Goal: Task Accomplishment & Management: Manage account settings

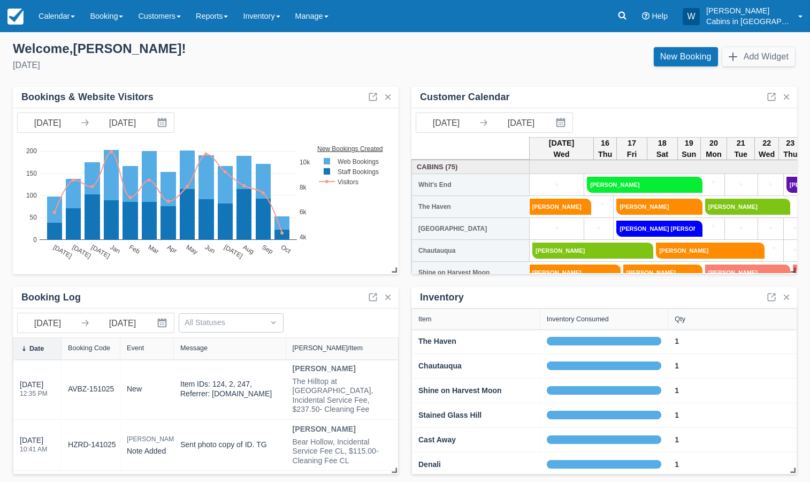
scroll to position [1, 0]
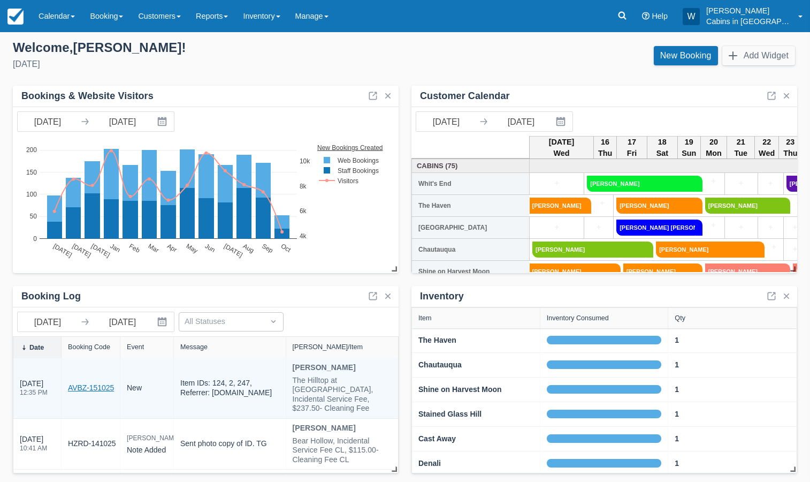
click at [83, 382] on link "AVBZ-151025" at bounding box center [91, 387] width 46 height 11
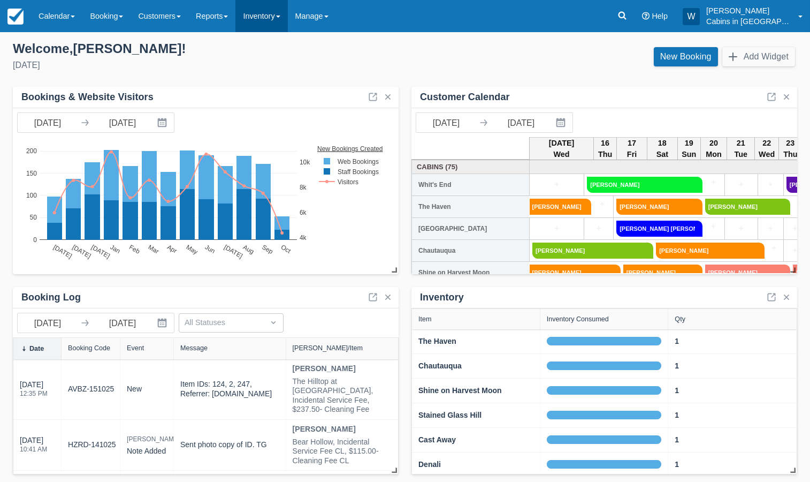
click at [287, 13] on link "Inventory" at bounding box center [261, 16] width 52 height 32
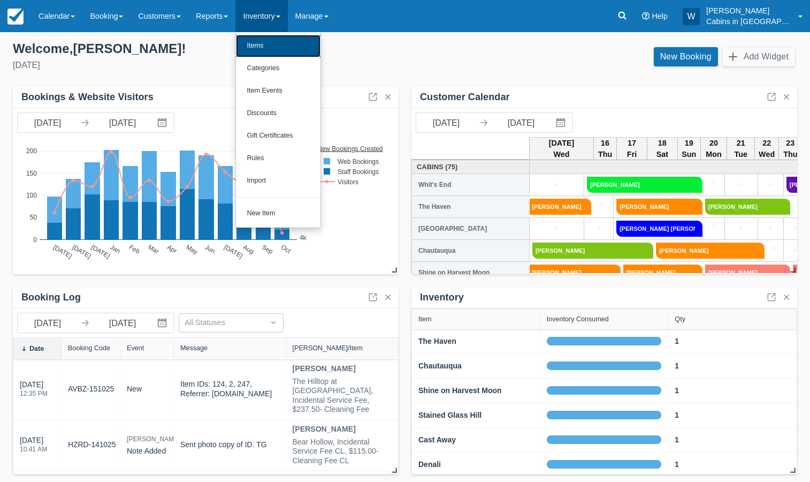
click at [287, 37] on link "Items" at bounding box center [278, 46] width 85 height 22
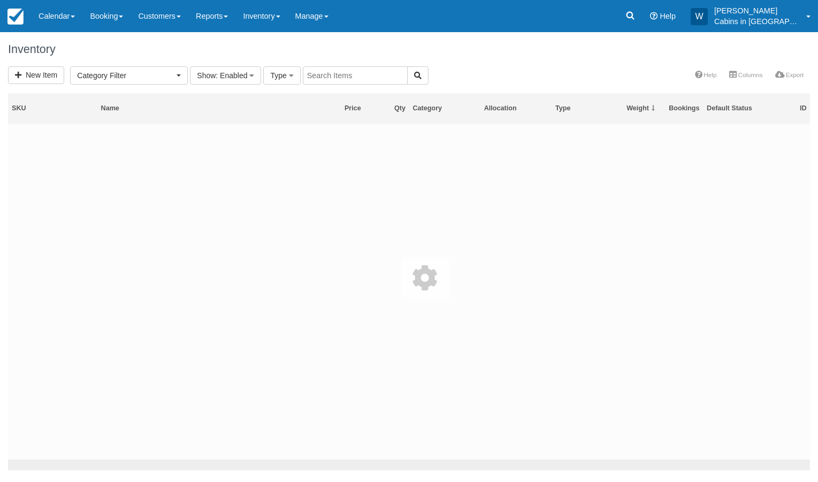
select select
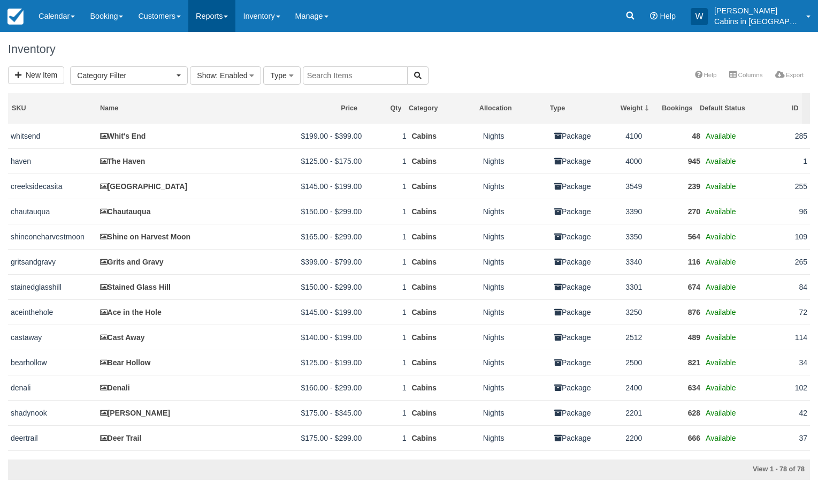
click at [223, 23] on link "Reports" at bounding box center [211, 16] width 47 height 32
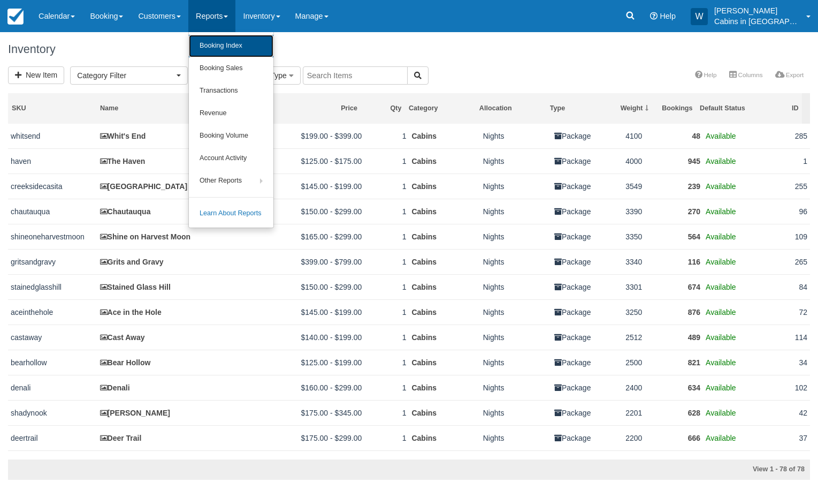
click at [219, 45] on link "Booking Index" at bounding box center [231, 46] width 85 height 22
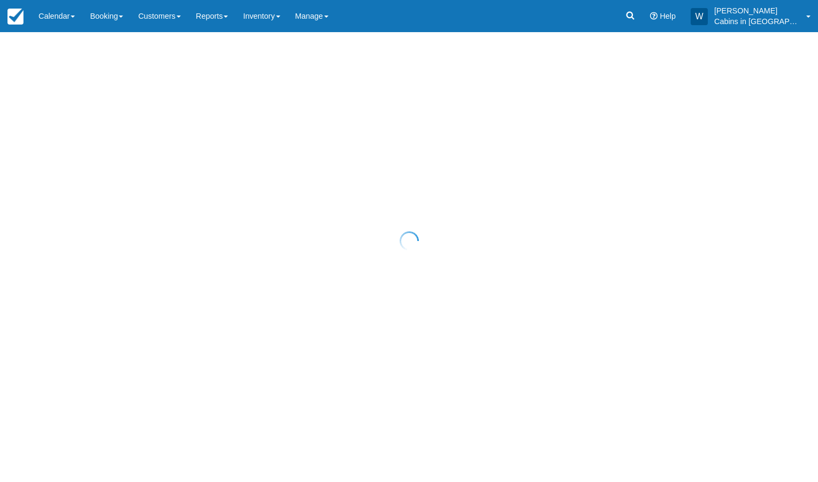
select select "25"
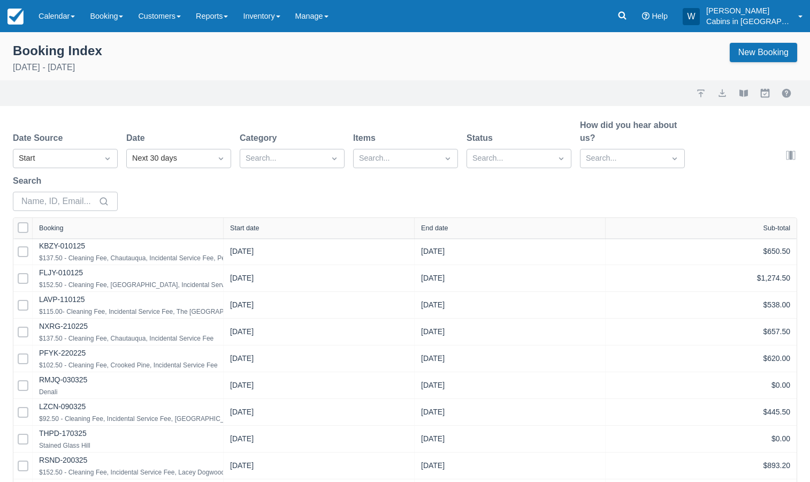
select select "25"
click at [56, 159] on div "Start" at bounding box center [56, 159] width 74 height 12
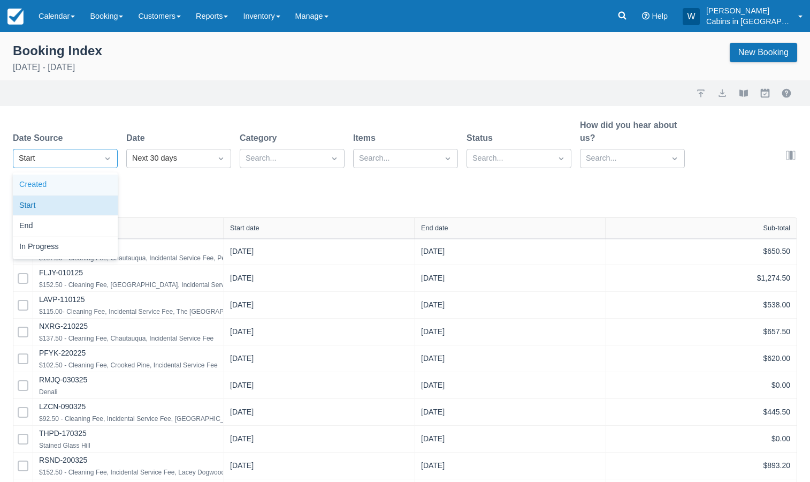
click at [59, 180] on div "Created" at bounding box center [65, 184] width 105 height 21
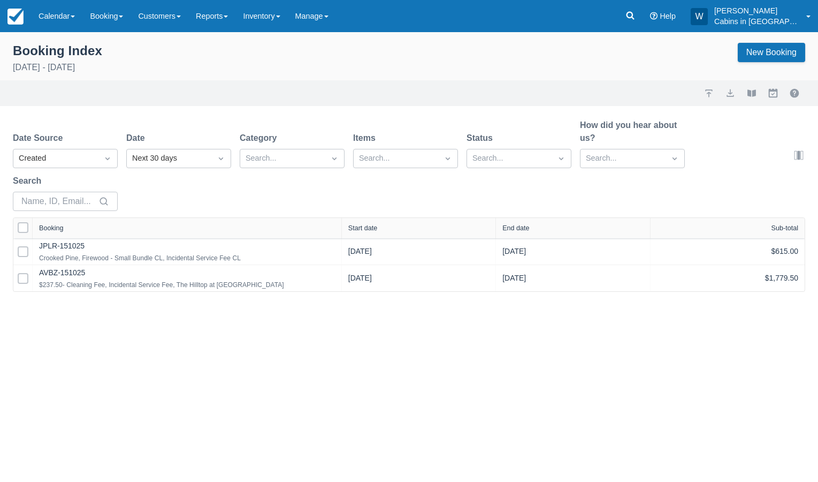
drag, startPoint x: 223, startPoint y: 225, endPoint x: 377, endPoint y: 225, distance: 154.1
click at [351, 225] on div at bounding box center [341, 228] width 19 height 20
click at [404, 229] on div "Start date" at bounding box center [392, 227] width 29 height 7
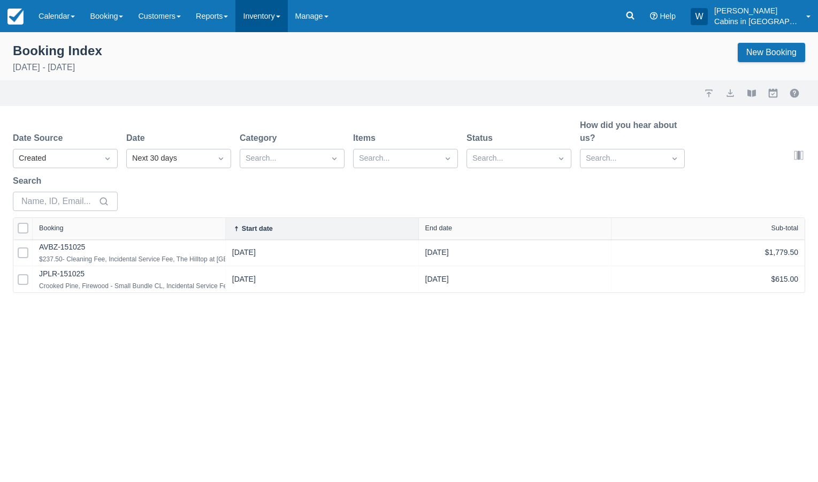
click at [287, 23] on link "Inventory" at bounding box center [261, 16] width 52 height 32
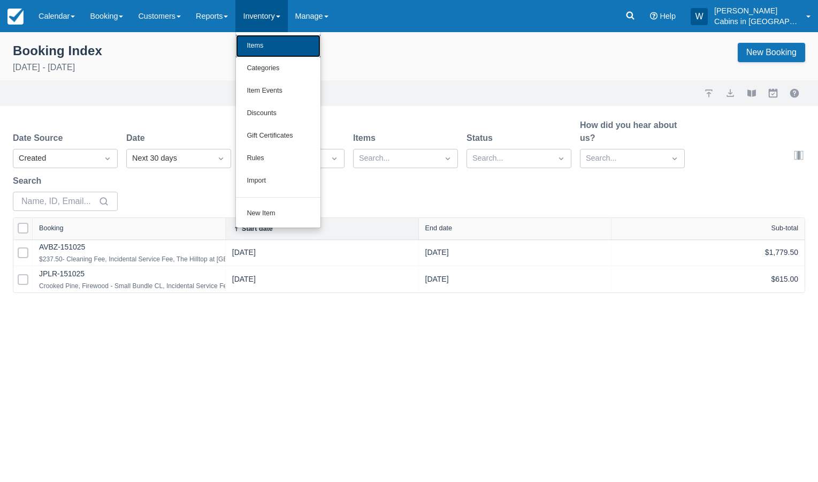
click at [294, 44] on link "Items" at bounding box center [278, 46] width 85 height 22
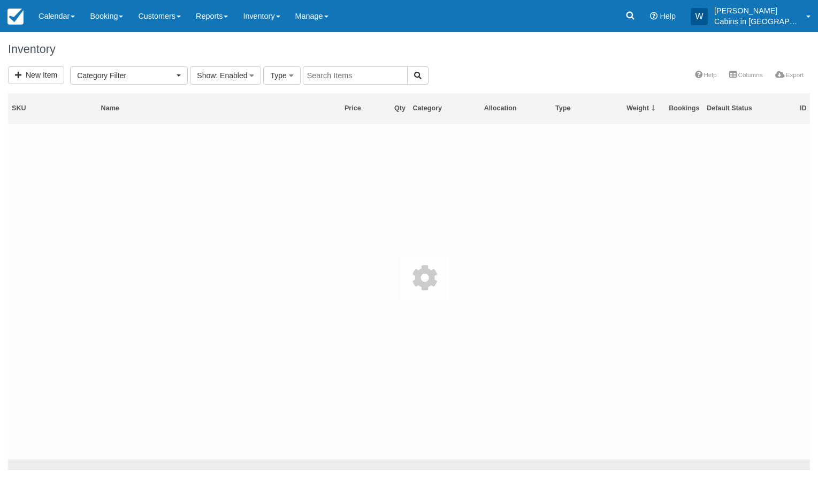
select select
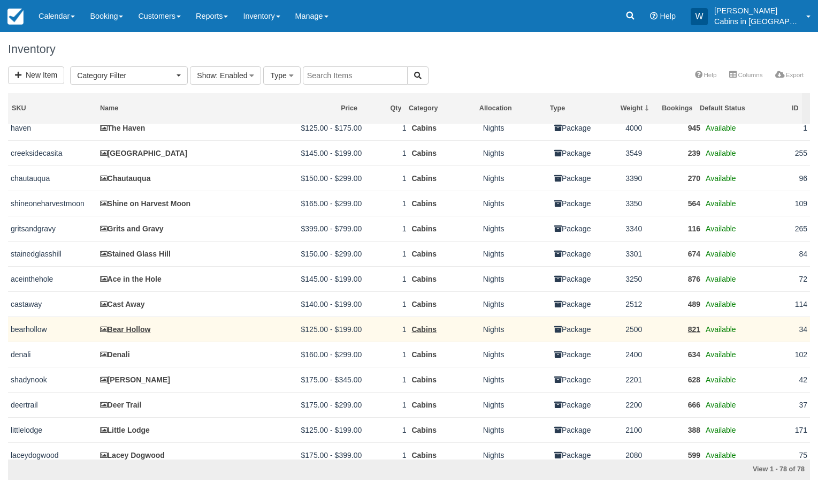
scroll to position [37, 0]
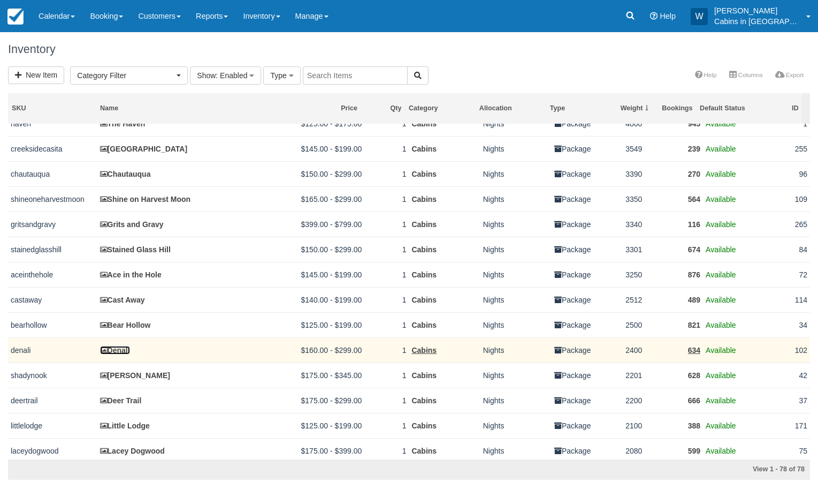
click at [123, 353] on link "Denali" at bounding box center [115, 350] width 30 height 9
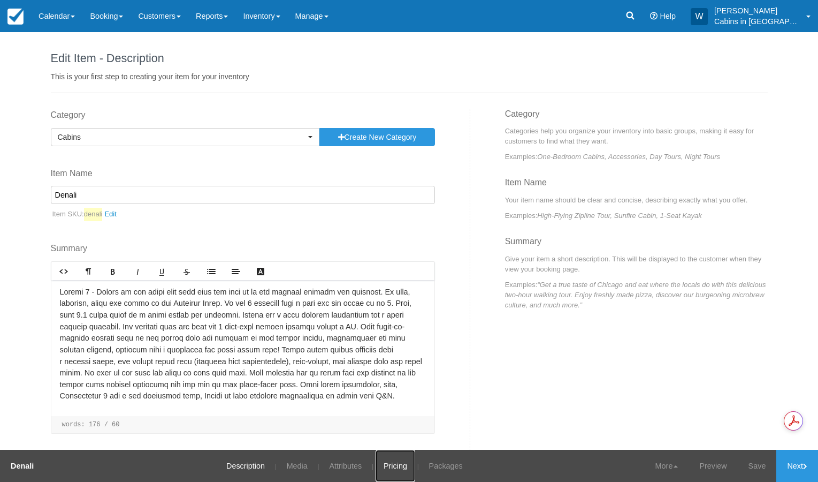
click at [390, 465] on link "Pricing" at bounding box center [396, 466] width 40 height 32
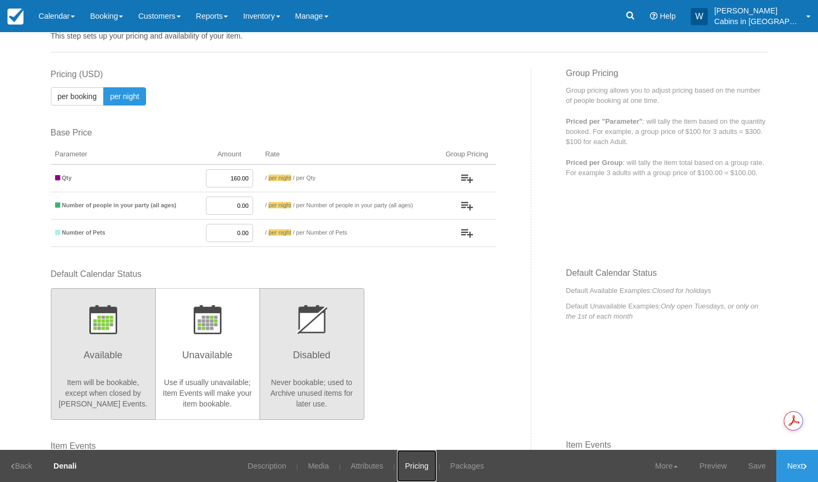
scroll to position [48, 0]
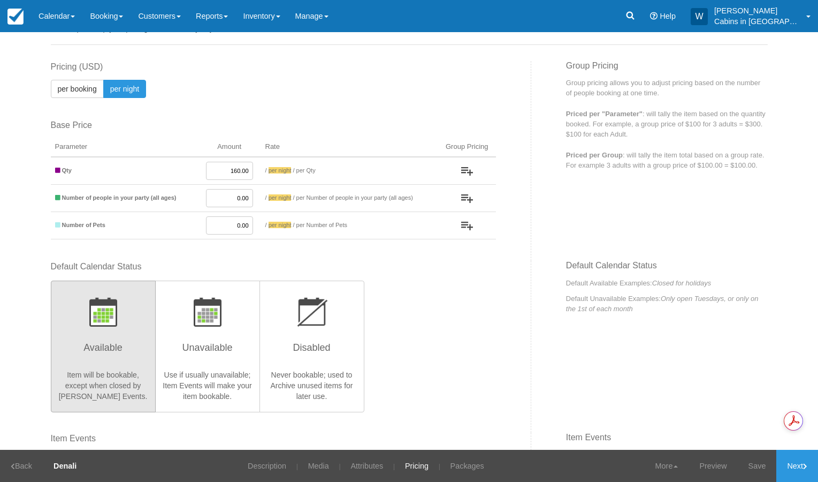
drag, startPoint x: 220, startPoint y: 171, endPoint x: 264, endPoint y: 171, distance: 43.3
click at [264, 171] on tr "Qty 160.00 / per booking per night / per Qty" at bounding box center [273, 171] width 445 height 28
drag, startPoint x: 222, startPoint y: 169, endPoint x: 255, endPoint y: 172, distance: 33.3
click at [255, 172] on tr "Qty 165.00 / per booking per night / per Qty" at bounding box center [273, 171] width 445 height 28
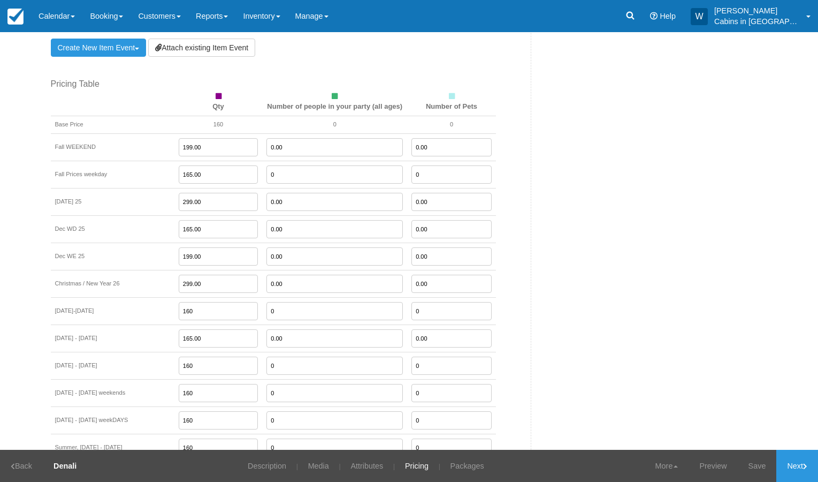
scroll to position [1051, 0]
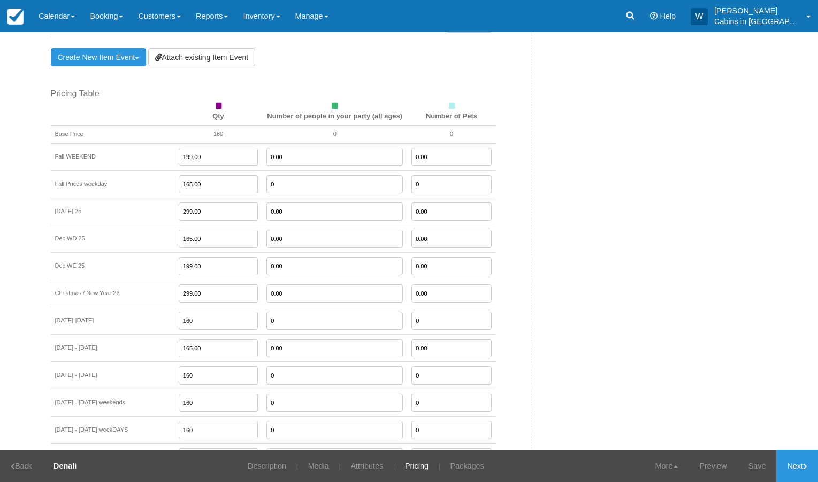
type input "170.00"
drag, startPoint x: 191, startPoint y: 142, endPoint x: 147, endPoint y: 141, distance: 43.4
click at [147, 143] on tr "Fall WEEKEND 199.00 0.00 0.00" at bounding box center [273, 156] width 445 height 27
type input "190.00"
drag, startPoint x: 190, startPoint y: 169, endPoint x: 147, endPoint y: 165, distance: 43.0
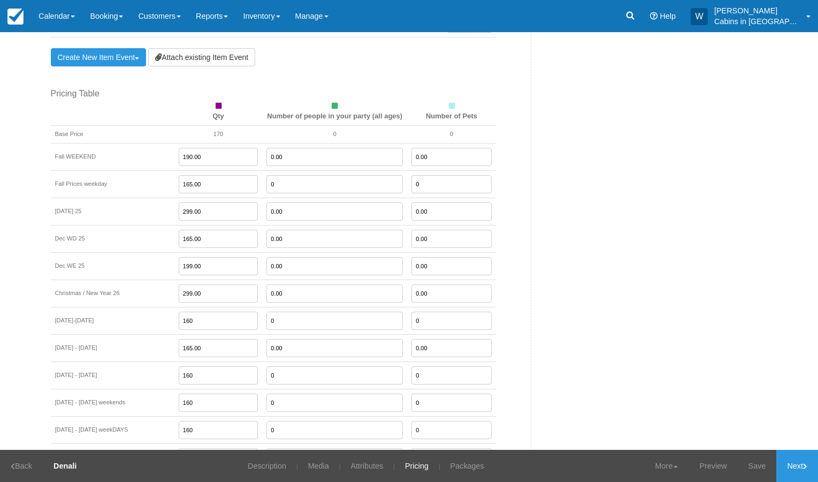
click at [147, 171] on tr "Fall Prices weekday 165.00 0 0" at bounding box center [273, 184] width 445 height 27
type input "170.00"
drag, startPoint x: 191, startPoint y: 221, endPoint x: 156, endPoint y: 217, distance: 34.5
click at [174, 225] on td "165.00" at bounding box center [218, 238] width 88 height 27
type input "170.00"
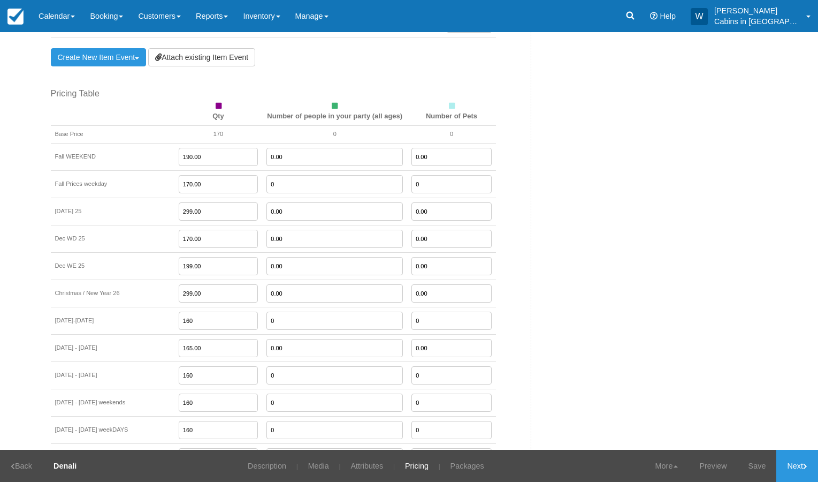
click at [273, 148] on input "0.00" at bounding box center [335, 157] width 136 height 18
type input "0"
click at [306, 148] on input "0" at bounding box center [335, 157] width 136 height 18
type input "0"
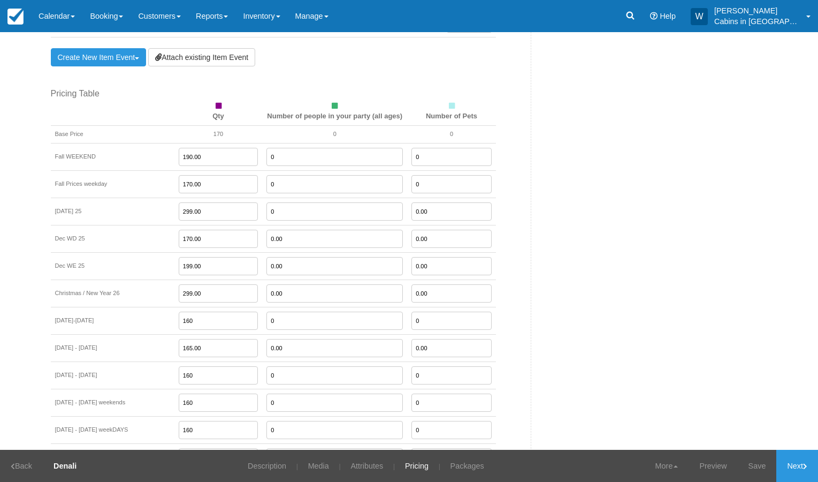
type input "0"
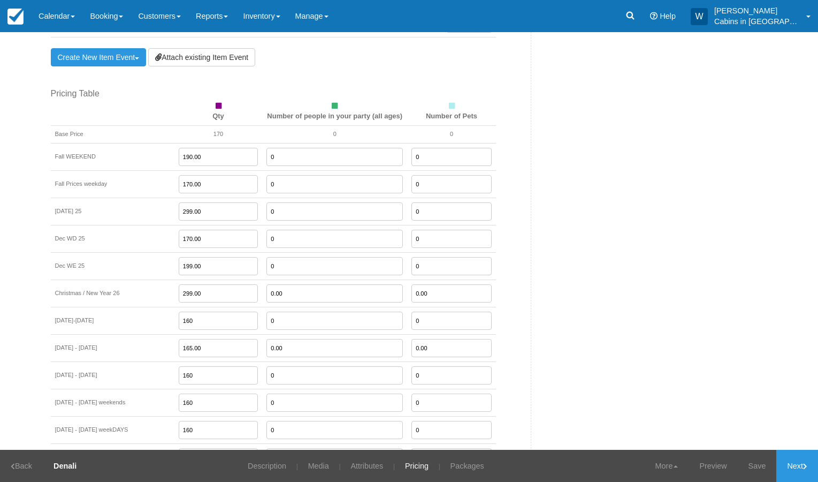
type input "0"
type input "."
type input "170.00"
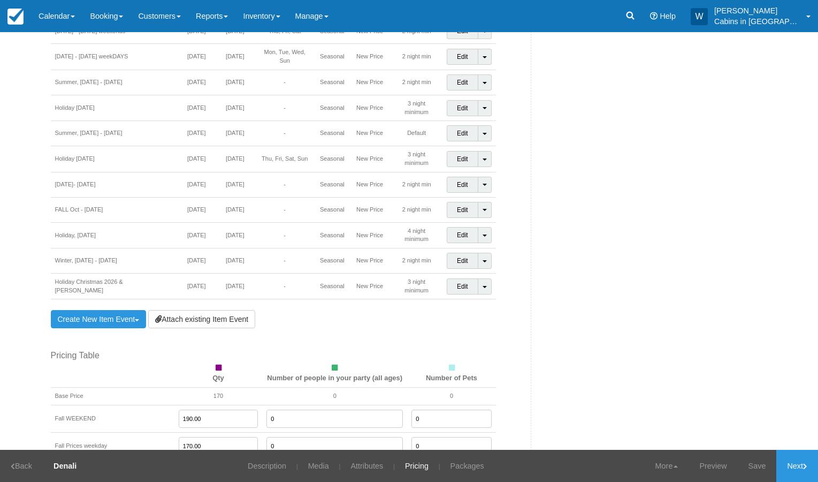
scroll to position [795, 0]
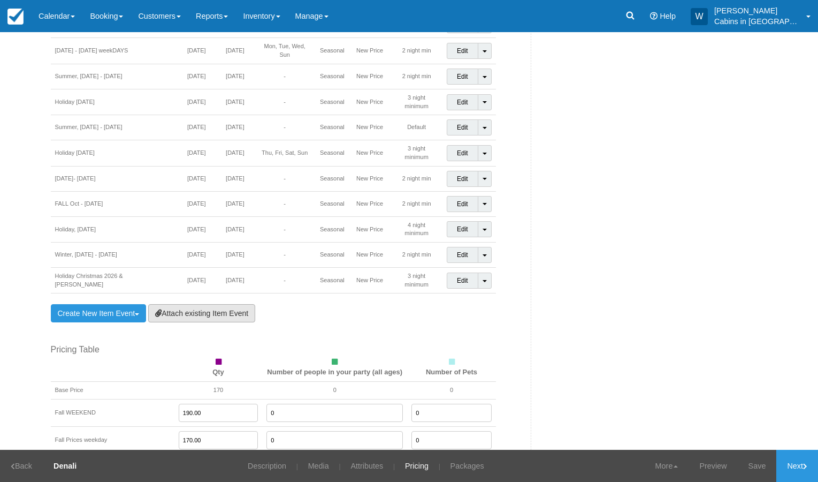
click at [189, 304] on link "Attach existing Item Event" at bounding box center [201, 313] width 107 height 18
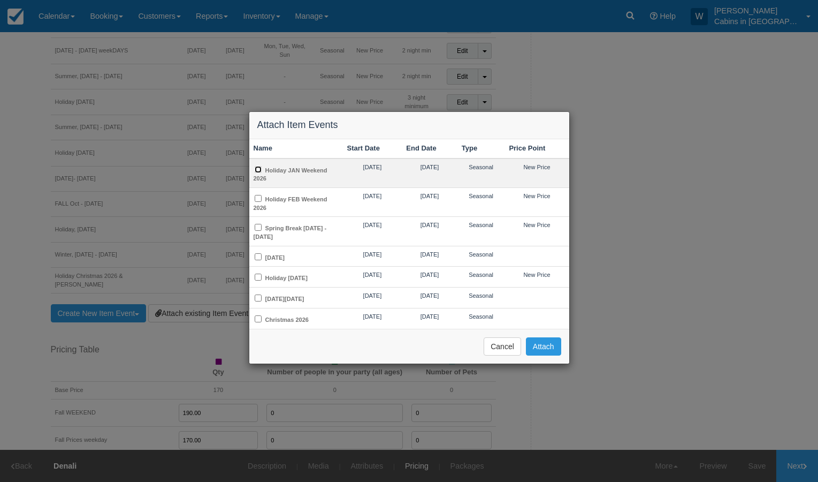
click at [258, 169] on input "Holiday JAN Weekend 2026" at bounding box center [258, 169] width 7 height 7
checkbox input "true"
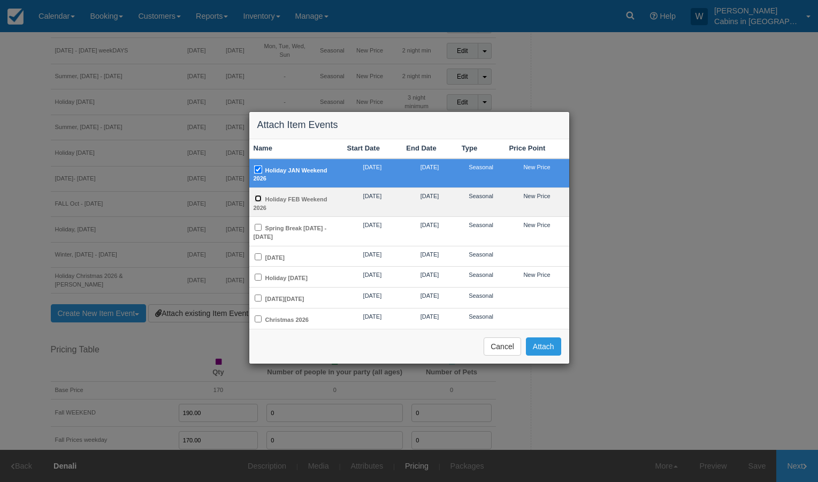
click at [258, 197] on input "Holiday FEB Weekend 2026" at bounding box center [258, 198] width 7 height 7
checkbox input "true"
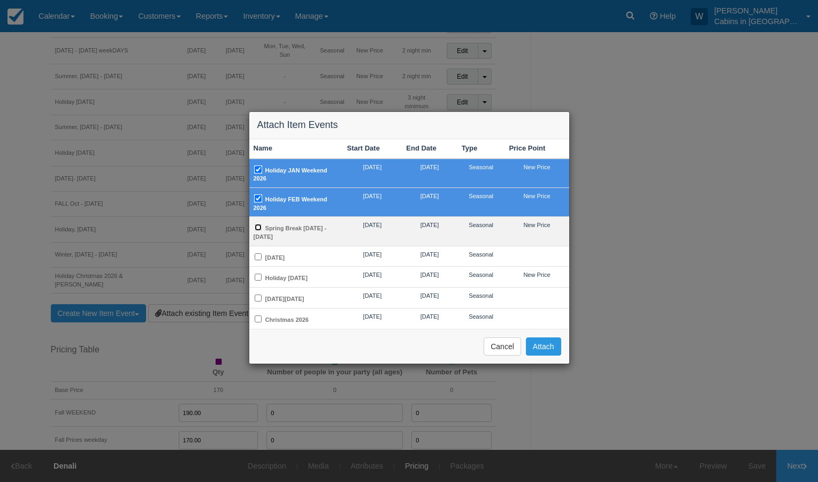
click at [258, 224] on input "Spring Break [DATE] - [DATE]" at bounding box center [258, 227] width 7 height 7
checkbox input "true"
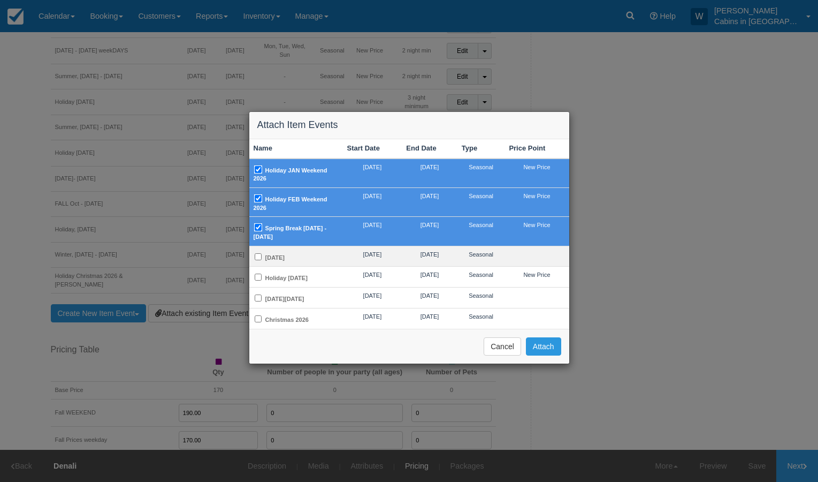
click at [256, 251] on td "[DATE]" at bounding box center [296, 256] width 94 height 21
checkbox input "true"
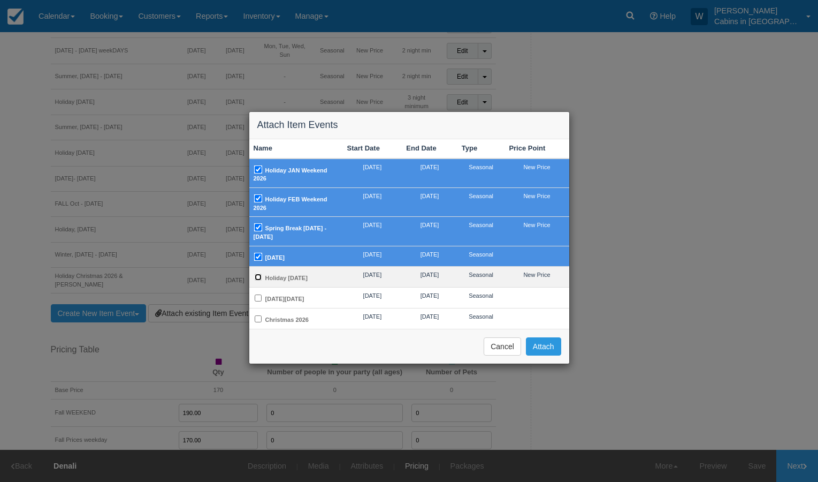
click at [258, 276] on input "Holiday [DATE]" at bounding box center [258, 276] width 7 height 7
checkbox input "true"
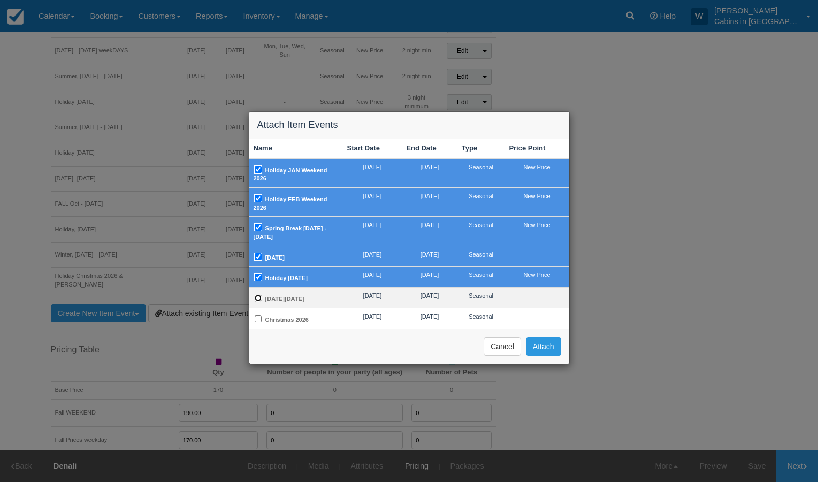
click at [257, 301] on input "[DATE][DATE]" at bounding box center [258, 297] width 7 height 7
checkbox input "true"
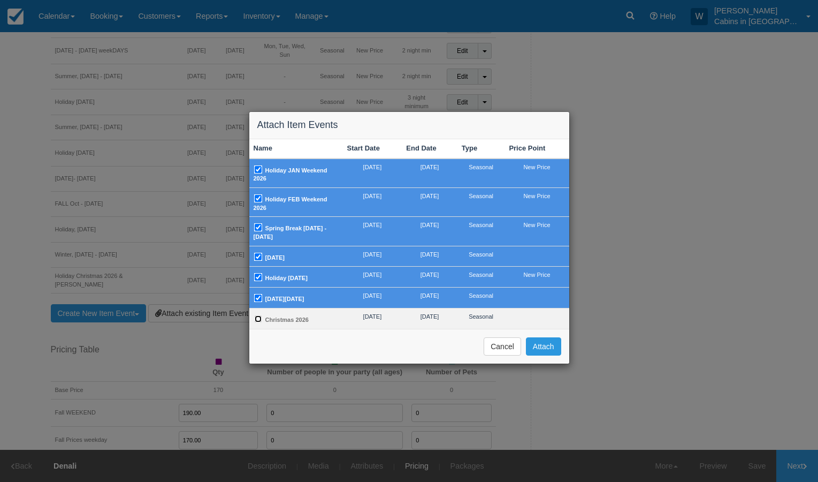
click at [258, 322] on input "Christmas 2026" at bounding box center [258, 318] width 7 height 7
checkbox input "true"
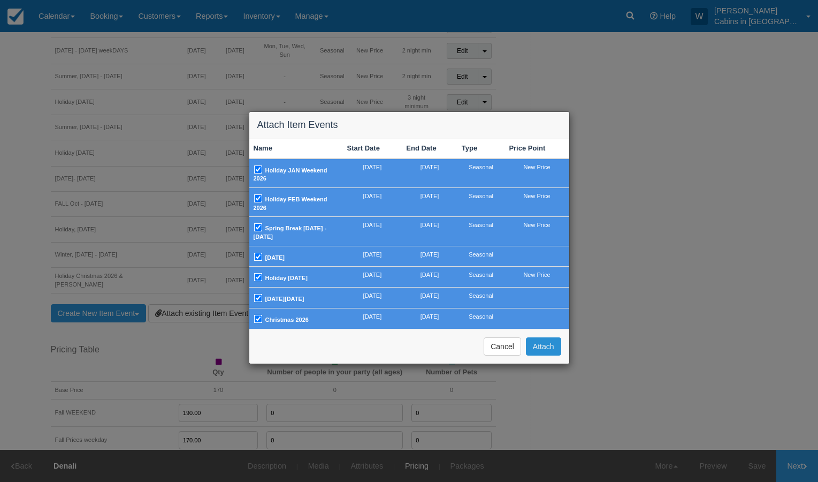
click at [553, 349] on button "Attach" at bounding box center [543, 346] width 35 height 18
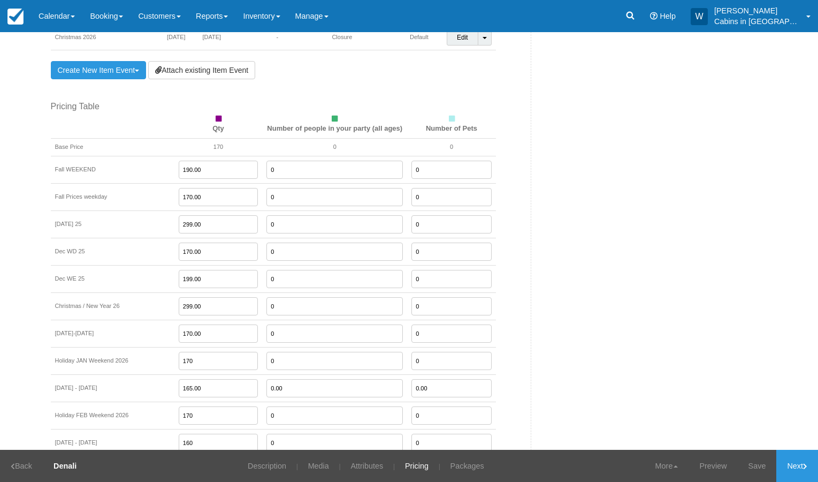
scroll to position [1241, 0]
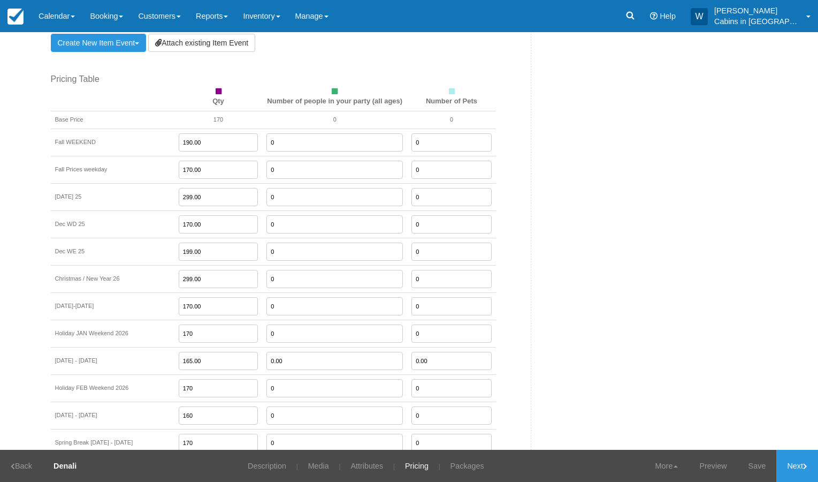
click at [194, 242] on input "199.00" at bounding box center [219, 251] width 80 height 18
type input "190.00"
type input "170.00"
type input "0"
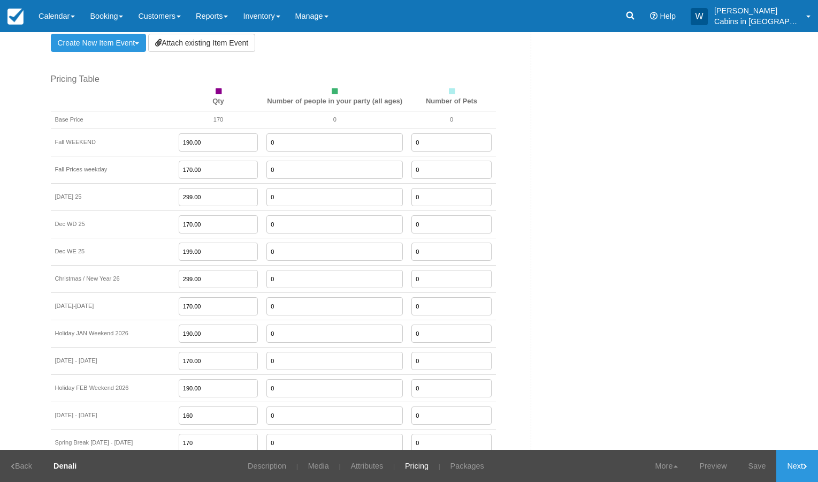
type input "190.00"
type input "170.00"
type input "199.00"
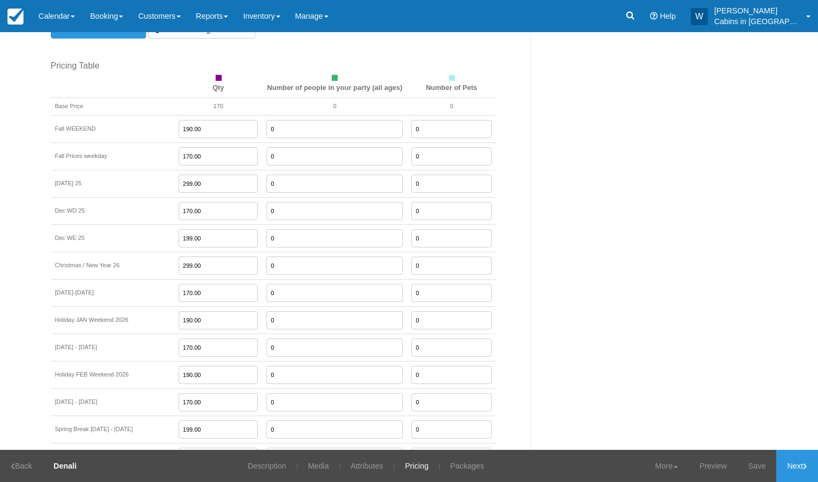
type input "190.00"
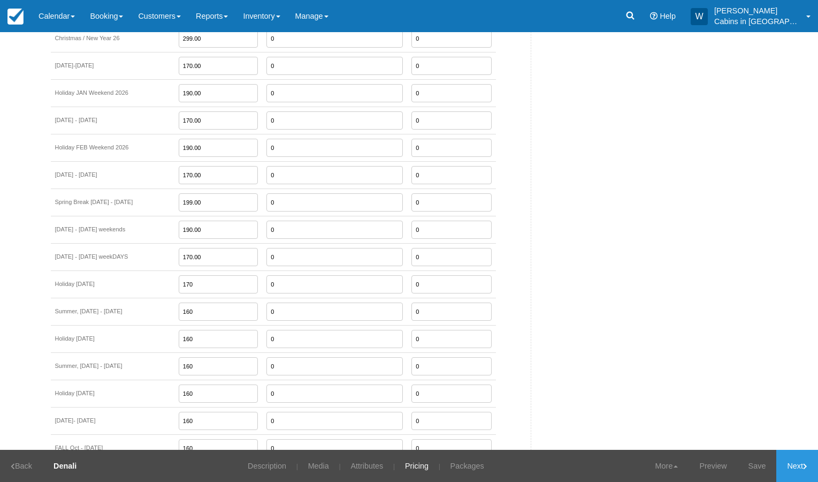
type input "170.00"
type input "299.00"
type input "199.00"
type input "1"
type input "299.00"
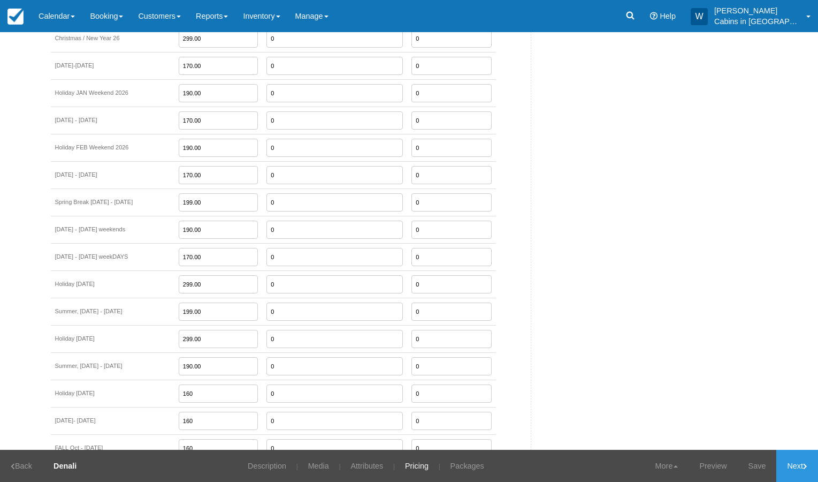
type input "190.00"
type input "299.00"
type input "175.00"
type input "199.00"
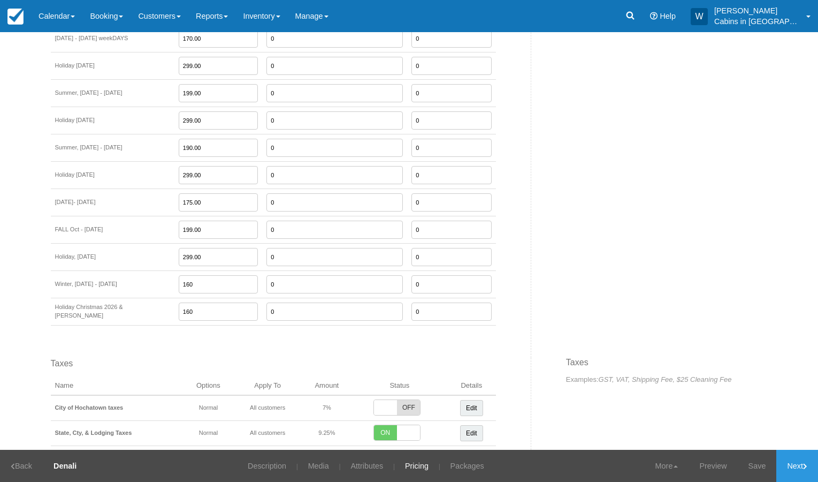
type input "299.00"
type input "199.00"
type input "299.00"
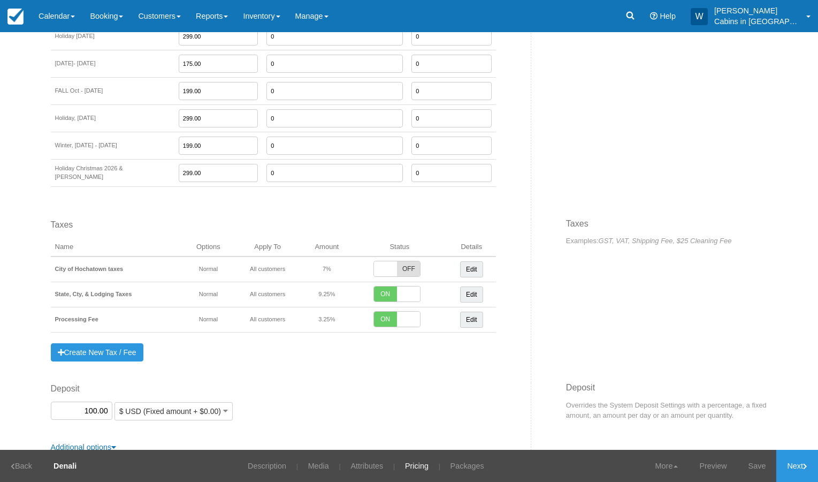
scroll to position [1841, 0]
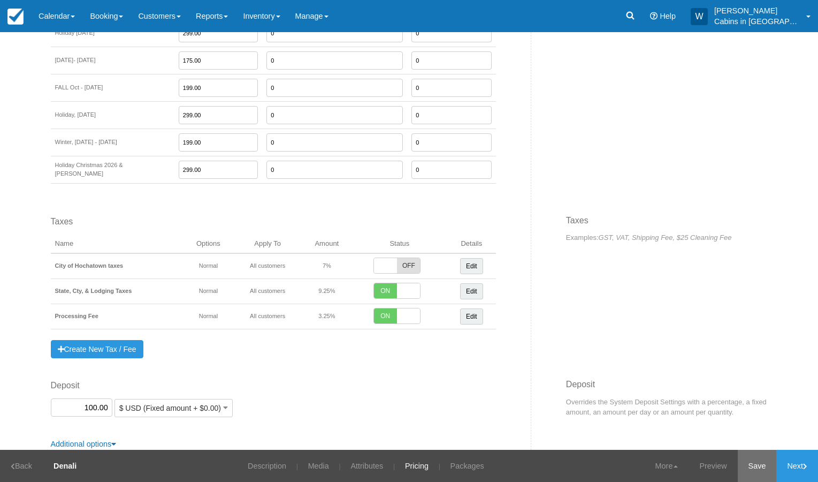
click at [759, 469] on link "Save" at bounding box center [757, 466] width 39 height 32
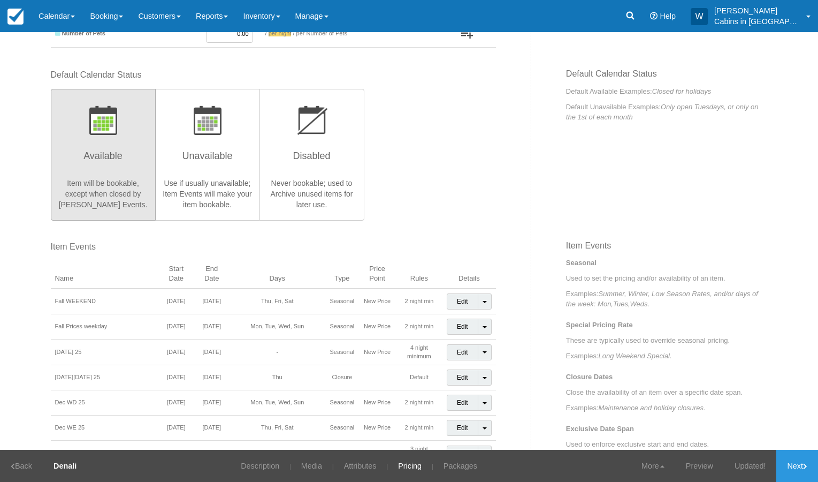
scroll to position [0, 0]
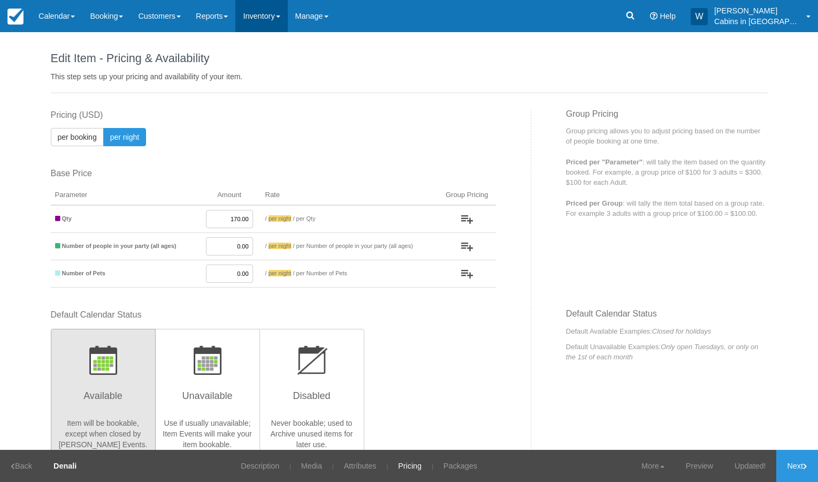
click at [287, 21] on link "Inventory" at bounding box center [261, 16] width 52 height 32
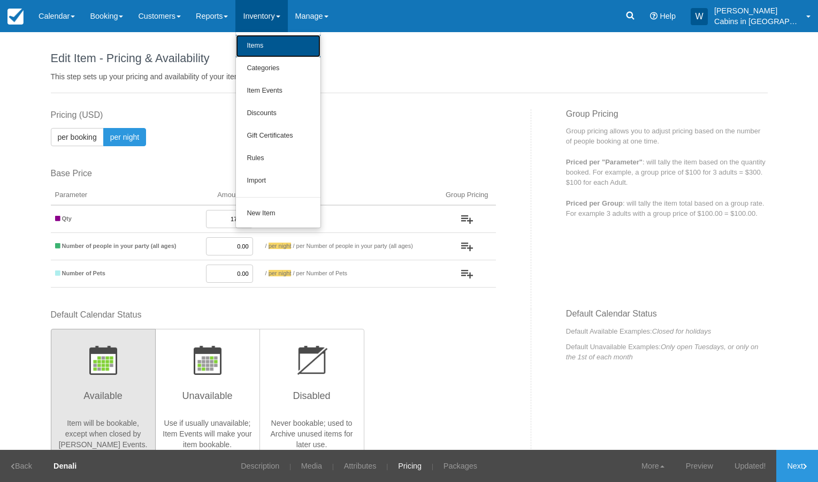
click at [284, 40] on link "Items" at bounding box center [278, 46] width 85 height 22
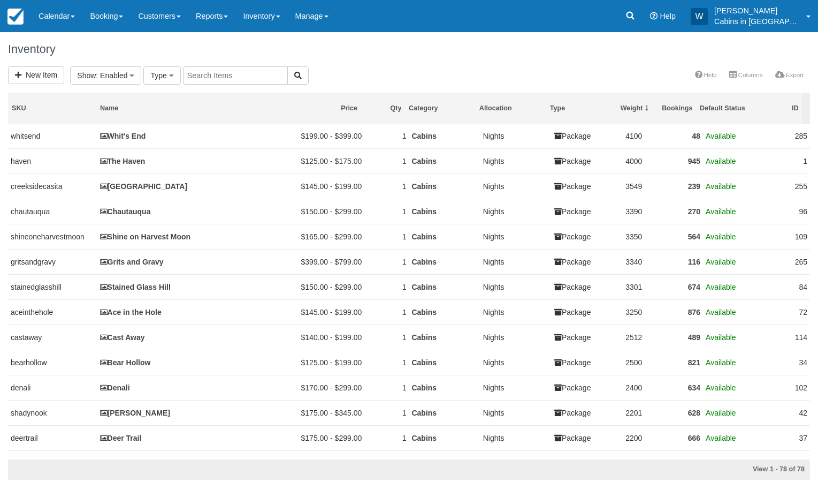
select select
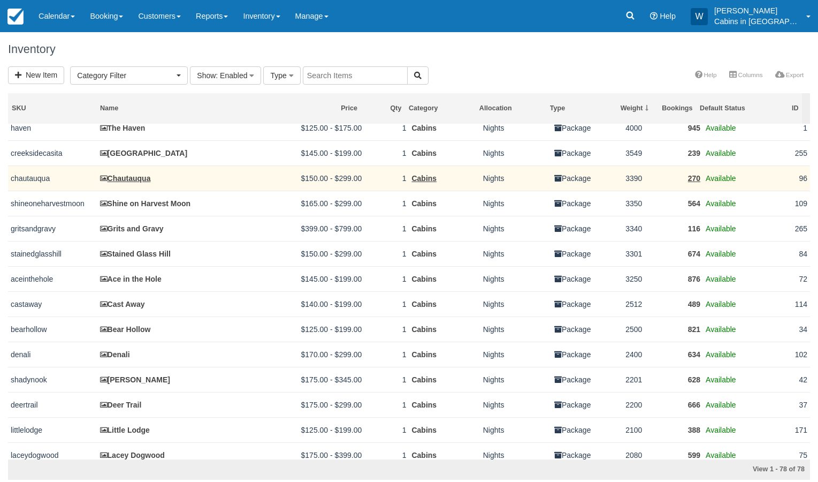
scroll to position [45, 0]
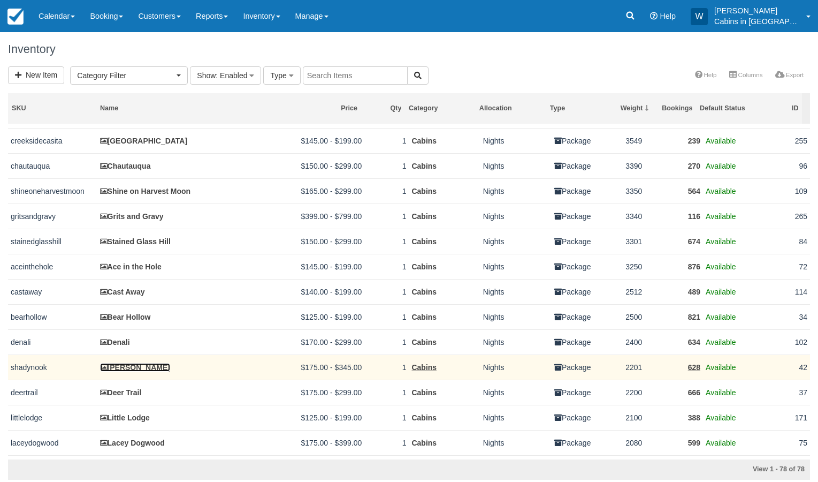
click at [121, 371] on link "[PERSON_NAME]" at bounding box center [135, 367] width 70 height 9
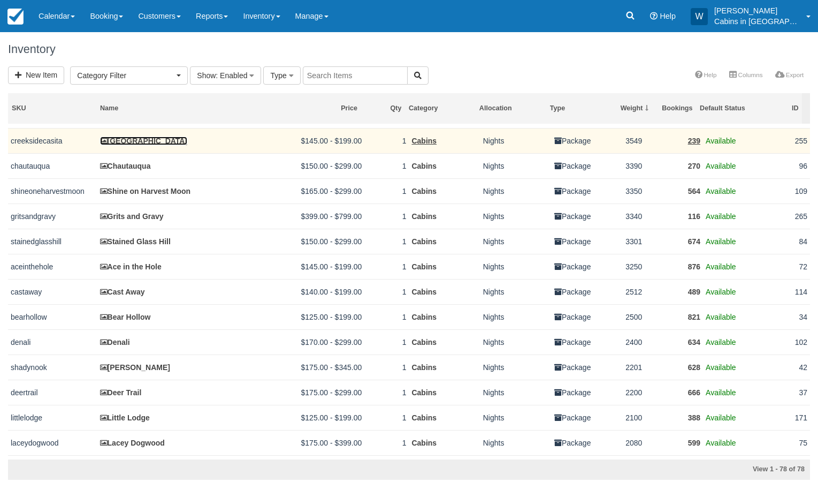
click at [148, 142] on link "[GEOGRAPHIC_DATA]" at bounding box center [144, 140] width 88 height 9
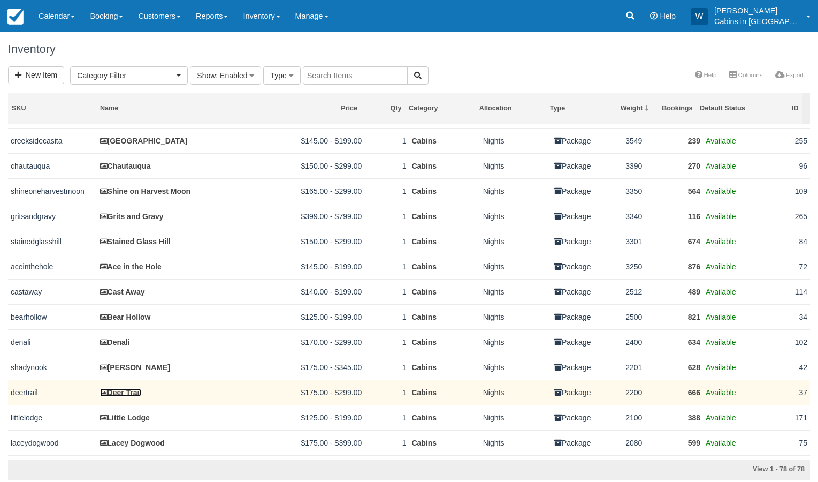
click at [128, 397] on link "Deer Trail" at bounding box center [121, 392] width 42 height 9
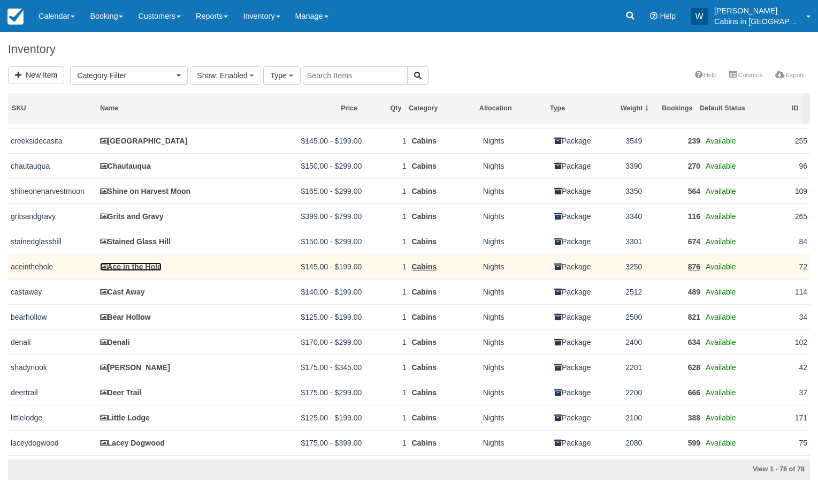
click at [137, 268] on link "Ace in the Hole" at bounding box center [131, 266] width 62 height 9
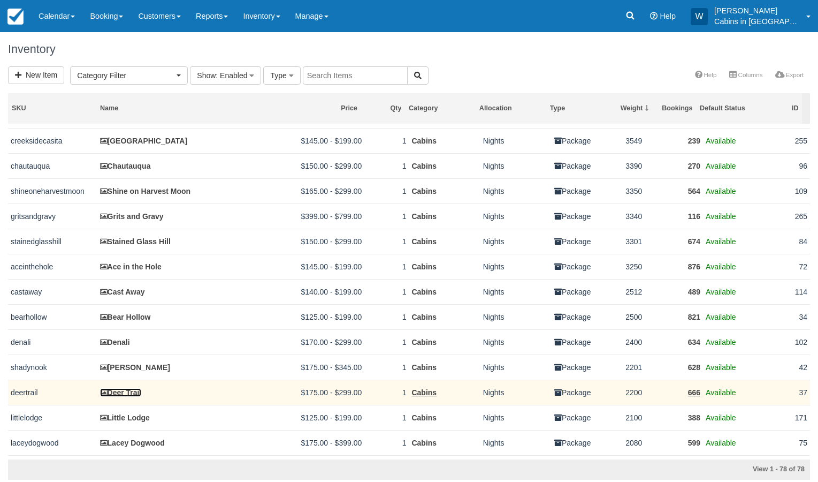
click at [130, 397] on link "Deer Trail" at bounding box center [121, 392] width 42 height 9
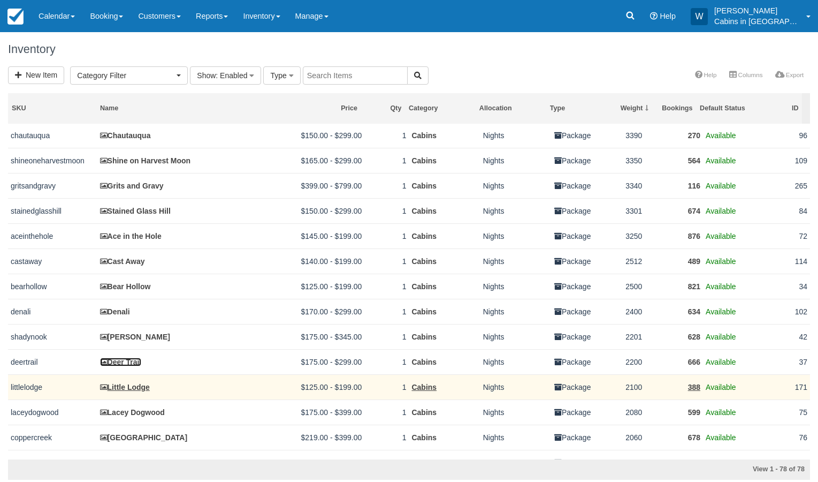
scroll to position [77, 0]
click at [130, 391] on link "Little Lodge" at bounding box center [125, 386] width 50 height 9
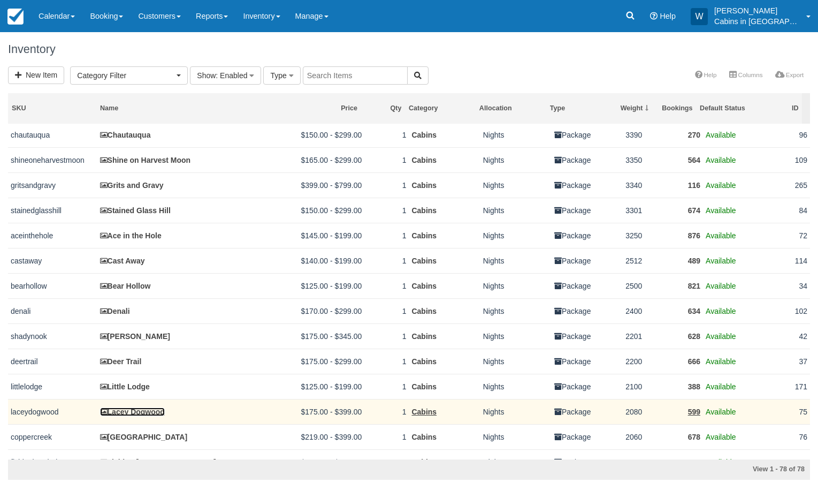
click at [139, 416] on link "Lacey Dogwood" at bounding box center [132, 411] width 65 height 9
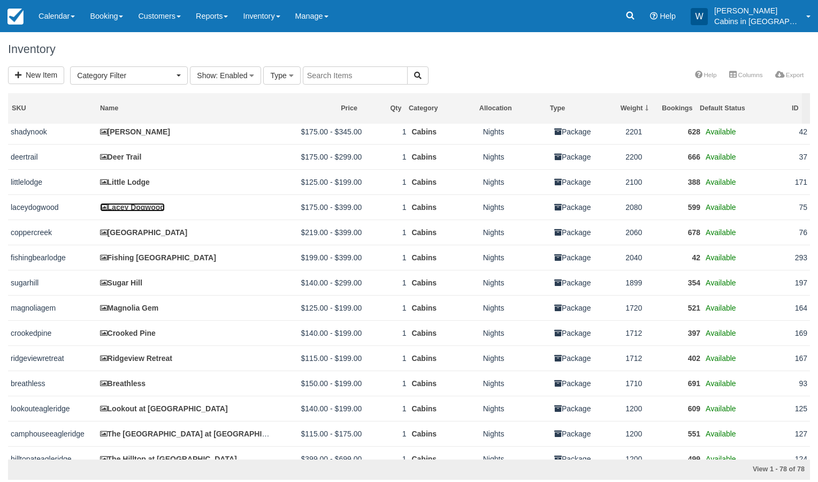
scroll to position [283, 0]
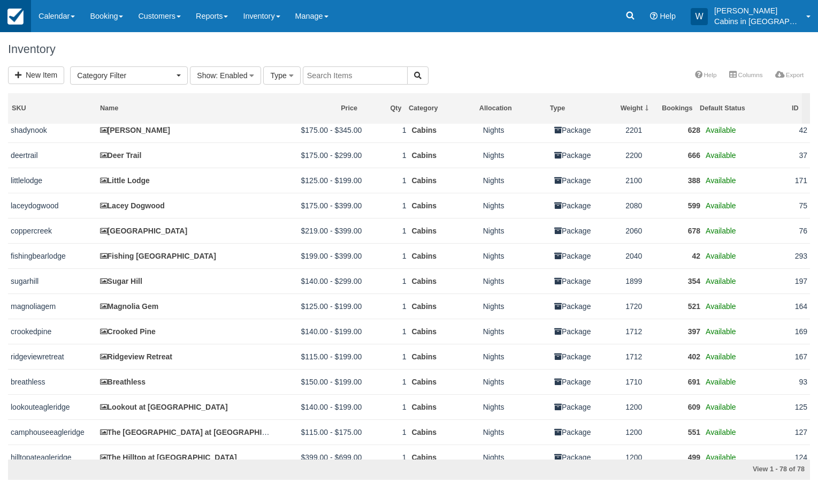
click at [19, 18] on img at bounding box center [15, 17] width 16 height 16
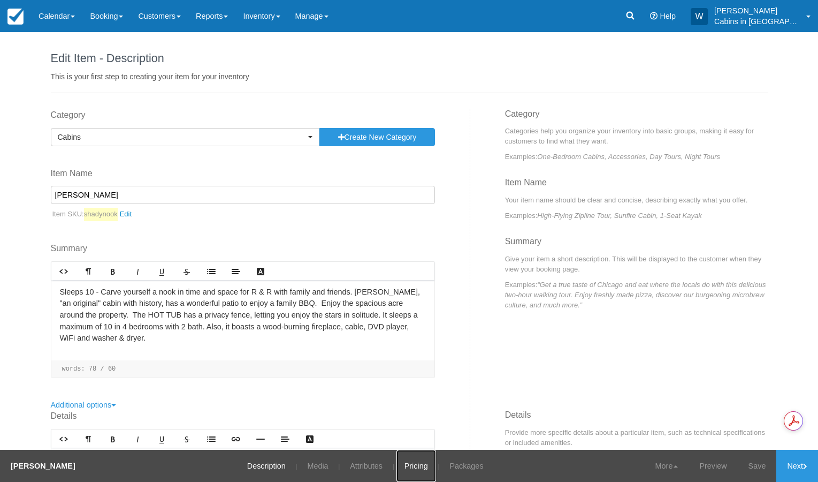
click at [402, 466] on link "Pricing" at bounding box center [417, 466] width 40 height 32
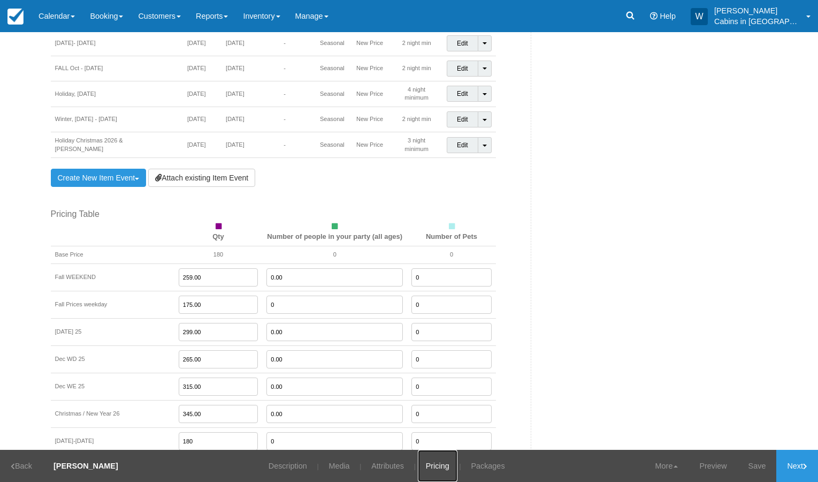
scroll to position [893, 0]
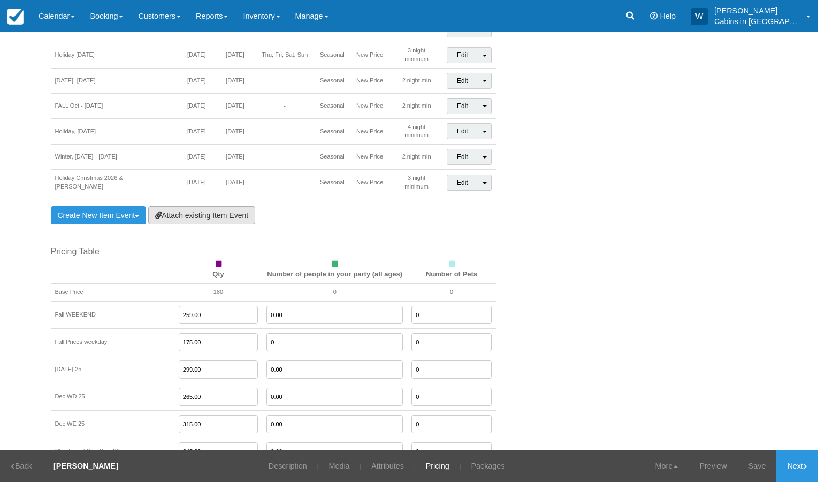
click at [219, 206] on link "Attach existing Item Event" at bounding box center [201, 215] width 107 height 18
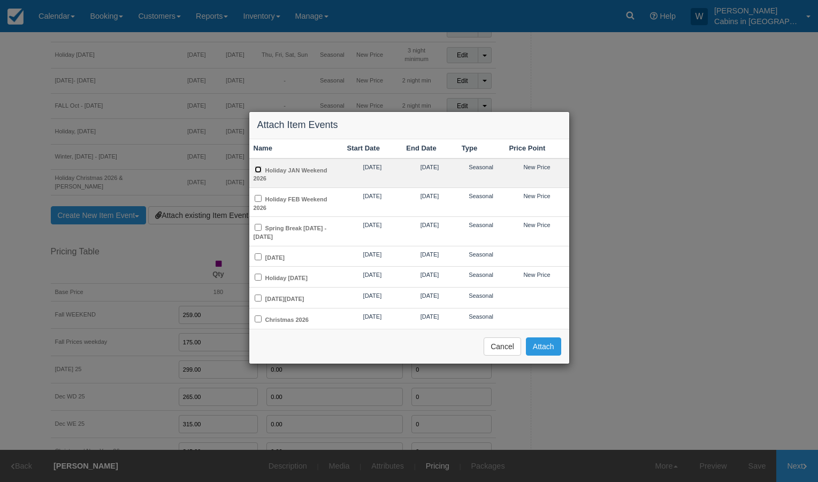
click at [259, 169] on input "Holiday JAN Weekend 2026" at bounding box center [258, 169] width 7 height 7
checkbox input "true"
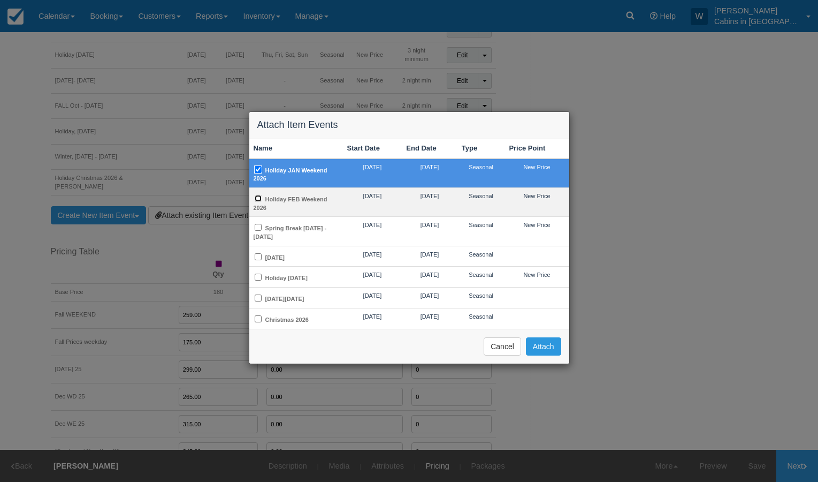
click at [257, 200] on input "Holiday FEB Weekend 2026" at bounding box center [258, 198] width 7 height 7
checkbox input "true"
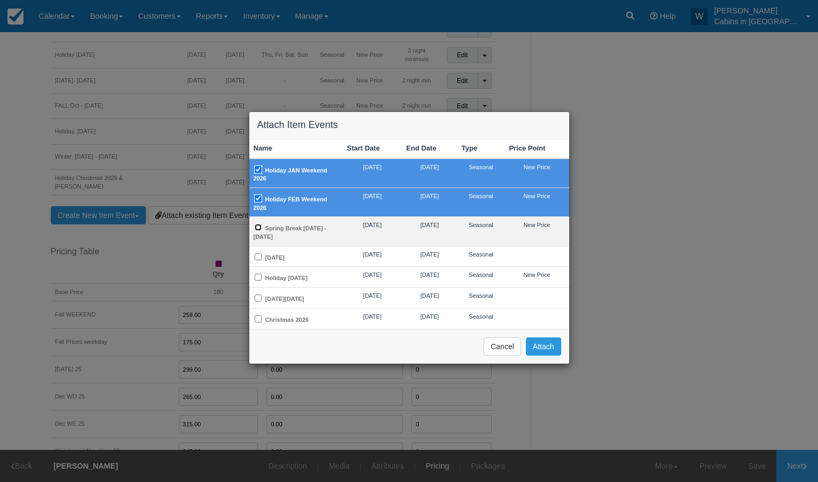
click at [258, 226] on input "Spring Break [DATE] - [DATE]" at bounding box center [258, 227] width 7 height 7
checkbox input "true"
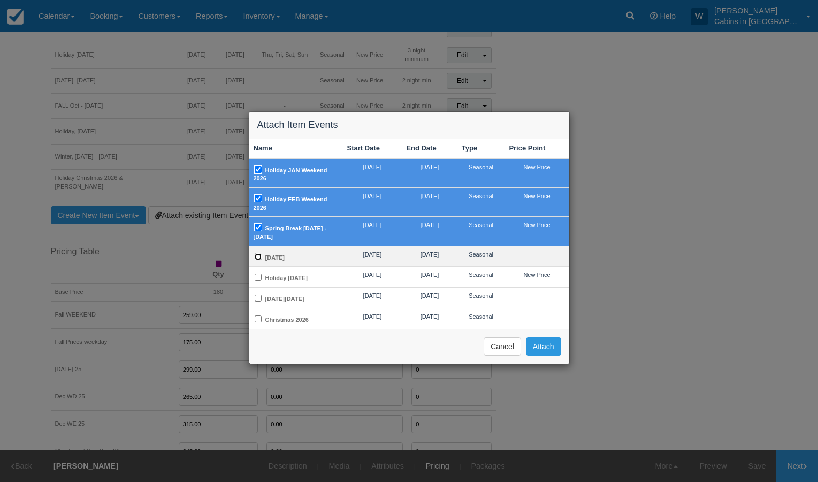
click at [258, 257] on input "[DATE]" at bounding box center [258, 256] width 7 height 7
checkbox input "true"
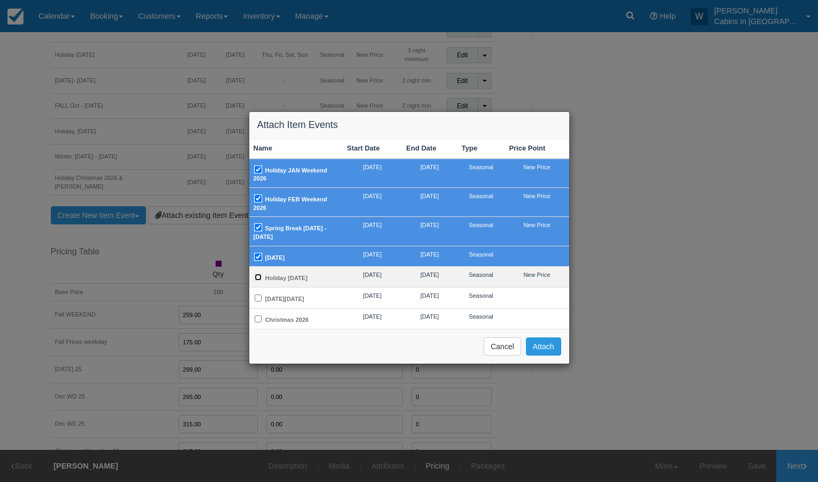
click at [259, 277] on input "Holiday [DATE]" at bounding box center [258, 276] width 7 height 7
checkbox input "true"
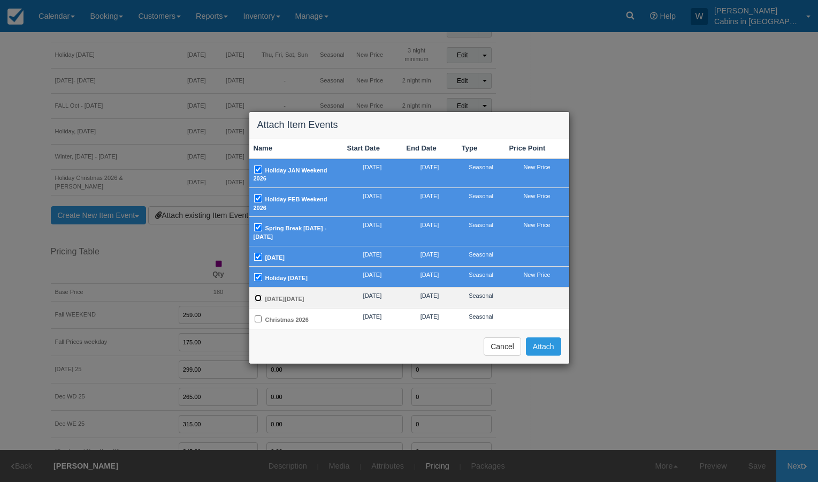
click at [258, 301] on input "[DATE][DATE]" at bounding box center [258, 297] width 7 height 7
checkbox input "true"
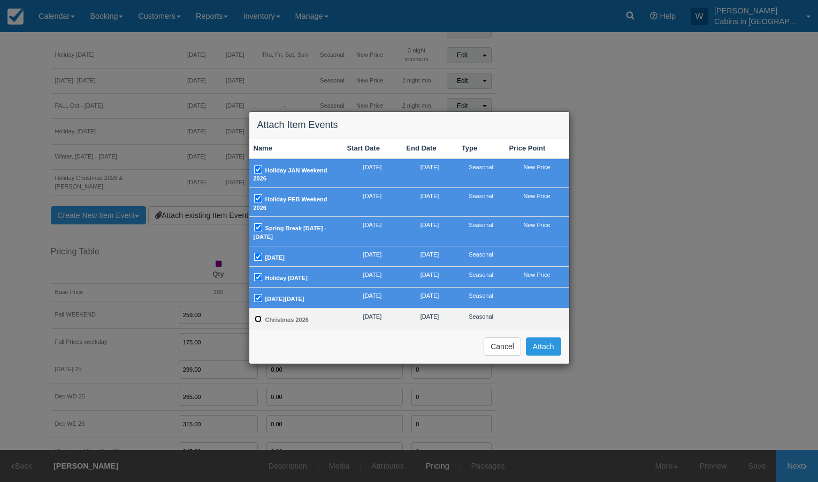
click at [259, 322] on input "Christmas 2026" at bounding box center [258, 318] width 7 height 7
checkbox input "true"
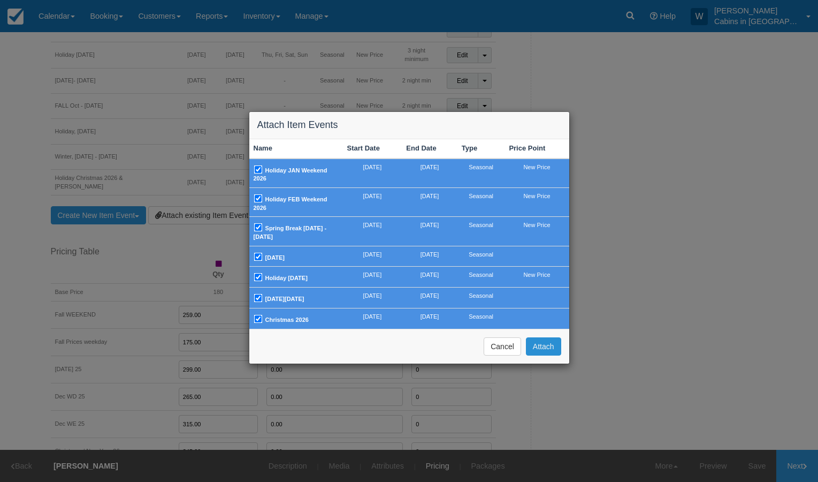
click at [550, 355] on button "Attach" at bounding box center [543, 346] width 35 height 18
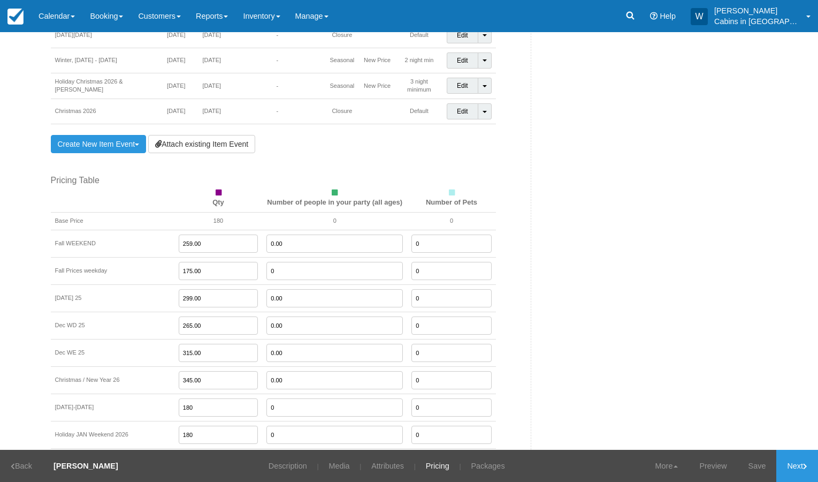
scroll to position [1254, 0]
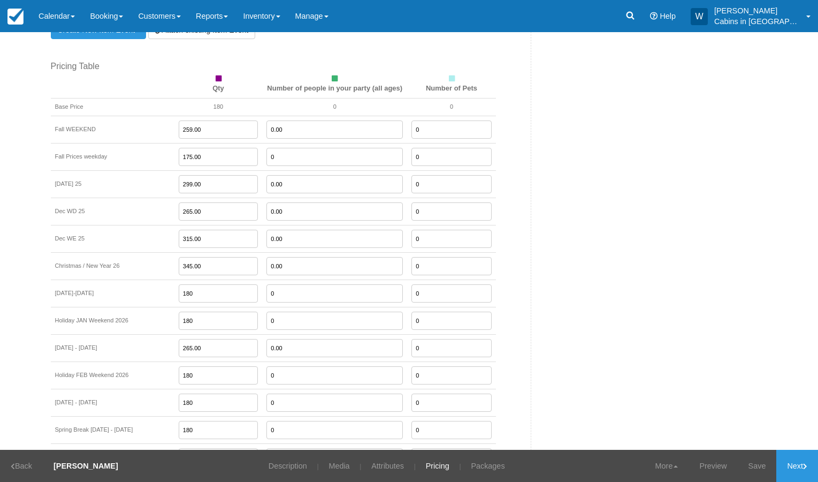
drag, startPoint x: 192, startPoint y: 111, endPoint x: 131, endPoint y: 112, distance: 61.0
click at [131, 116] on tr "Fall WEEKEND 259.00 0.00 0" at bounding box center [273, 129] width 445 height 27
type input "249.00"
click at [206, 120] on input "249.00" at bounding box center [219, 129] width 80 height 18
type input "0"
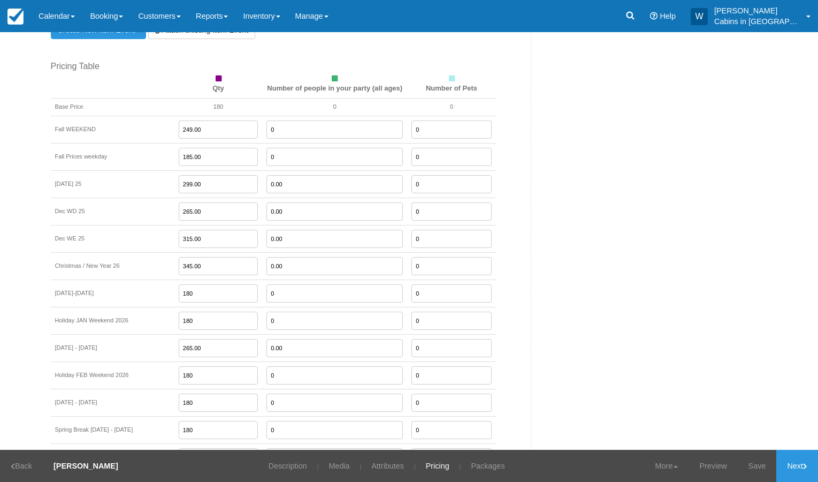
type input "185.00"
type input "249.00"
click at [196, 202] on input "185.00" at bounding box center [219, 211] width 80 height 18
type input "0"
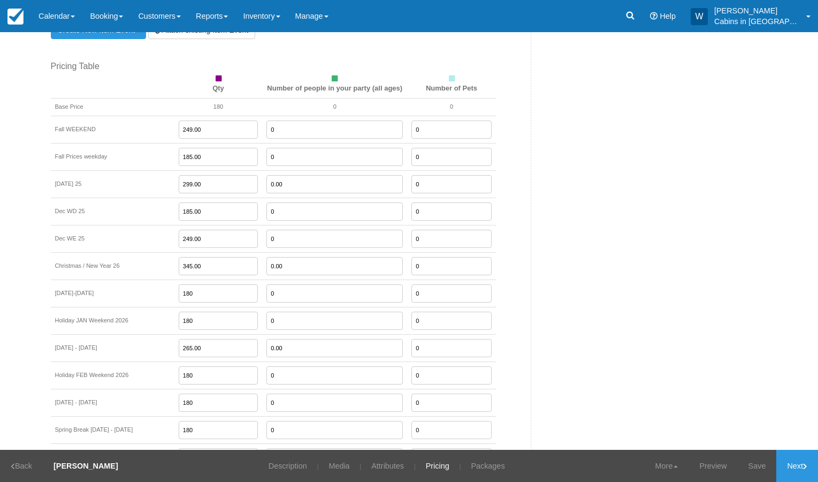
type input "0"
type input "299.00"
type input "0"
type input "185.00"
type input "249.00"
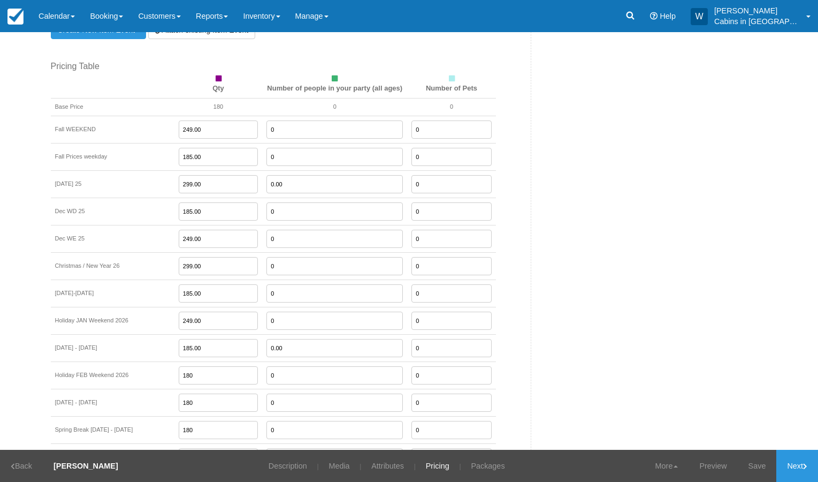
type input "185.00"
type input "0"
type input "249.00"
type input "185.00"
type input "245.00"
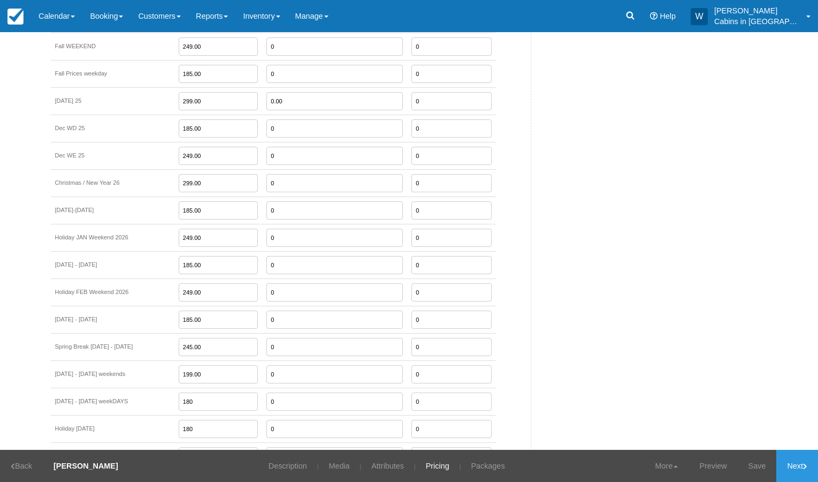
scroll to position [1342, 0]
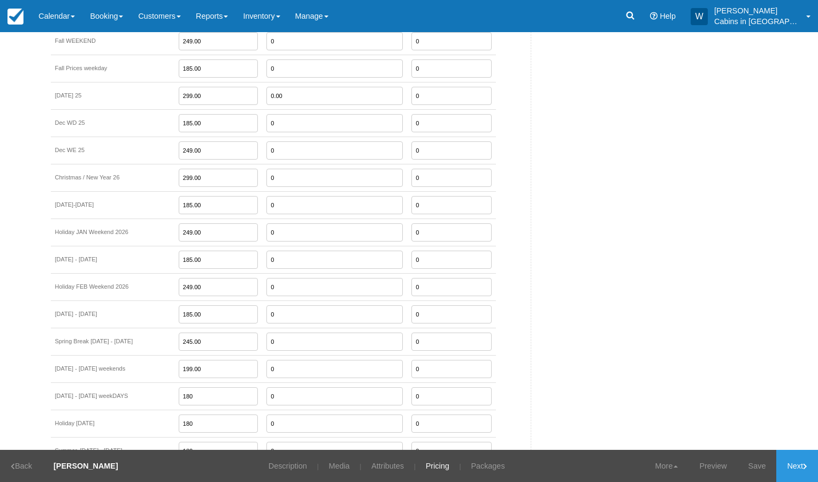
drag, startPoint x: 192, startPoint y: 354, endPoint x: 158, endPoint y: 354, distance: 34.3
click at [174, 355] on td "199.00" at bounding box center [218, 368] width 88 height 27
type input "245.00"
type input "185.00"
type input "299.00"
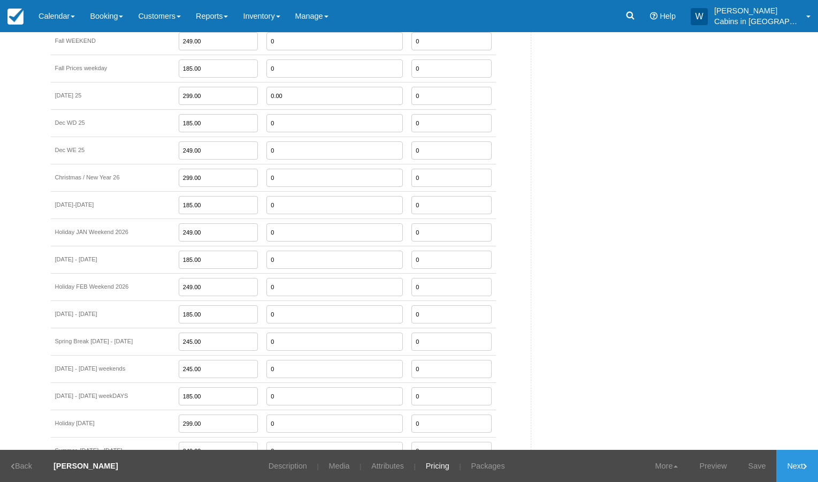
type input "249.00"
type input "299.00"
type input "249.00"
type input "299.00"
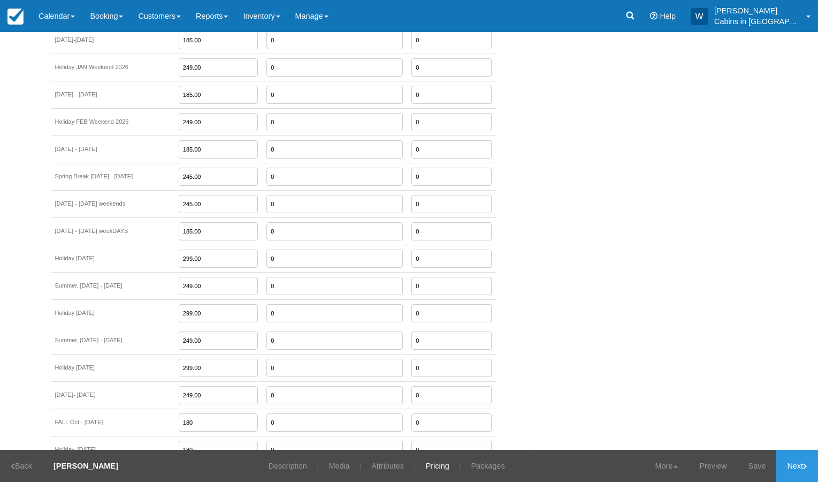
type input "249.00"
drag, startPoint x: 188, startPoint y: 379, endPoint x: 138, endPoint y: 379, distance: 50.3
click at [138, 381] on tr "Sept 8- 30, 2026 249.00 0 0" at bounding box center [273, 394] width 445 height 27
type input "199.00"
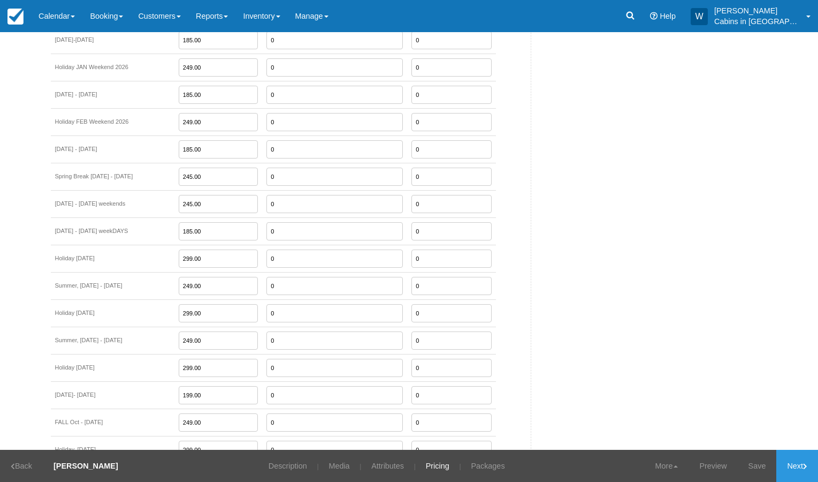
type input "299.00"
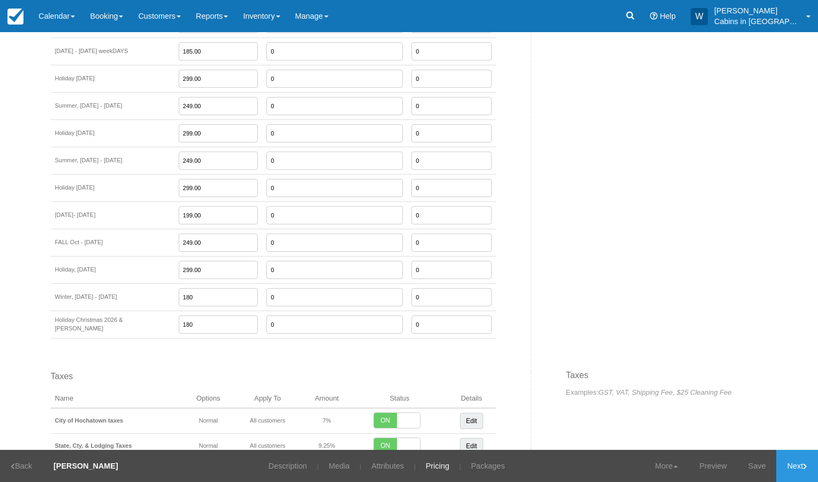
scroll to position [1689, 0]
type input "199.00"
type input "299.00"
drag, startPoint x: 191, startPoint y: 283, endPoint x: 154, endPoint y: 279, distance: 36.6
click at [154, 281] on tr "Winter, Dec 1 - 22, 2026 199.00 0 0" at bounding box center [273, 294] width 445 height 27
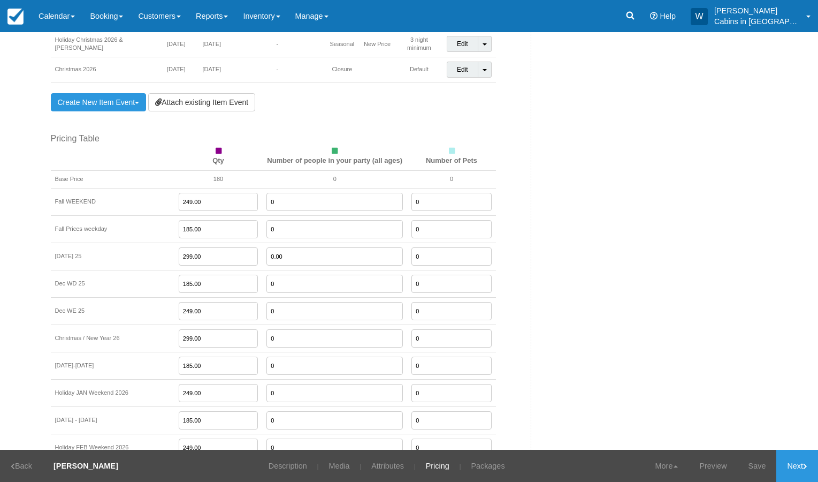
type input "185.00"
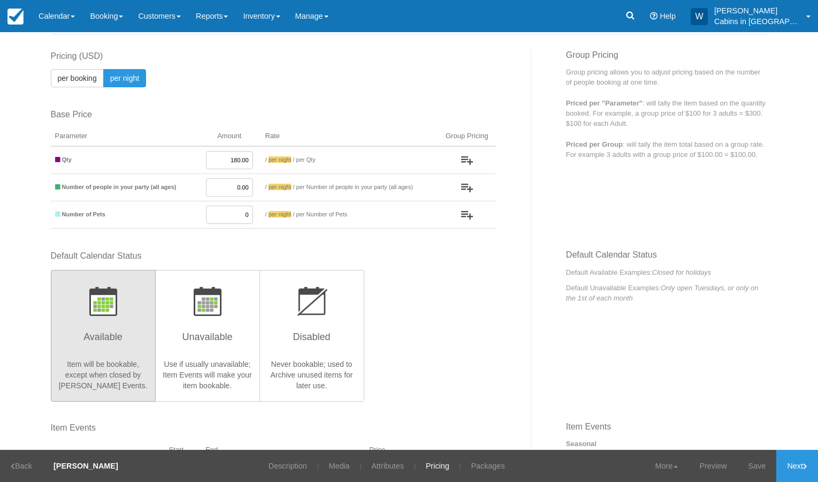
scroll to position [51, 0]
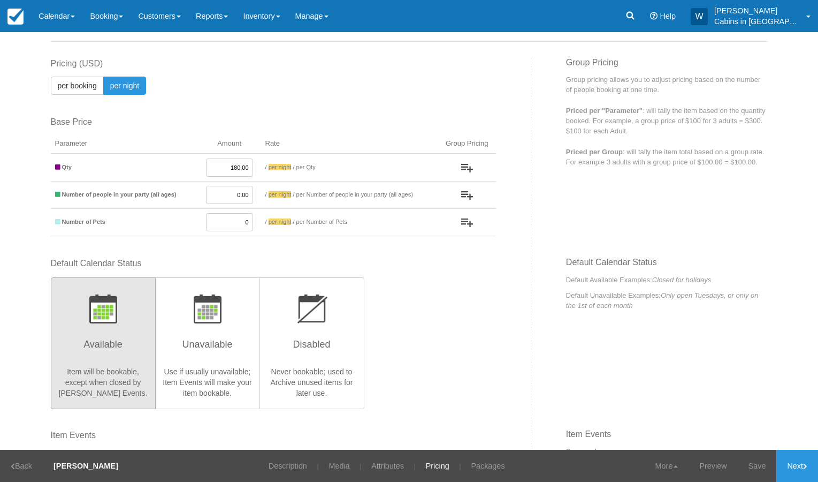
drag, startPoint x: 218, startPoint y: 171, endPoint x: 253, endPoint y: 171, distance: 34.8
click at [253, 171] on td "180.00" at bounding box center [229, 168] width 63 height 28
type input "1"
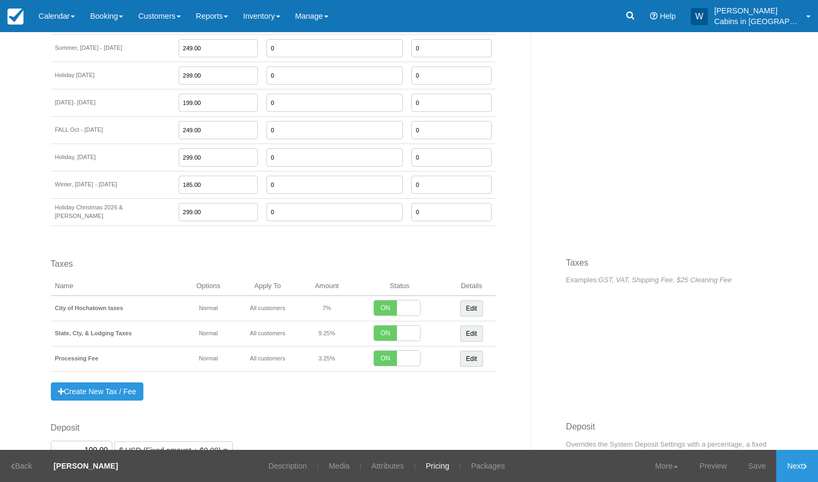
scroll to position [1841, 0]
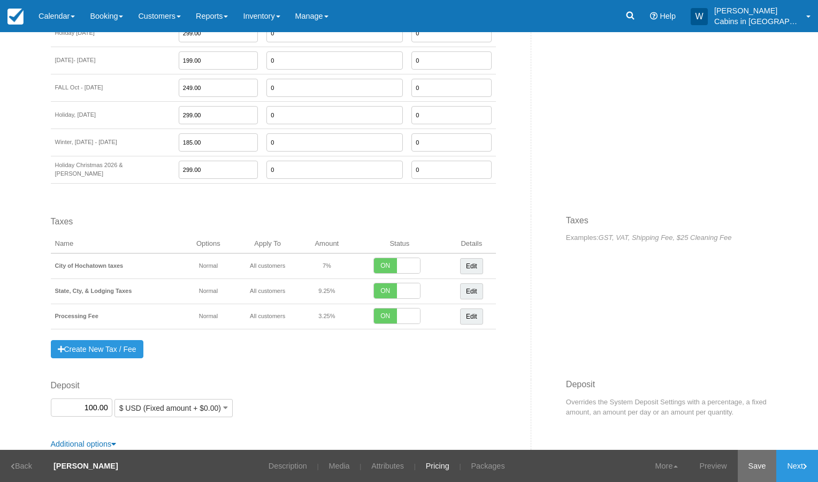
type input "185.00"
click at [750, 465] on link "Save" at bounding box center [757, 466] width 39 height 32
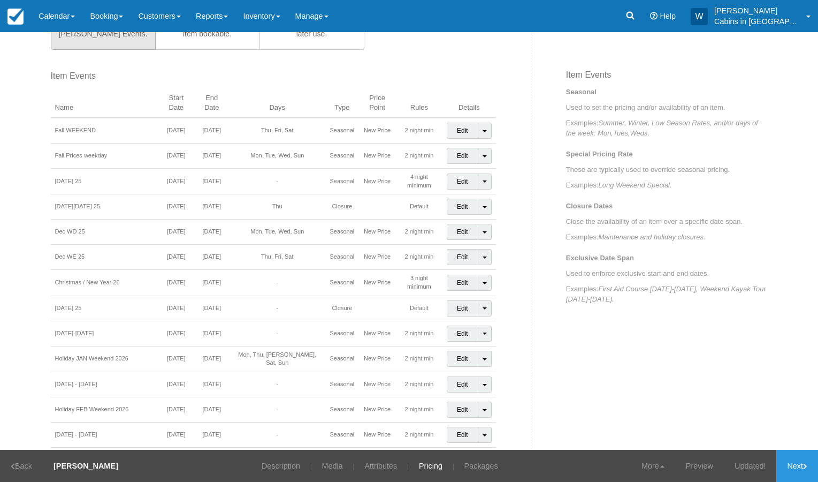
scroll to position [0, 0]
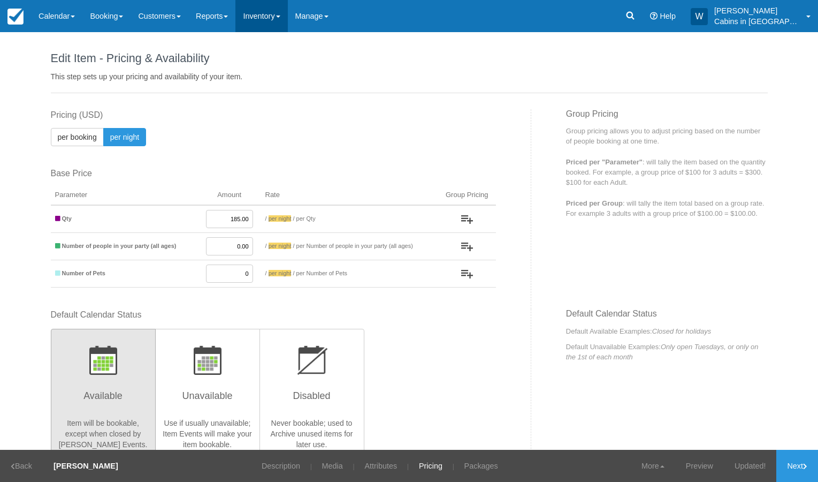
click at [283, 19] on link "Inventory" at bounding box center [261, 16] width 52 height 32
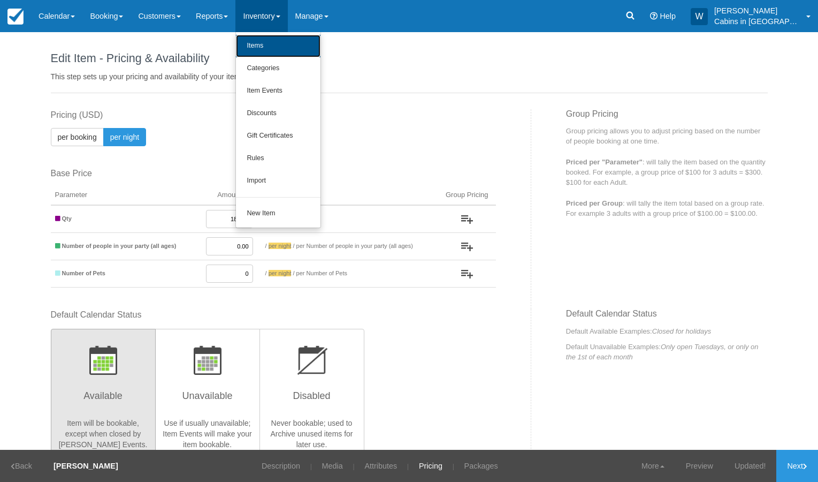
click at [275, 53] on link "Items" at bounding box center [278, 46] width 85 height 22
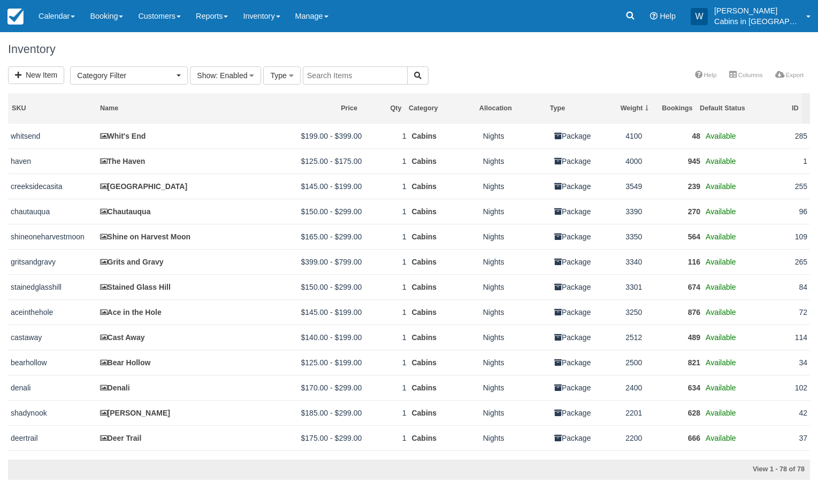
select select
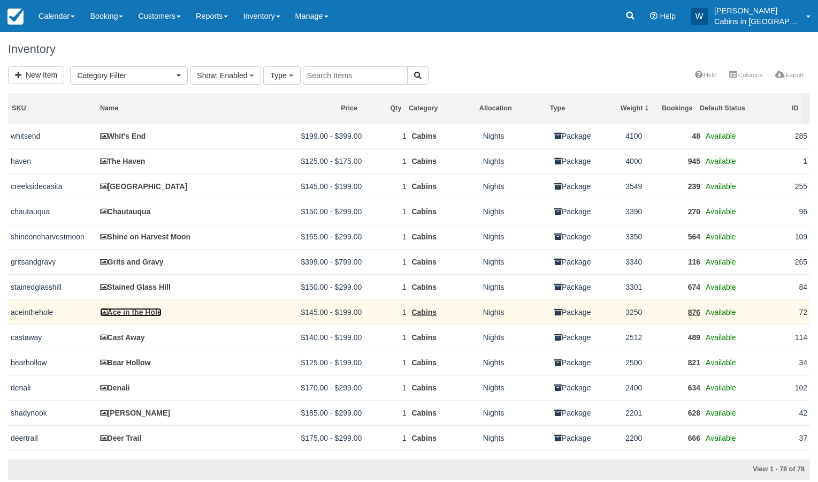
click at [138, 314] on link "Ace in the Hole" at bounding box center [131, 312] width 62 height 9
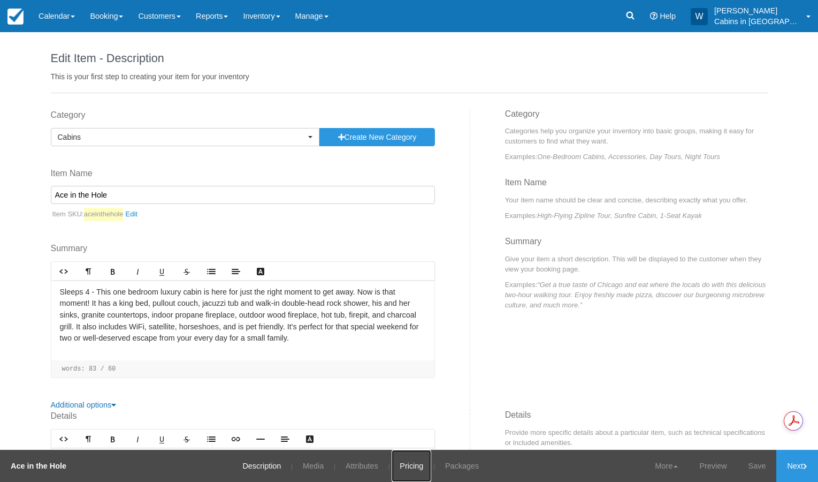
click at [421, 463] on link "Pricing" at bounding box center [412, 466] width 40 height 32
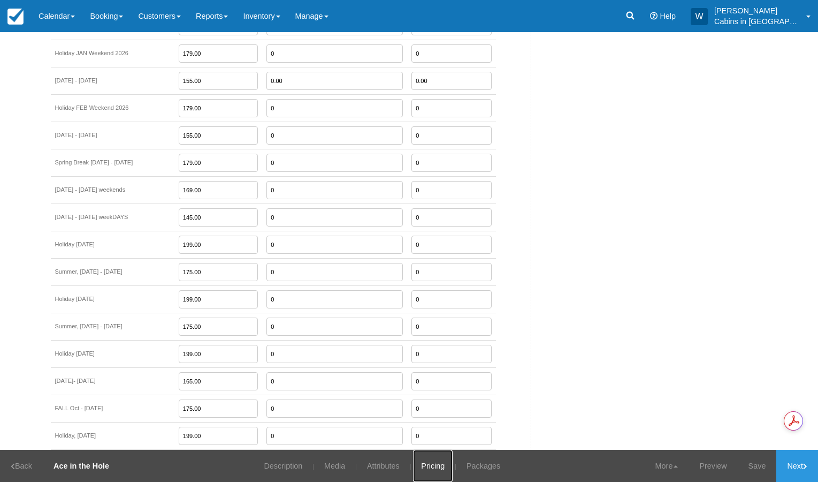
scroll to position [1841, 0]
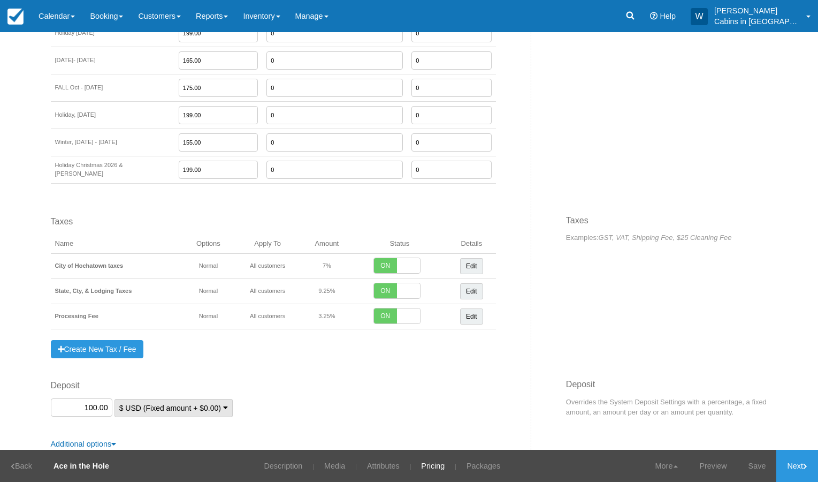
drag, startPoint x: 75, startPoint y: 393, endPoint x: 113, endPoint y: 394, distance: 38.0
click at [113, 394] on div "Deposit 100.00 $ USD (Fixed amount + $0.00) Use system settings ($0.00) % Perce…" at bounding box center [273, 397] width 445 height 37
type input "100.00"
click at [754, 460] on link "Save" at bounding box center [757, 466] width 39 height 32
click at [106, 439] on link "Additional options" at bounding box center [84, 443] width 66 height 9
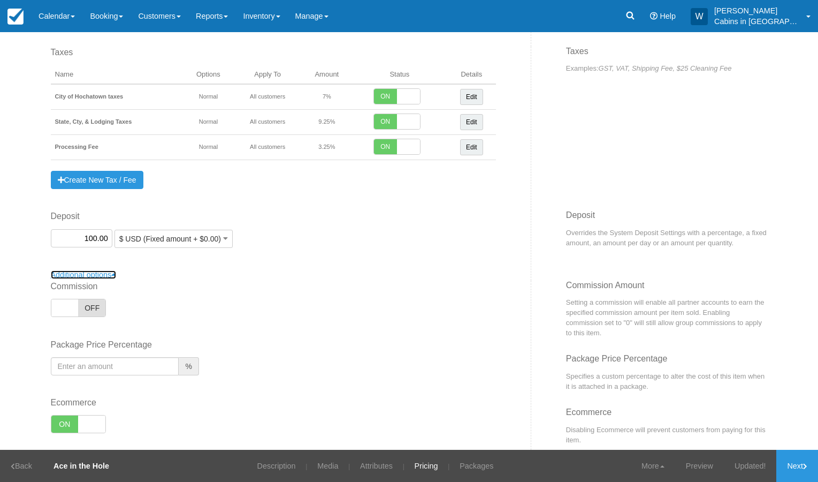
scroll to position [2022, 0]
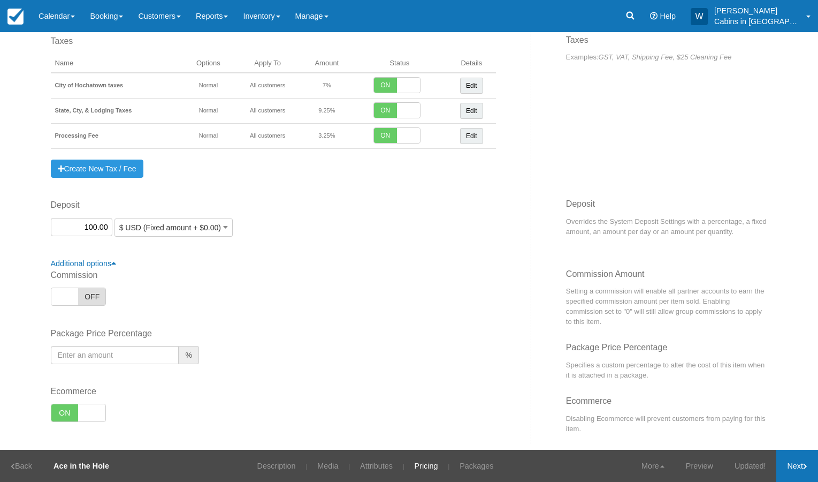
click at [791, 465] on link "Next" at bounding box center [798, 466] width 42 height 32
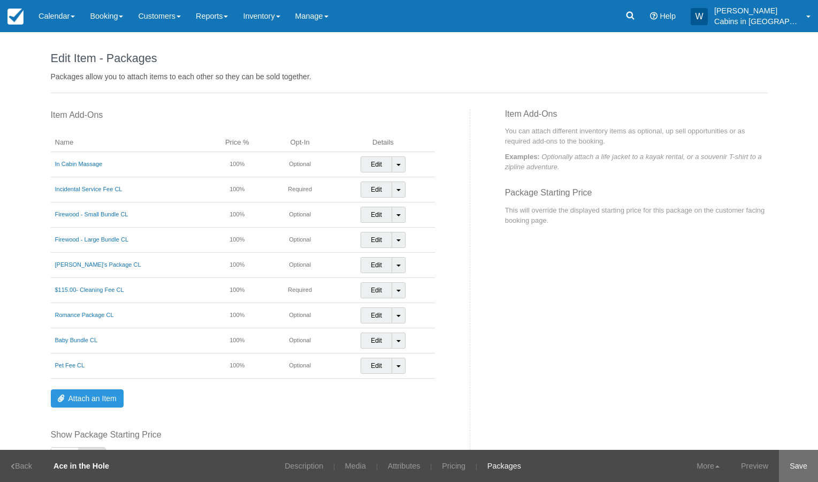
click at [795, 469] on link "Save" at bounding box center [798, 466] width 39 height 32
click at [456, 457] on link "Pricing" at bounding box center [447, 466] width 40 height 32
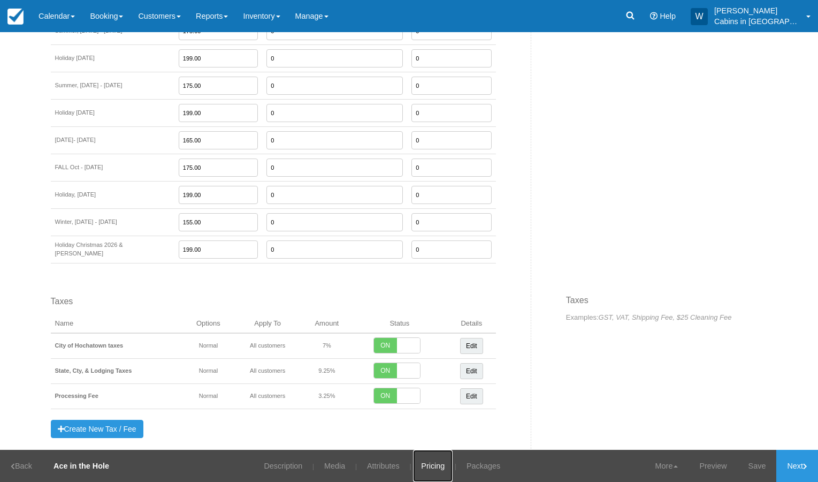
scroll to position [2022, 0]
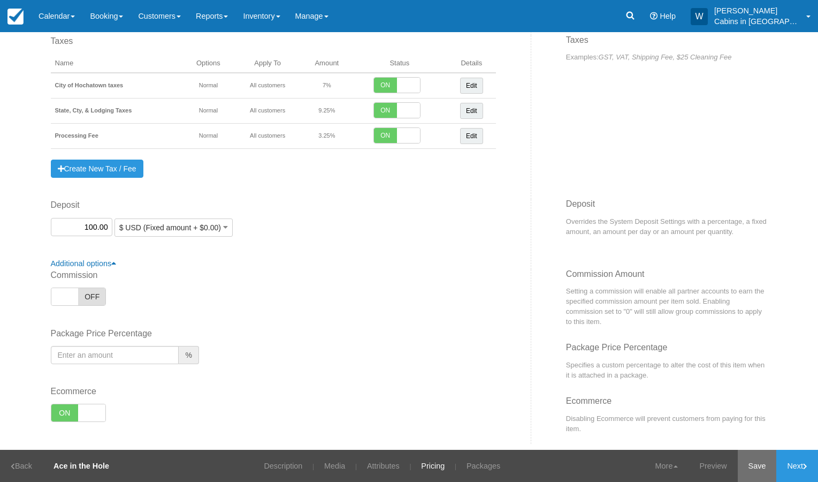
click at [744, 466] on link "Save" at bounding box center [757, 466] width 39 height 32
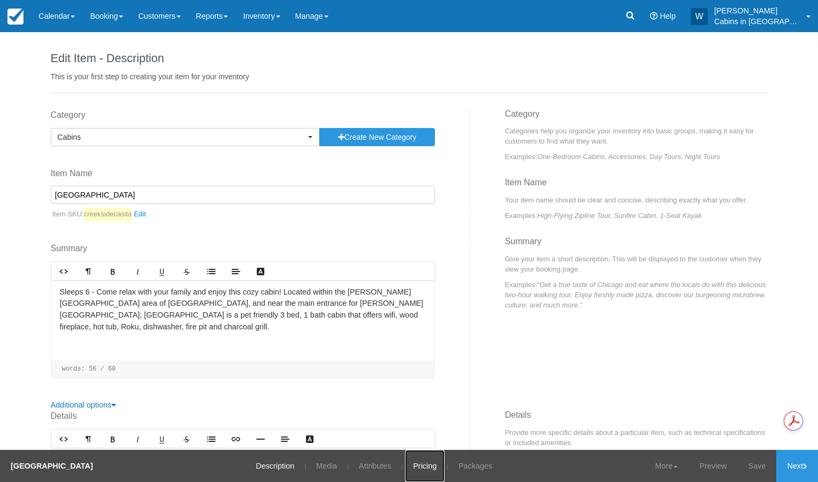
click at [409, 461] on link "Pricing" at bounding box center [425, 466] width 40 height 32
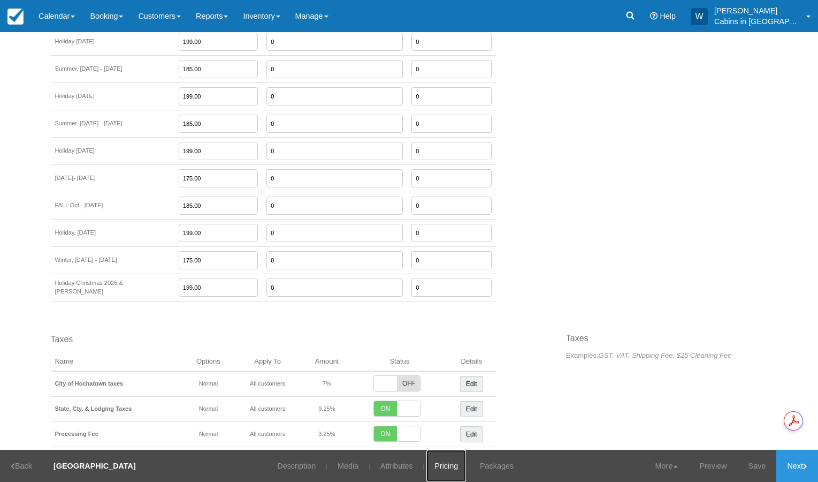
scroll to position [1841, 0]
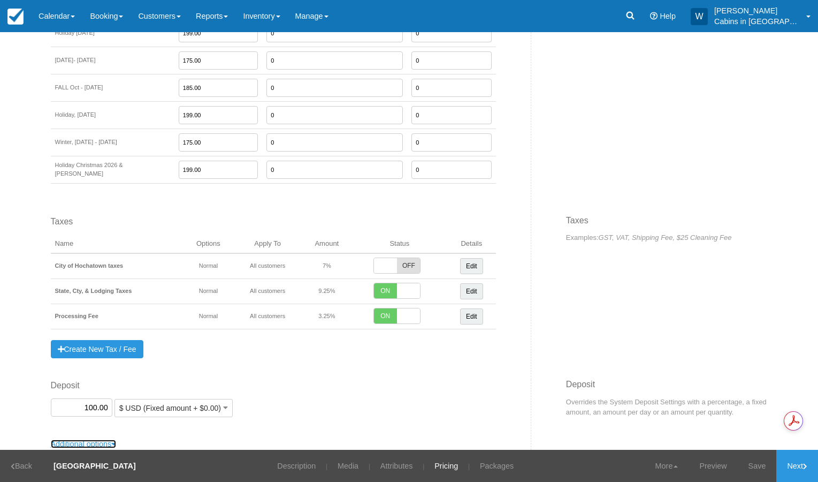
click at [111, 440] on icon at bounding box center [113, 443] width 5 height 7
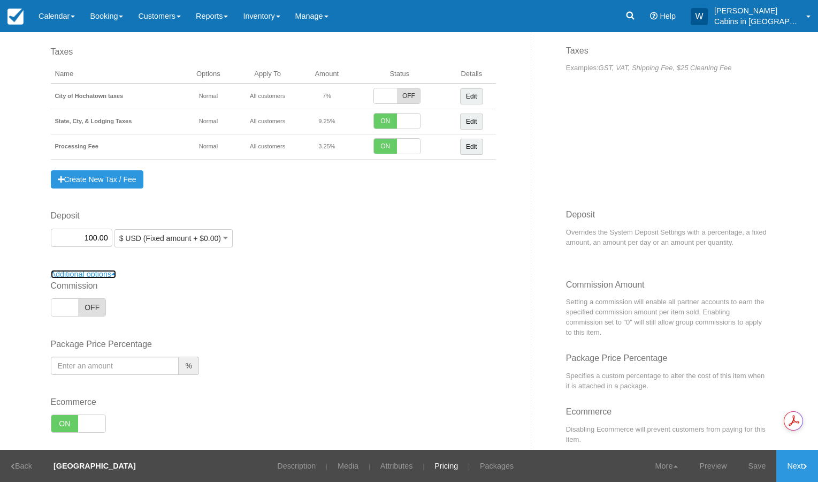
scroll to position [2022, 0]
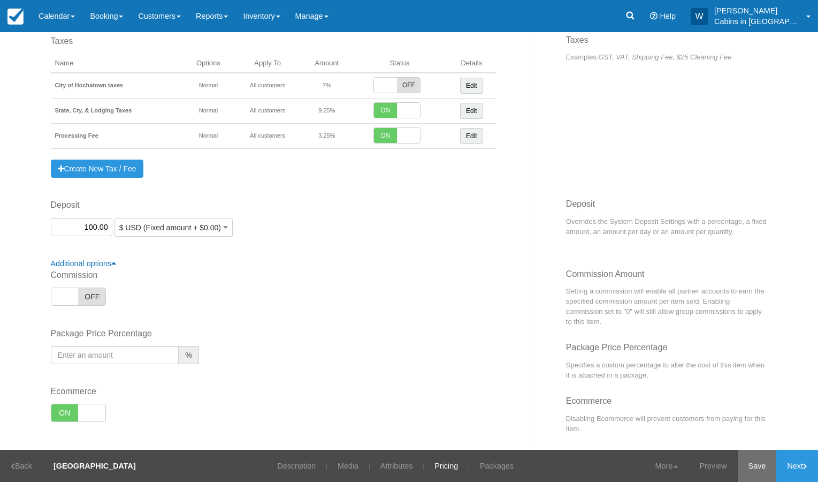
click at [753, 462] on link "Save" at bounding box center [757, 466] width 39 height 32
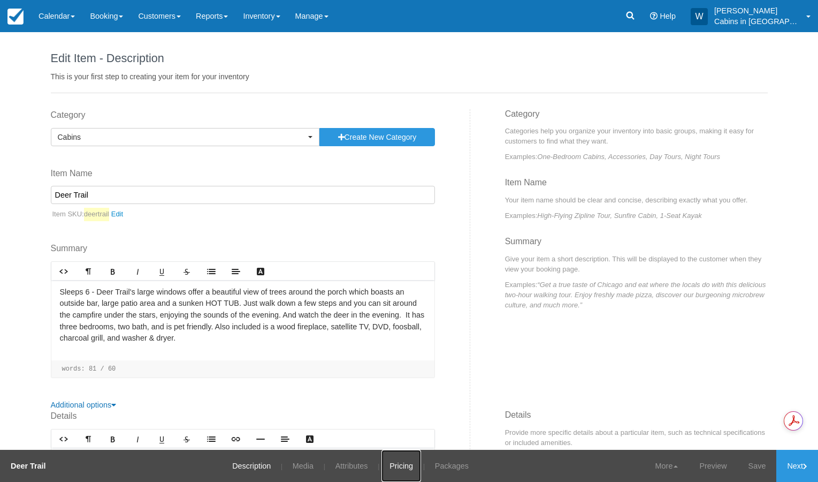
click at [404, 458] on link "Pricing" at bounding box center [402, 466] width 40 height 32
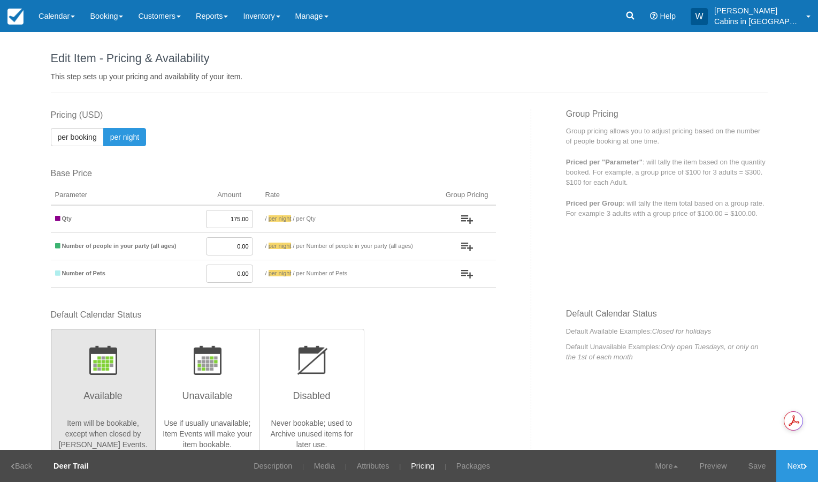
drag, startPoint x: 219, startPoint y: 219, endPoint x: 250, endPoint y: 224, distance: 31.9
click at [250, 223] on td "175.00" at bounding box center [229, 219] width 63 height 28
drag, startPoint x: 214, startPoint y: 221, endPoint x: 248, endPoint y: 222, distance: 34.3
click at [248, 222] on td "165.00" at bounding box center [229, 219] width 63 height 28
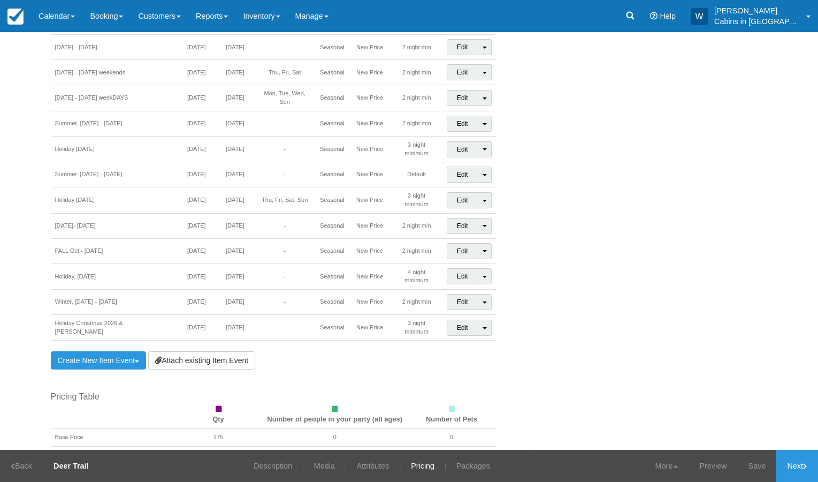
scroll to position [771, 0]
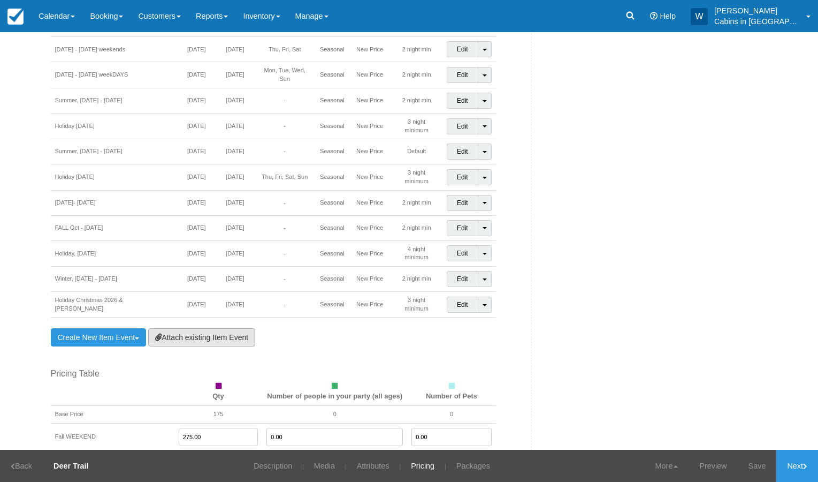
type input "170.00"
click at [209, 328] on link "Attach existing Item Event" at bounding box center [201, 337] width 107 height 18
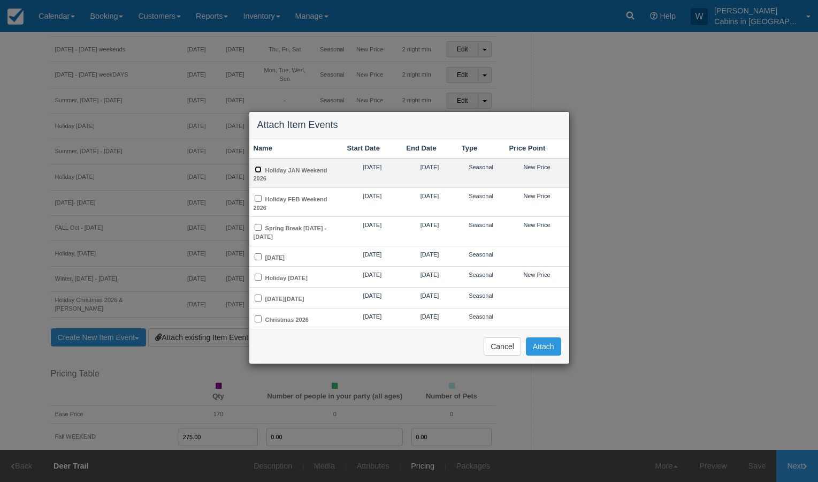
click at [256, 170] on input "Holiday JAN Weekend 2026" at bounding box center [258, 169] width 7 height 7
checkbox input "true"
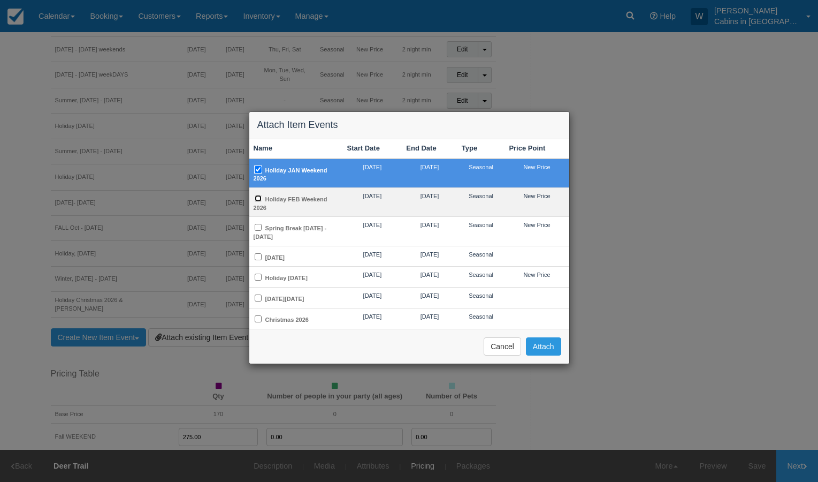
click at [258, 199] on input "Holiday FEB Weekend 2026" at bounding box center [258, 198] width 7 height 7
checkbox input "true"
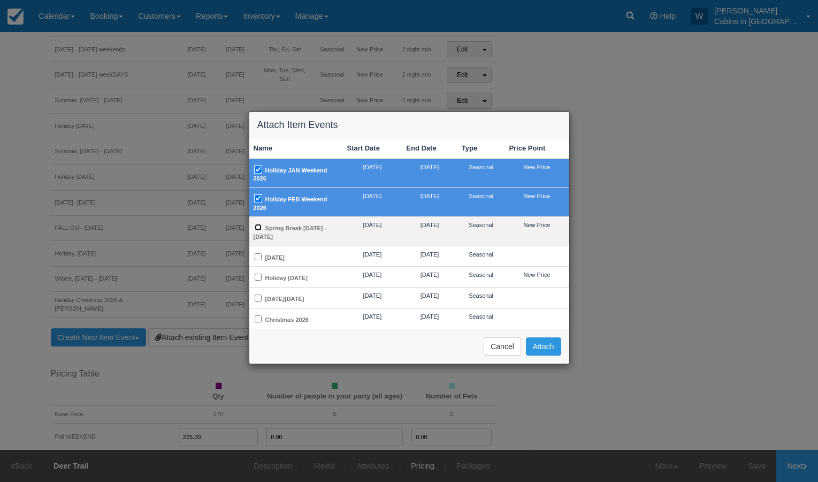
click at [259, 226] on input "Spring Break [DATE] - [DATE]" at bounding box center [258, 227] width 7 height 7
checkbox input "true"
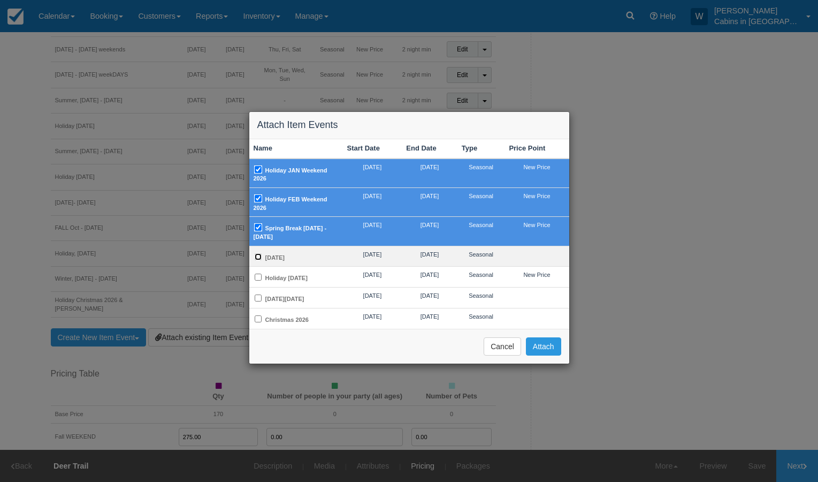
click at [258, 254] on input "[DATE]" at bounding box center [258, 256] width 7 height 7
checkbox input "true"
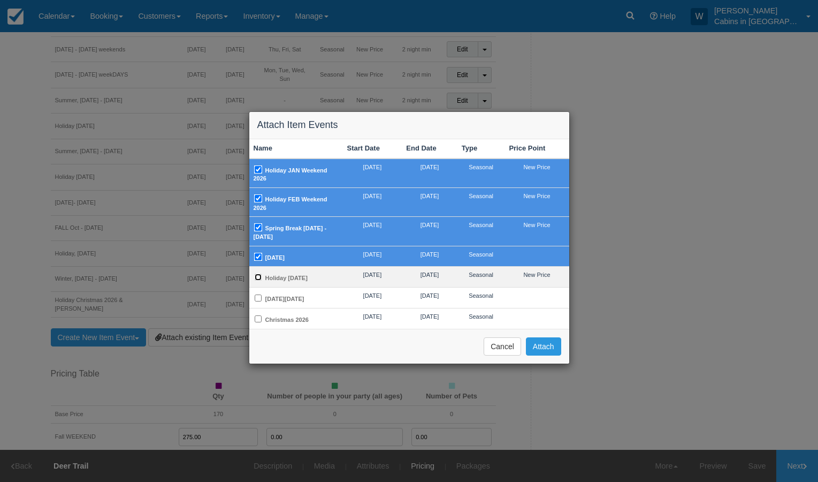
click at [257, 276] on input "Holiday [DATE]" at bounding box center [258, 276] width 7 height 7
checkbox input "true"
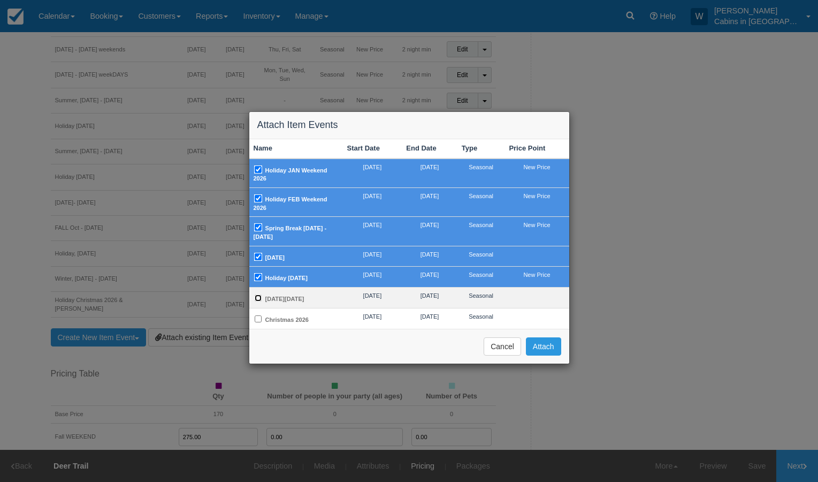
click at [258, 301] on input "[DATE][DATE]" at bounding box center [258, 297] width 7 height 7
checkbox input "true"
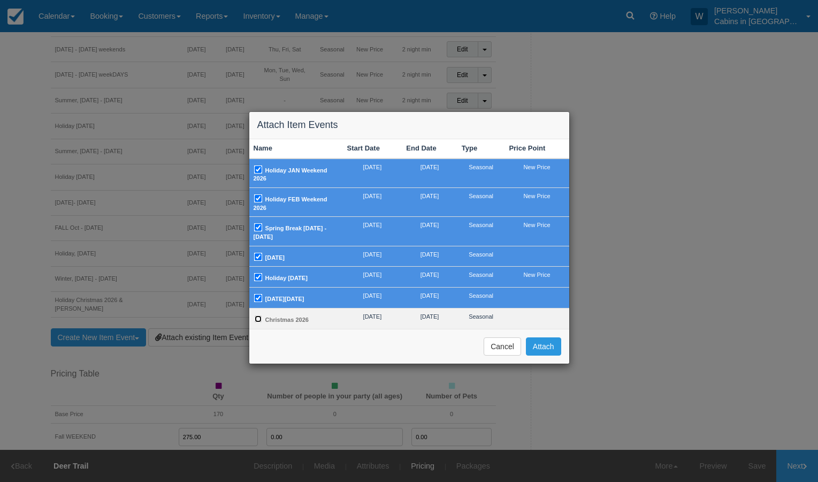
click at [257, 322] on input "Christmas 2026" at bounding box center [258, 318] width 7 height 7
checkbox input "true"
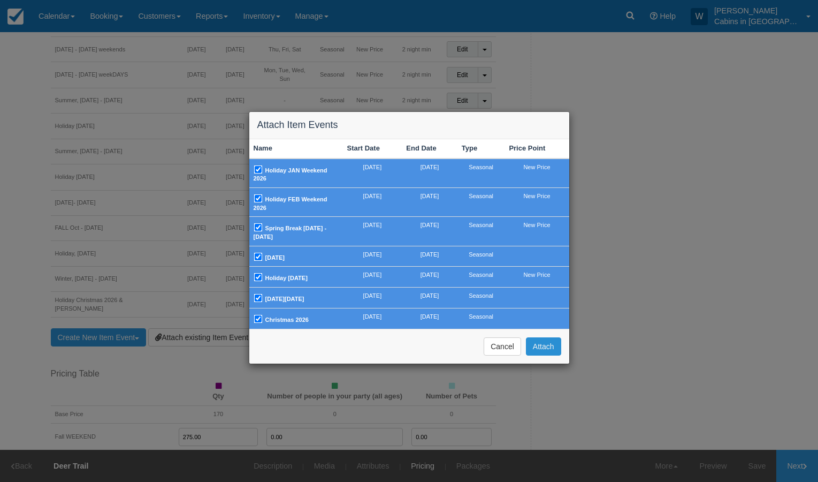
click at [546, 352] on button "Attach" at bounding box center [543, 346] width 35 height 18
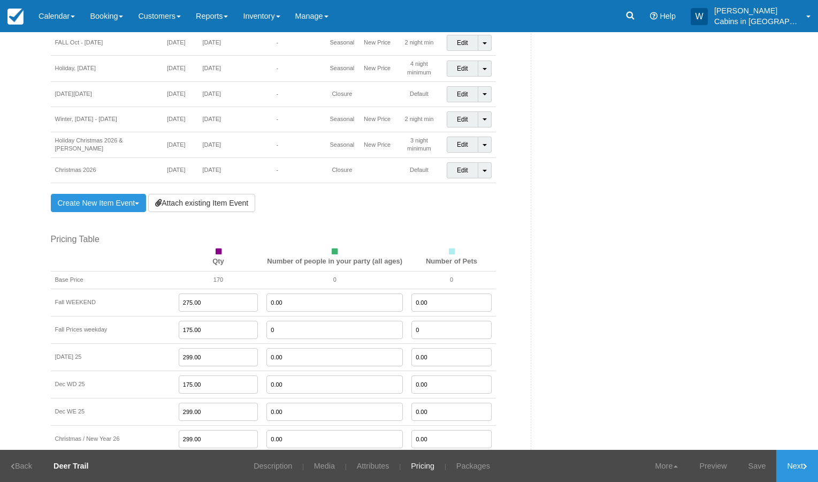
scroll to position [1200, 0]
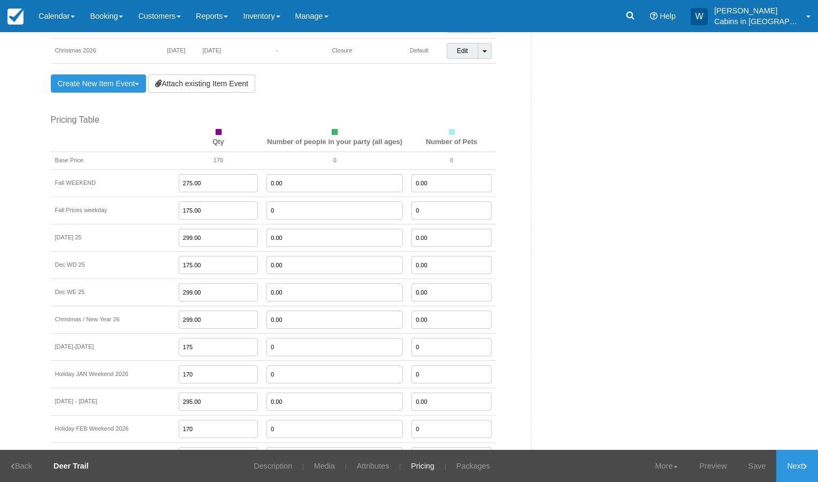
click at [200, 174] on input "275.00" at bounding box center [219, 183] width 80 height 18
drag, startPoint x: 200, startPoint y: 171, endPoint x: 136, endPoint y: 163, distance: 63.6
click at [136, 169] on tr "Fall WEEKEND 275.00 0.00 0.00" at bounding box center [273, 182] width 445 height 27
type input "199.00"
type input "0"
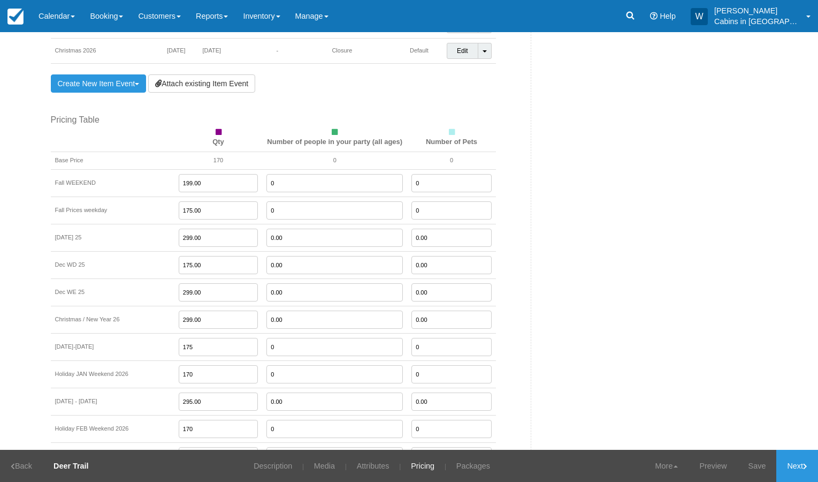
type input "0"
type input "170.00"
type input "259.00"
type input "0"
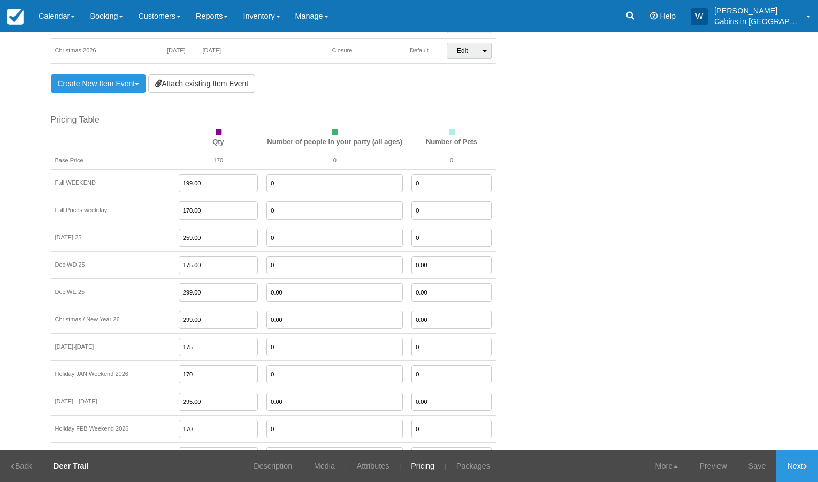
type input "0"
type input "259.00"
click at [192, 283] on input "259.00" at bounding box center [219, 292] width 80 height 18
type input "0"
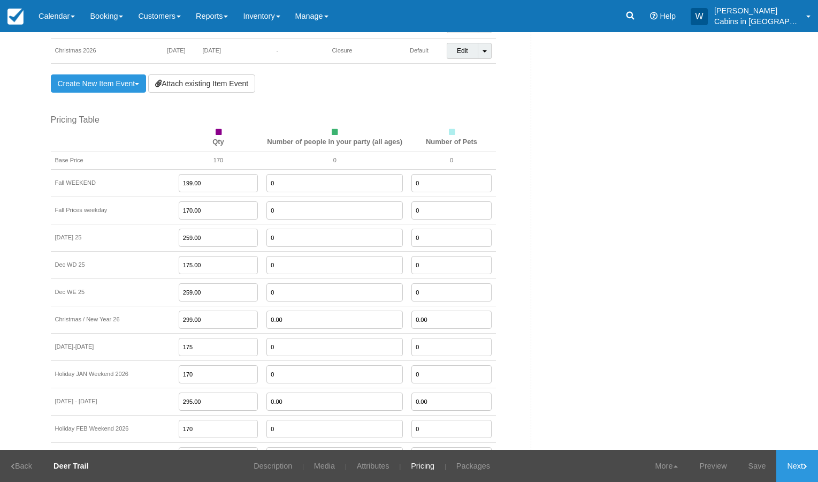
type input "0"
type input "259.00"
type input "0"
type input "175.00"
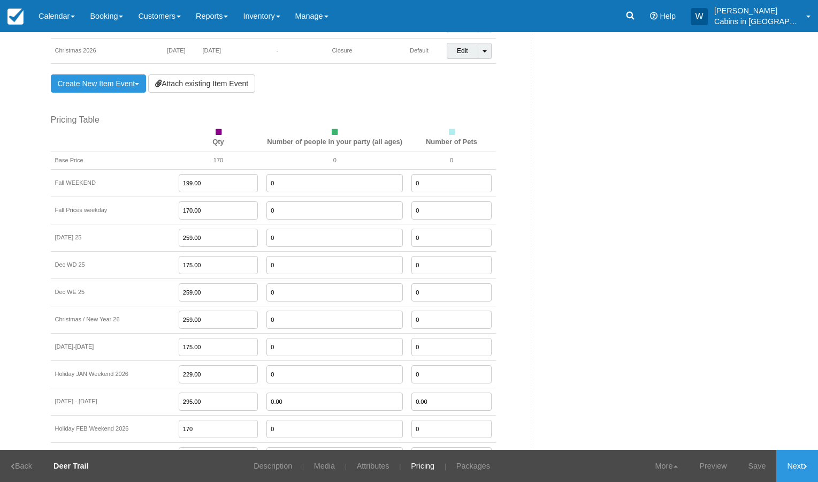
type input "229.00"
type input "175.00"
type input "0"
type input "229.00"
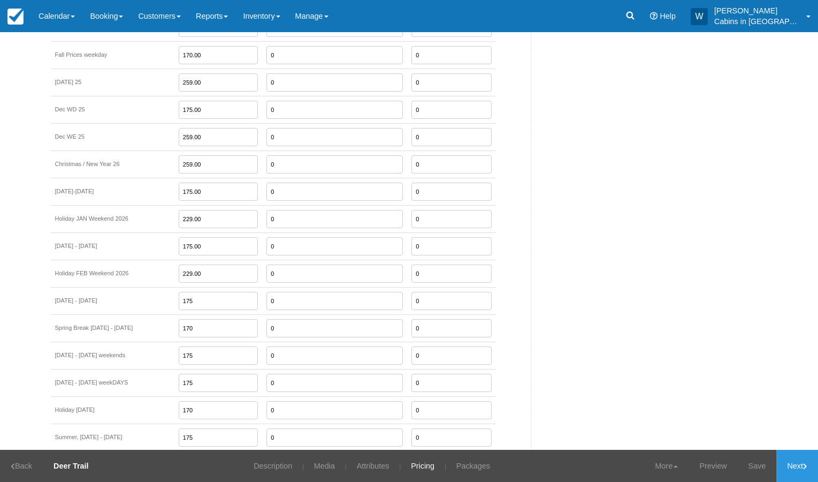
scroll to position [1357, 0]
type input "175"
drag, startPoint x: 194, startPoint y: 173, endPoint x: 150, endPoint y: 174, distance: 43.9
click at [150, 177] on tr "Jan 5-14, 2026 175.00 0 0" at bounding box center [273, 190] width 445 height 27
type input "185.00"
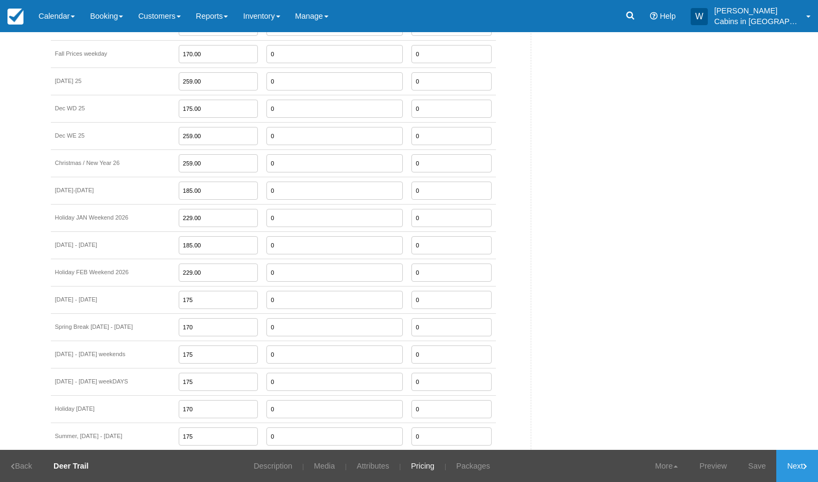
type input "185.00"
type input "229.00"
type input "2"
type input "199.00"
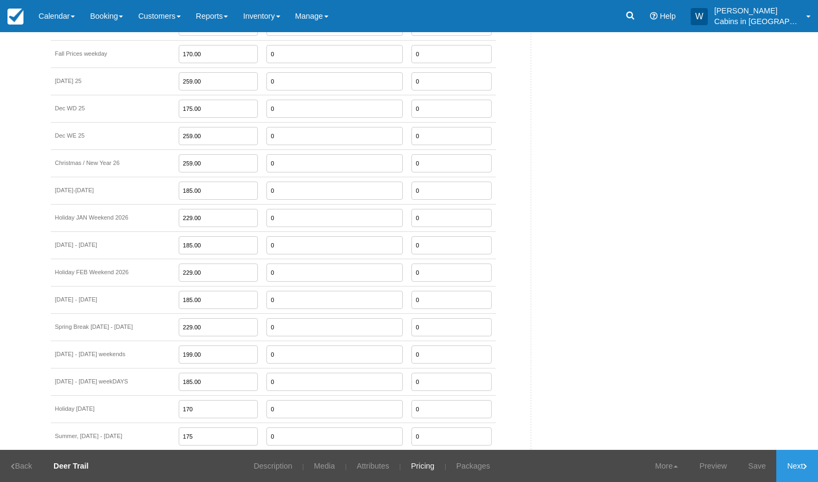
type input "185.00"
type input "249.00"
type input "199.00"
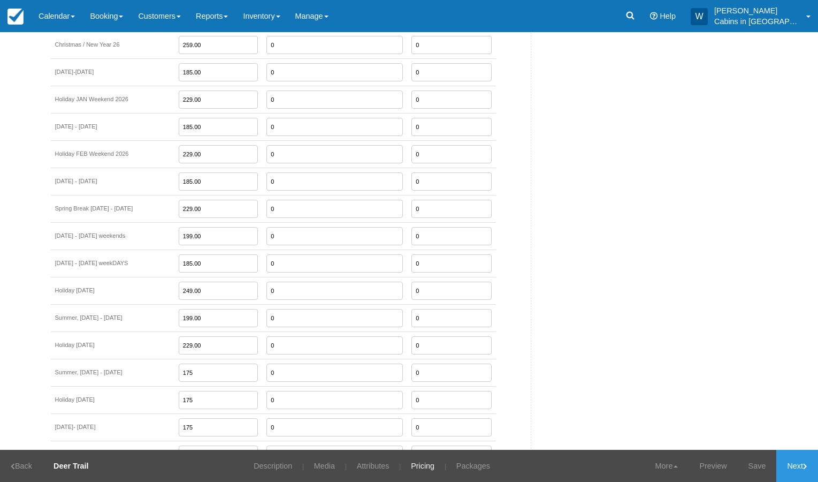
scroll to position [1482, 0]
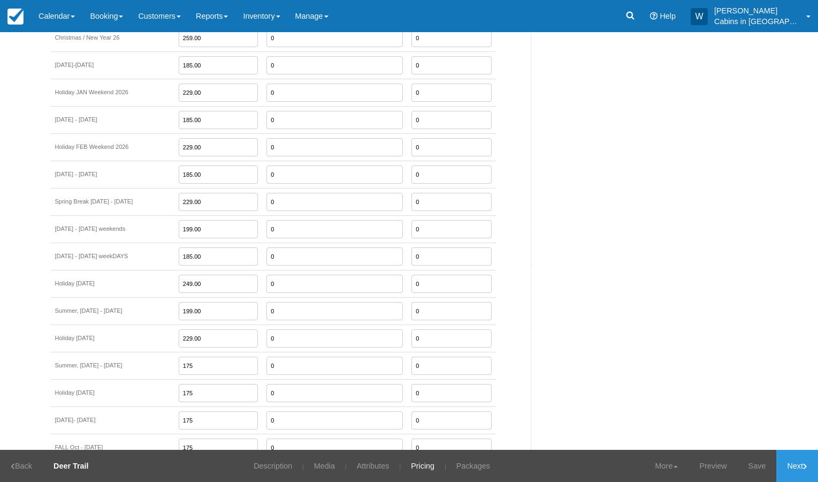
drag, startPoint x: 195, startPoint y: 324, endPoint x: 162, endPoint y: 324, distance: 32.6
click at [179, 329] on input "229.00" at bounding box center [219, 338] width 80 height 18
drag, startPoint x: 195, startPoint y: 326, endPoint x: 152, endPoint y: 324, distance: 42.9
click at [152, 324] on tr "Holiday 4th of July 2026 229.00 0 0" at bounding box center [273, 337] width 445 height 27
type input "249.00"
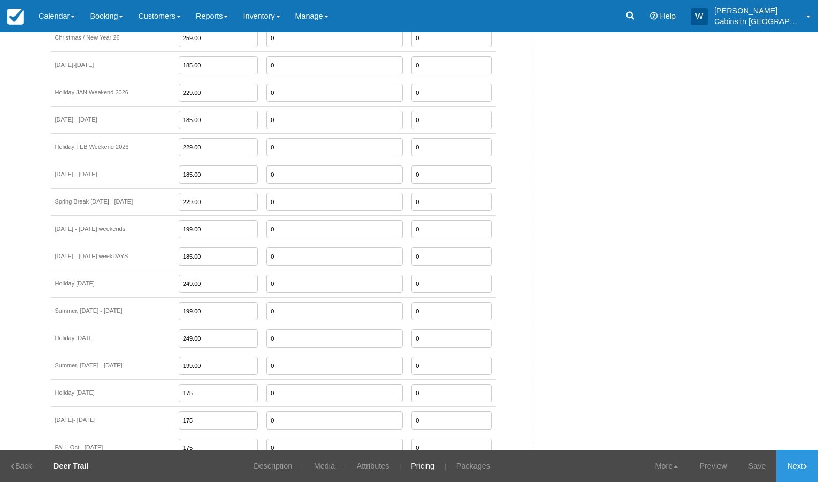
type input "199.00"
type input "249.00"
type input "190.00"
type input "199.00"
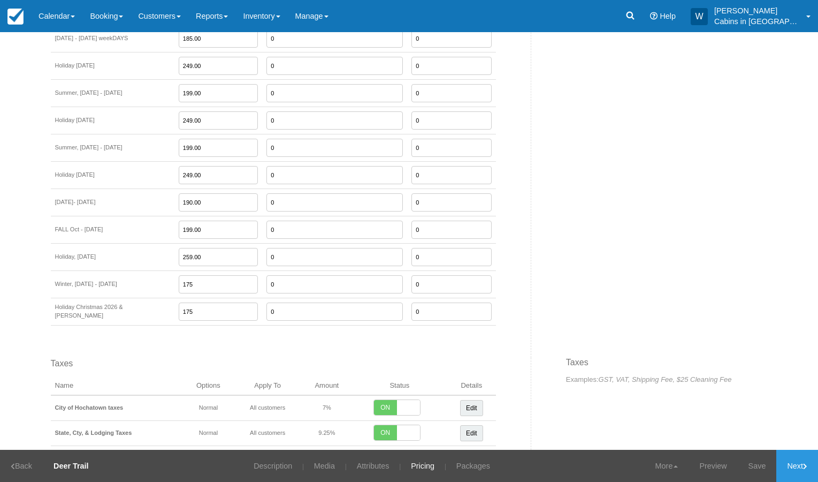
type input "259.00"
type input "185.00"
type input "259.00"
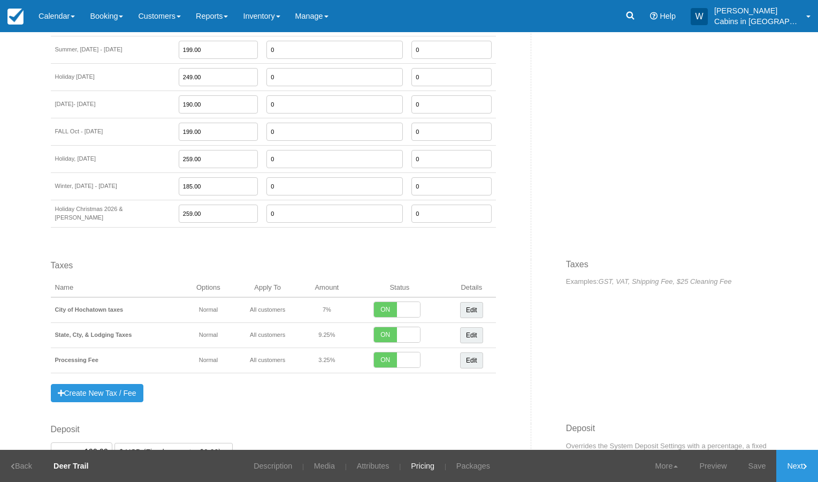
scroll to position [1841, 0]
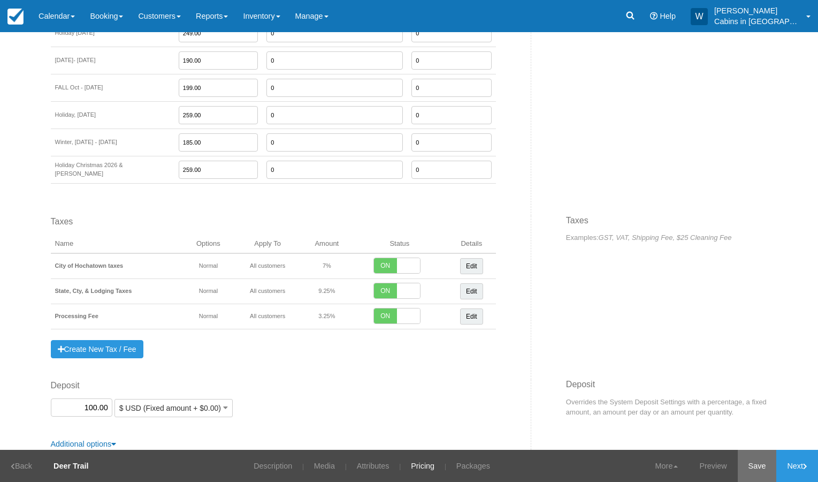
click at [752, 461] on link "Save" at bounding box center [757, 466] width 39 height 32
click at [223, 404] on icon "button" at bounding box center [225, 407] width 5 height 7
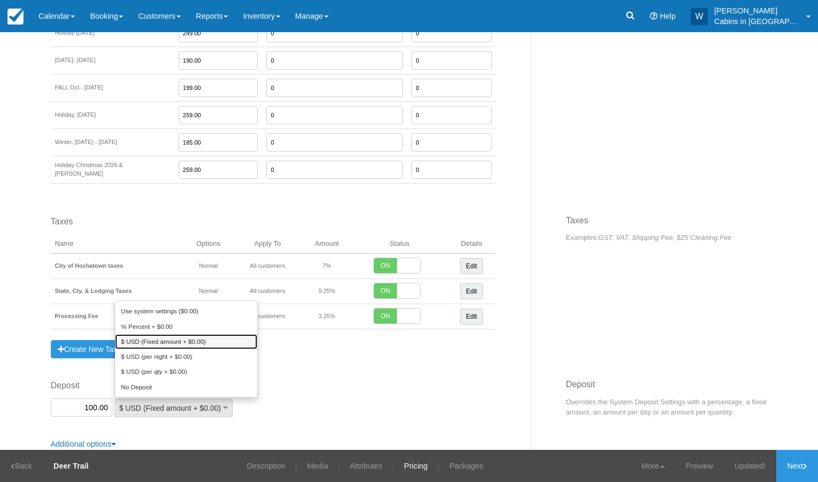
click at [216, 334] on link "$ USD (Fixed amount + $0.00)" at bounding box center [186, 341] width 142 height 15
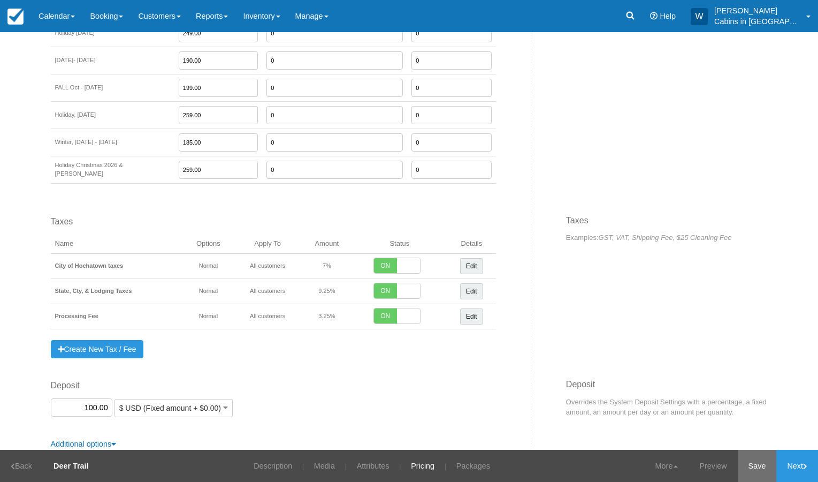
click at [758, 466] on link "Save" at bounding box center [757, 466] width 39 height 32
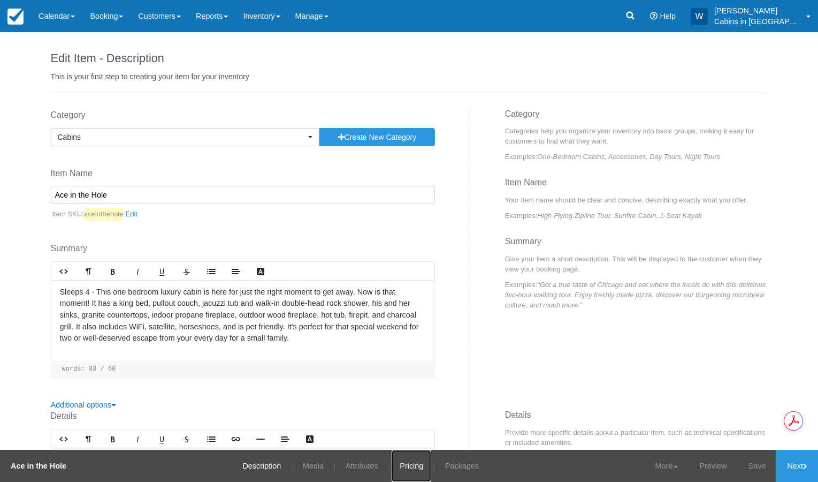
click at [402, 454] on link "Pricing" at bounding box center [412, 466] width 40 height 32
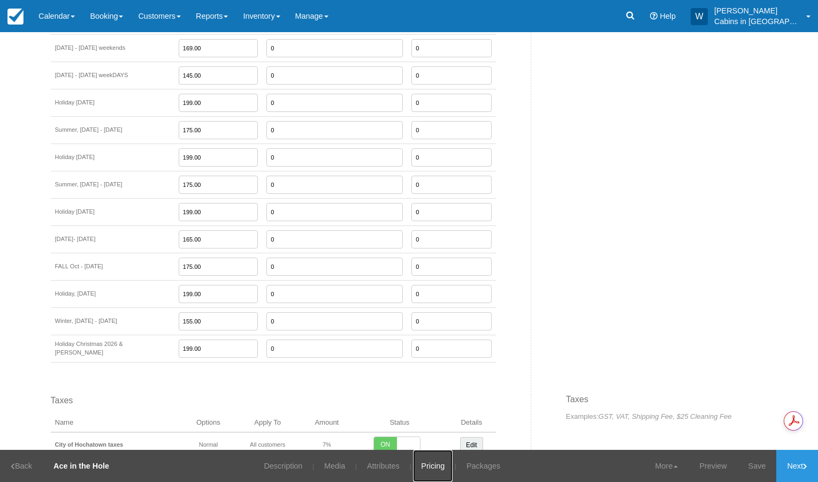
scroll to position [1841, 0]
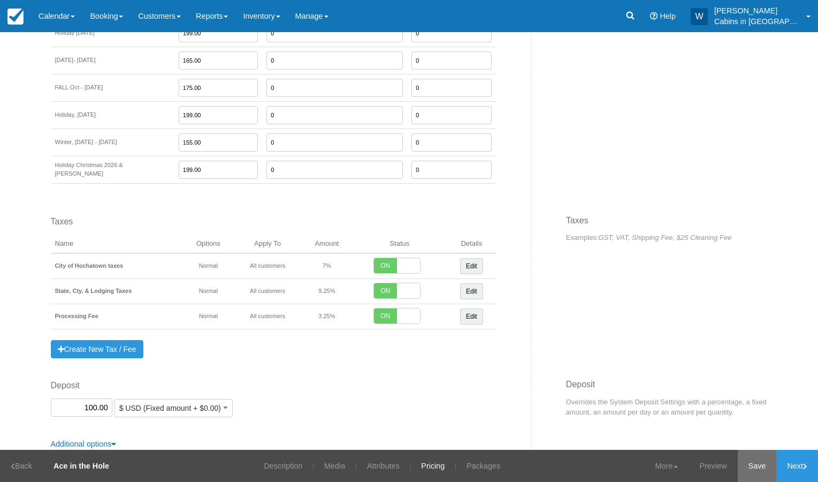
click at [756, 461] on link "Save" at bounding box center [757, 466] width 39 height 32
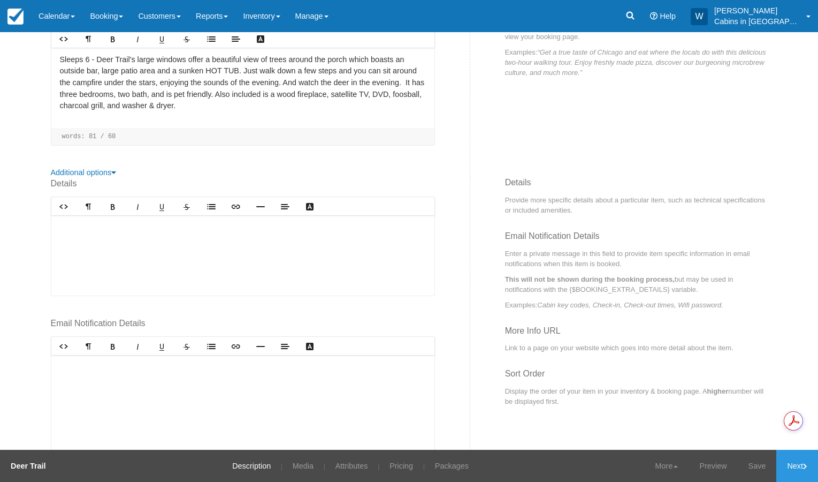
scroll to position [314, 0]
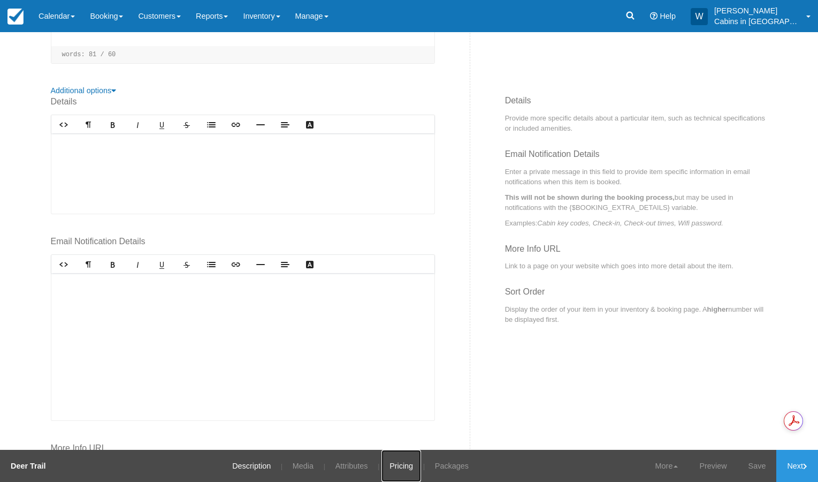
click at [404, 462] on link "Pricing" at bounding box center [402, 466] width 40 height 32
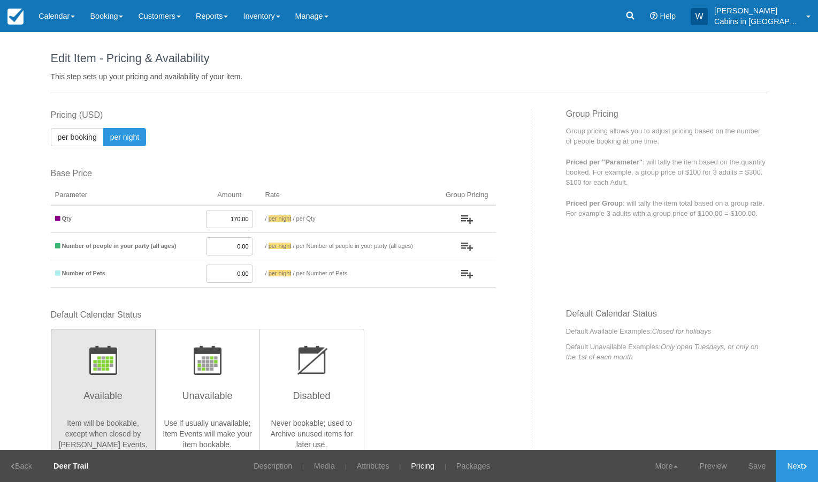
drag, startPoint x: 215, startPoint y: 222, endPoint x: 254, endPoint y: 222, distance: 39.1
click at [253, 222] on td "170.00" at bounding box center [229, 219] width 63 height 28
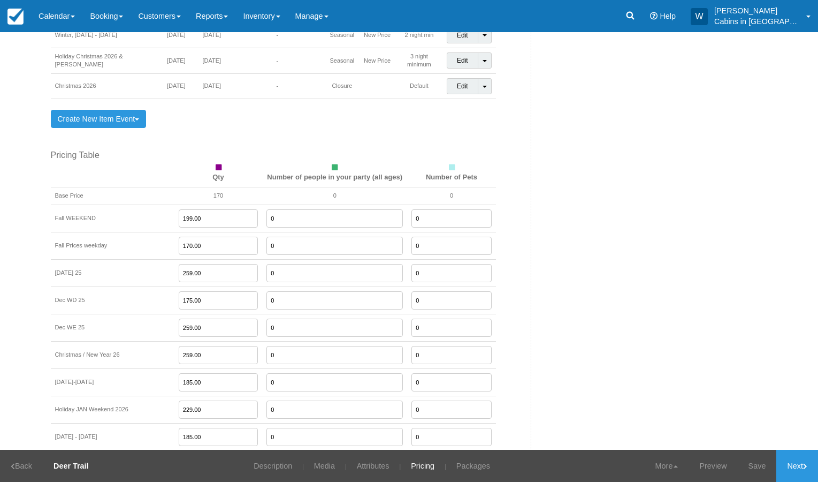
scroll to position [1202, 0]
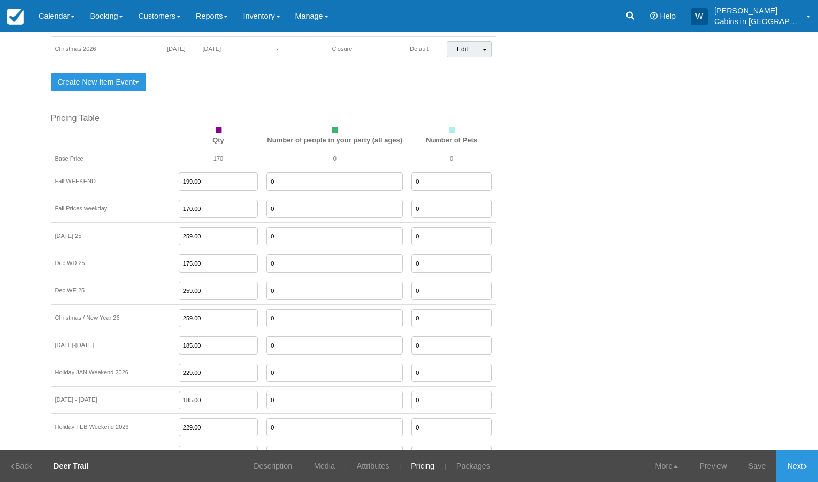
type input "175.00"
drag, startPoint x: 196, startPoint y: 194, endPoint x: 160, endPoint y: 193, distance: 36.4
drag, startPoint x: 189, startPoint y: 194, endPoint x: 148, endPoint y: 196, distance: 40.7
click at [153, 195] on tr "Fall Prices weekday 170.00 0 0" at bounding box center [273, 208] width 445 height 27
type input "175.00"
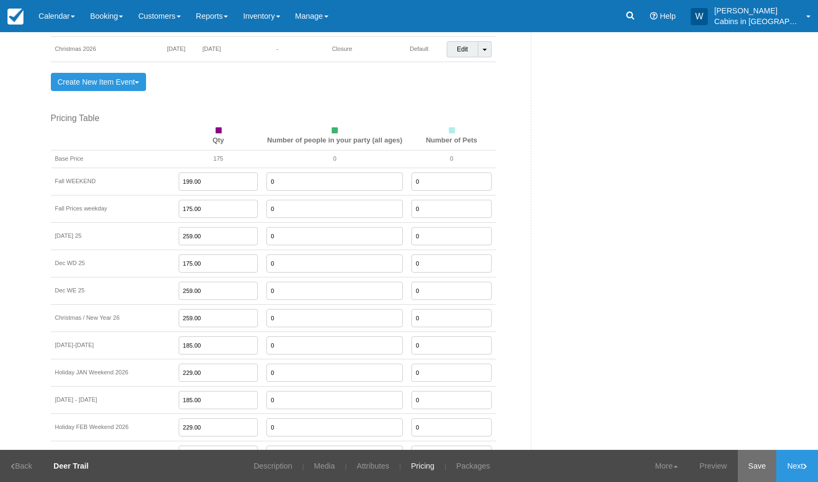
click at [763, 463] on link "Save" at bounding box center [757, 466] width 39 height 32
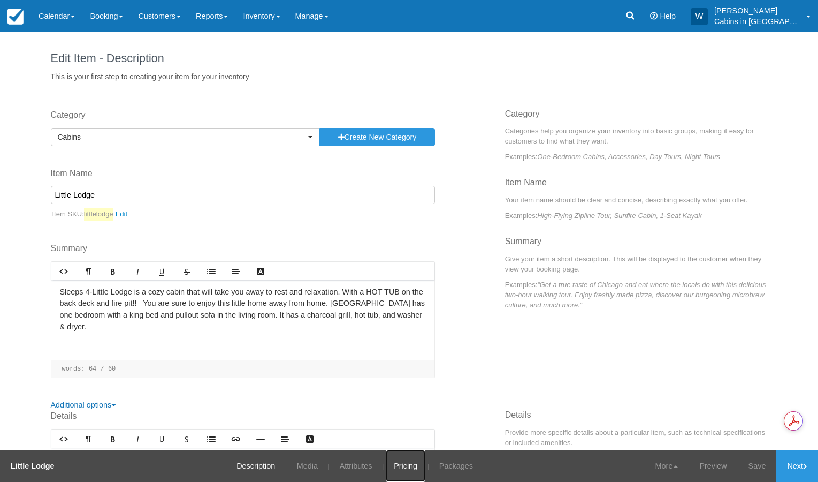
click at [405, 465] on link "Pricing" at bounding box center [406, 466] width 40 height 32
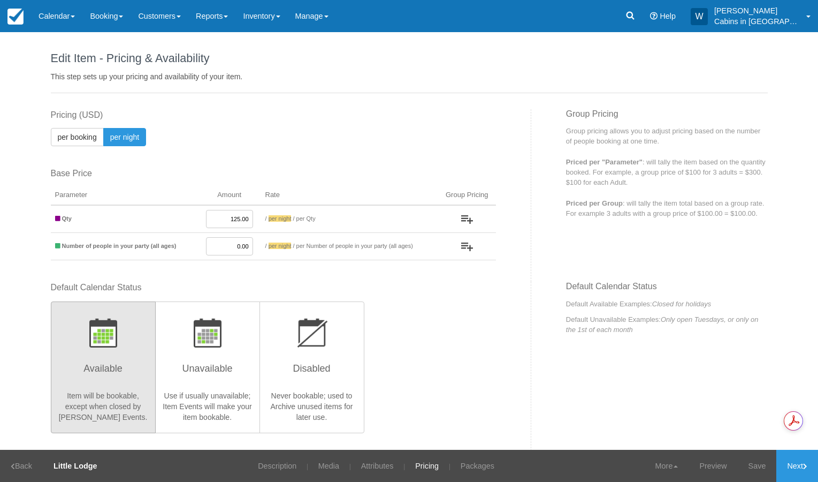
drag, startPoint x: 220, startPoint y: 222, endPoint x: 268, endPoint y: 223, distance: 48.2
click at [268, 223] on tr "Qty 125.00 / per booking per night / per Qty" at bounding box center [273, 219] width 445 height 28
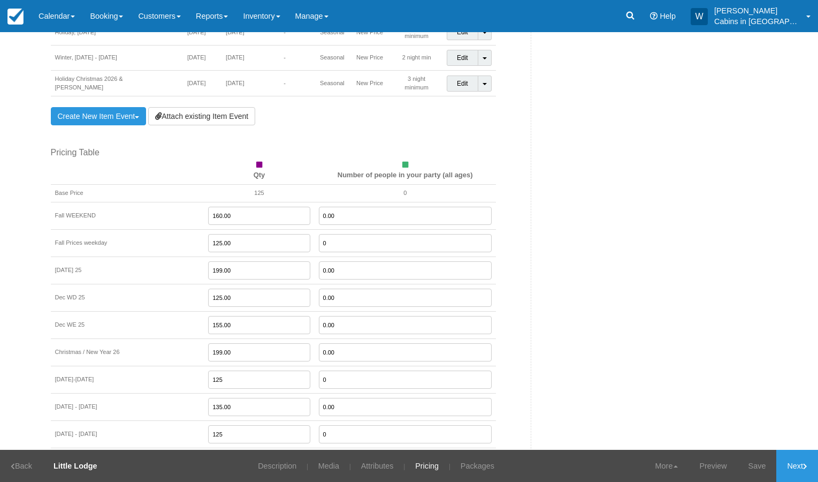
scroll to position [1007, 0]
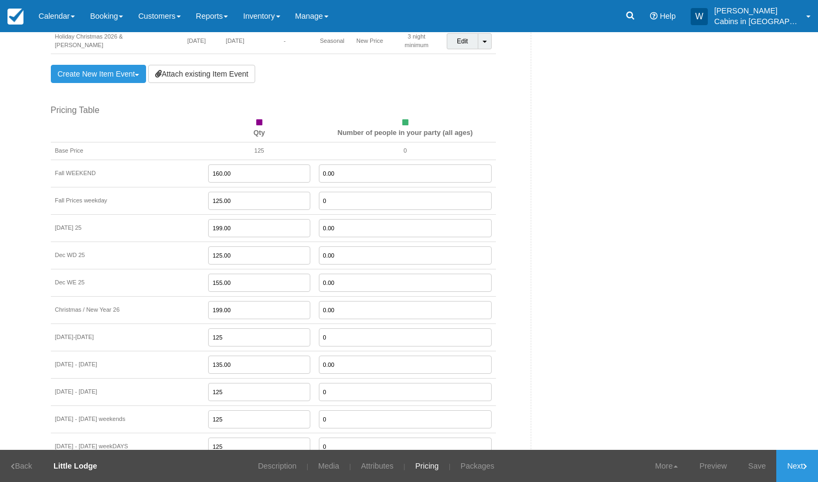
type input "135.00"
drag, startPoint x: 217, startPoint y: 186, endPoint x: 188, endPoint y: 182, distance: 29.6
drag, startPoint x: 212, startPoint y: 187, endPoint x: 181, endPoint y: 184, distance: 31.7
click at [204, 187] on td "125.00" at bounding box center [259, 200] width 110 height 27
type input "135.00"
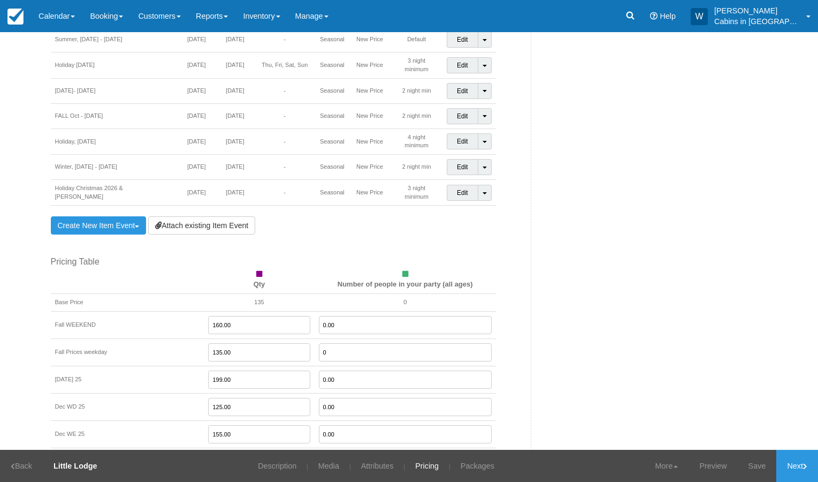
scroll to position [835, 0]
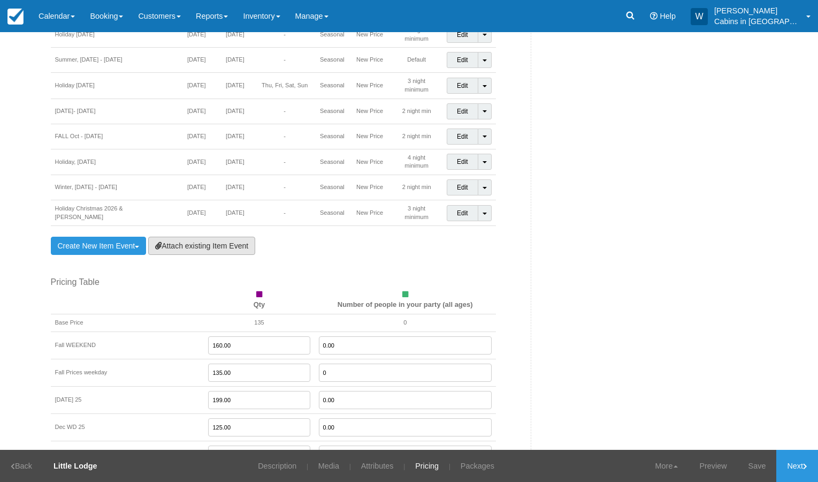
click at [200, 237] on link "Attach existing Item Event" at bounding box center [201, 246] width 107 height 18
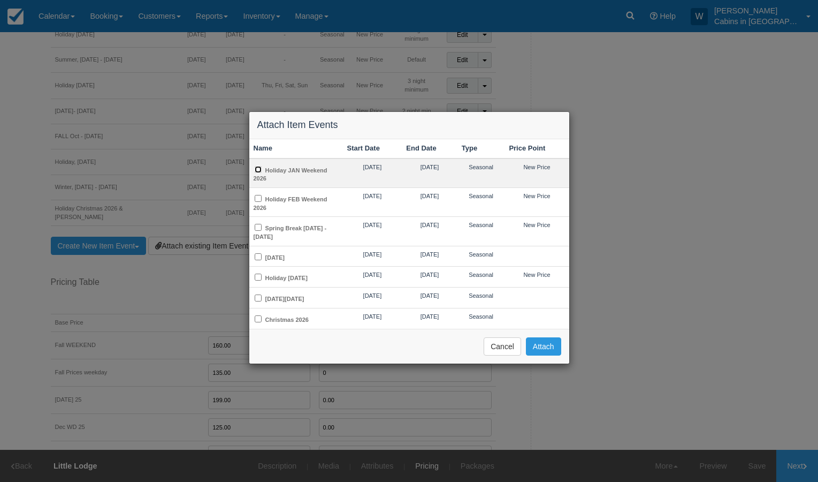
click at [258, 168] on input "Holiday JAN Weekend 2026" at bounding box center [258, 169] width 7 height 7
checkbox input "true"
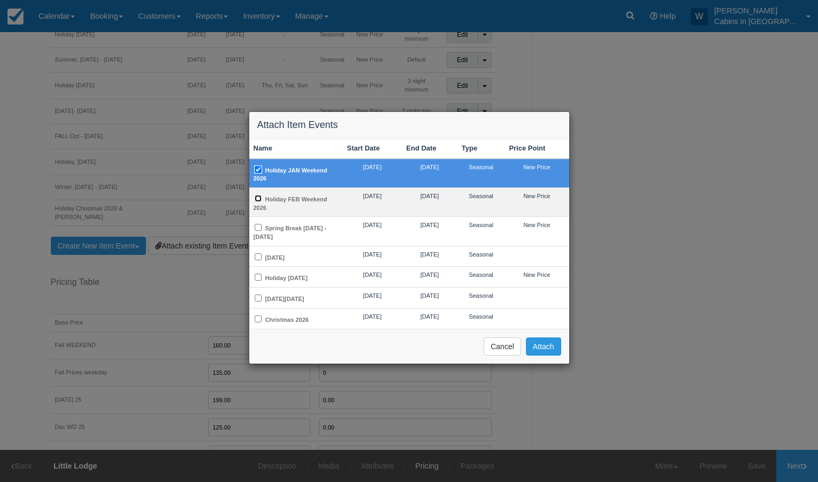
click at [257, 200] on input "Holiday FEB Weekend 2026" at bounding box center [258, 198] width 7 height 7
checkbox input "true"
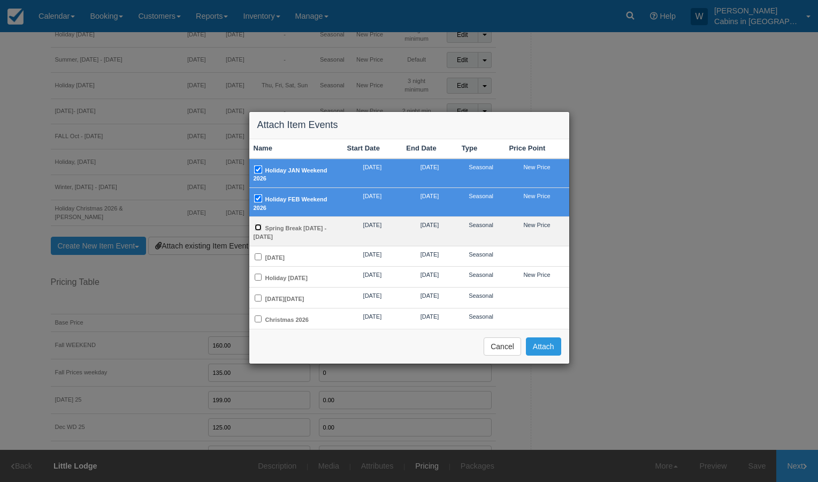
click at [257, 228] on input "Spring Break [DATE] - [DATE]" at bounding box center [258, 227] width 7 height 7
checkbox input "true"
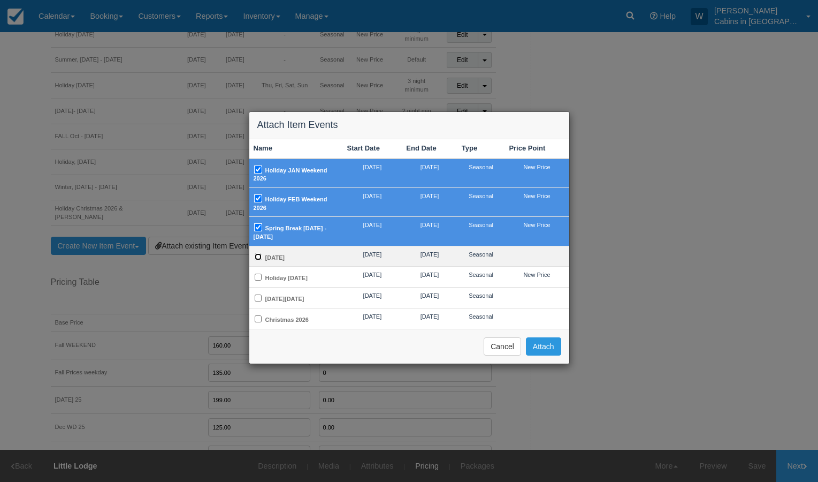
click at [258, 256] on input "[DATE]" at bounding box center [258, 256] width 7 height 7
checkbox input "true"
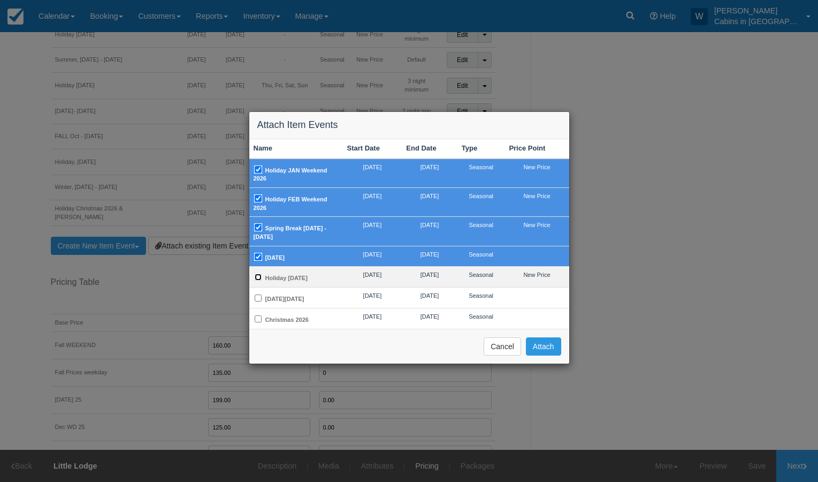
click at [258, 276] on input "Holiday [DATE]" at bounding box center [258, 276] width 7 height 7
checkbox input "true"
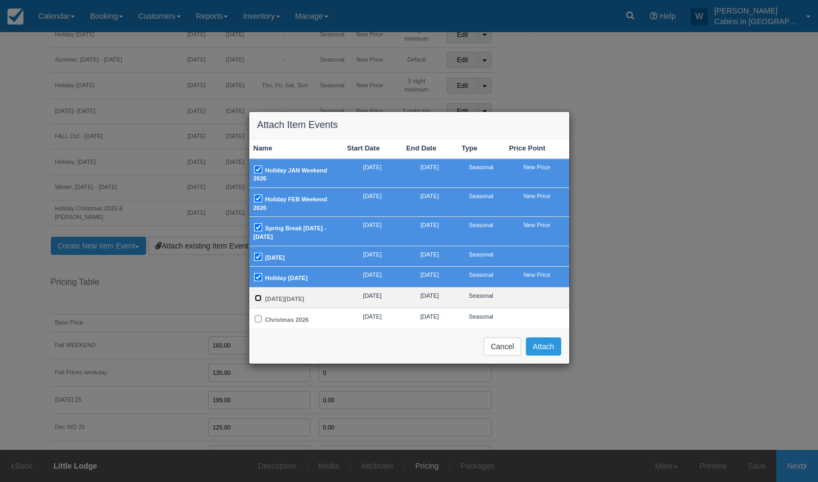
click at [260, 301] on input "[DATE][DATE]" at bounding box center [258, 297] width 7 height 7
checkbox input "true"
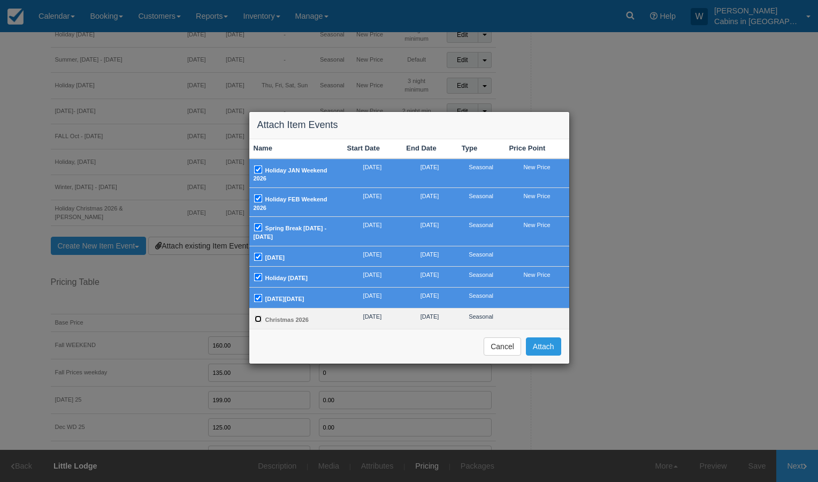
click at [258, 322] on input "Christmas 2026" at bounding box center [258, 318] width 7 height 7
checkbox input "true"
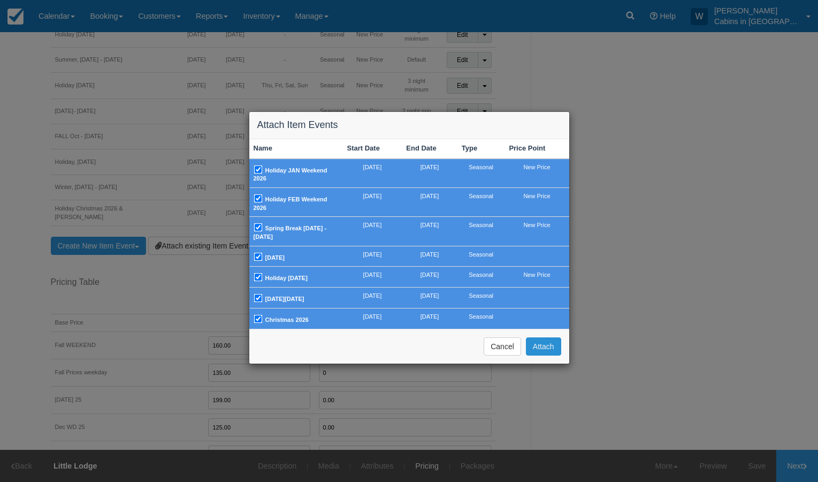
click at [541, 348] on button "Attach" at bounding box center [543, 346] width 35 height 18
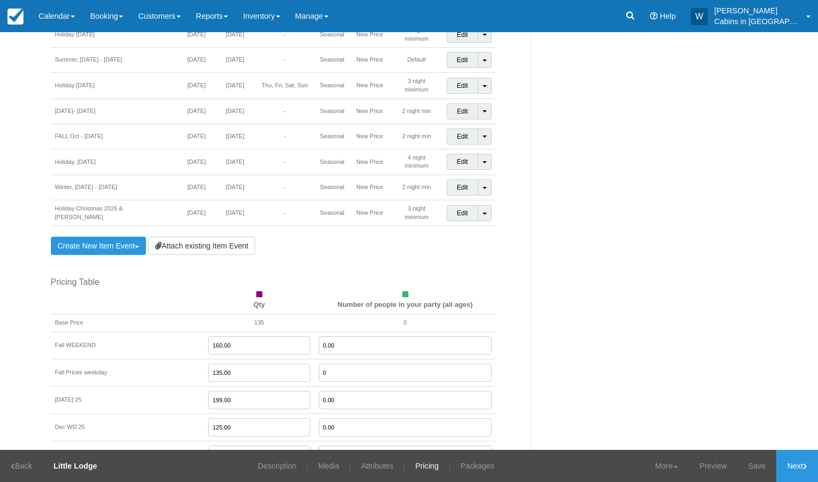
click at [209, 336] on input "160.00" at bounding box center [259, 345] width 102 height 18
type input "0"
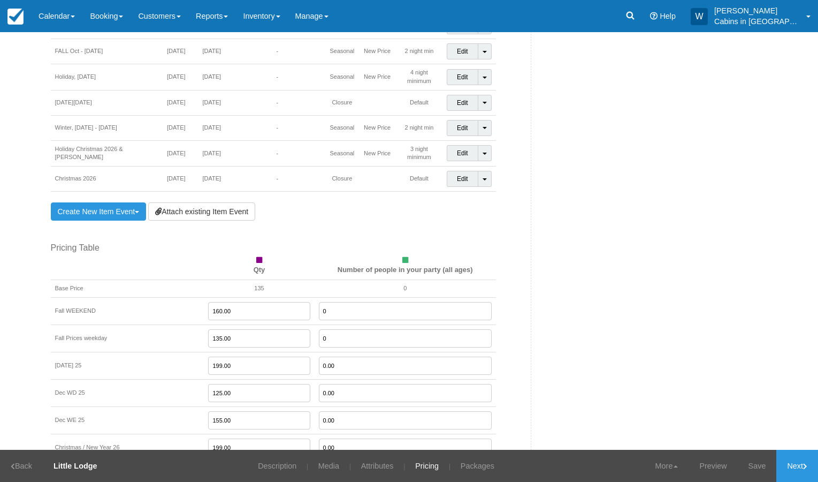
scroll to position [1084, 0]
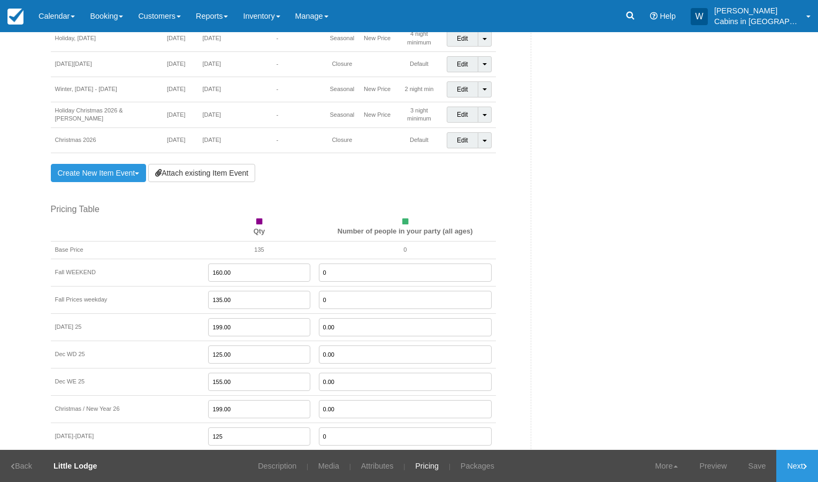
click at [216, 263] on input "160.00" at bounding box center [259, 272] width 102 height 18
drag, startPoint x: 213, startPoint y: 259, endPoint x: 180, endPoint y: 259, distance: 32.6
click at [204, 259] on td "160.00" at bounding box center [259, 271] width 110 height 27
type input "0"
type input "135.00"
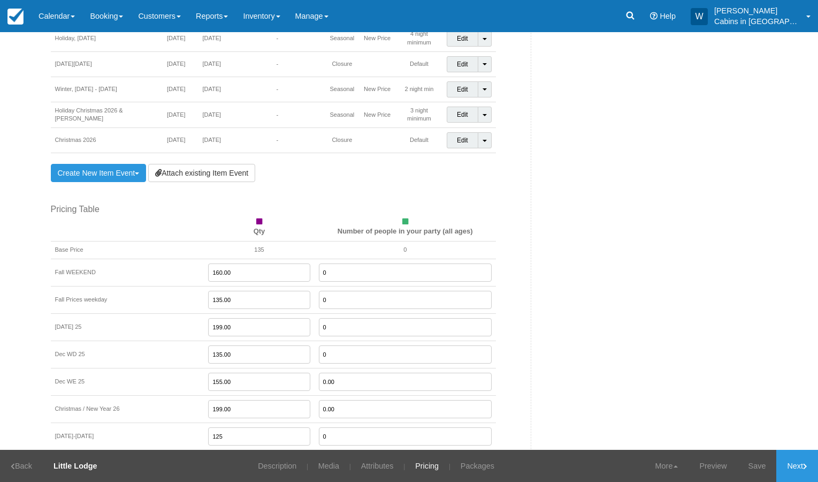
type input "0"
type input "160.00"
type input "0"
click at [325, 400] on input "0.00" at bounding box center [405, 409] width 173 height 18
type input "0"
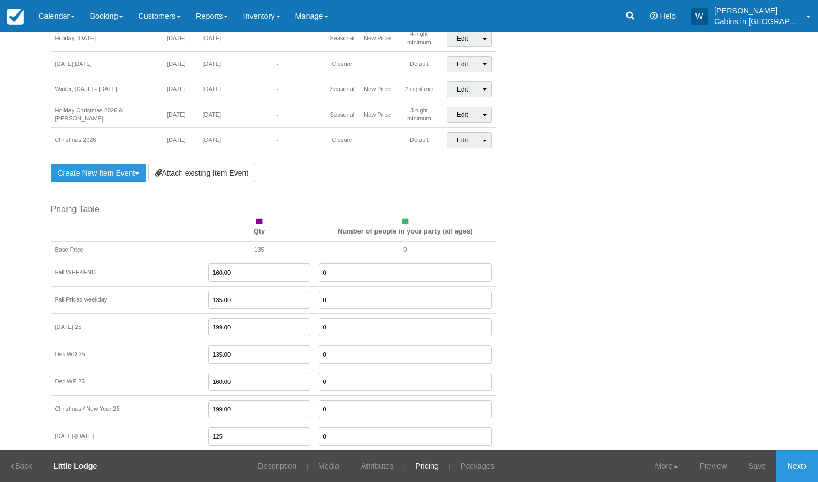
type input "0"
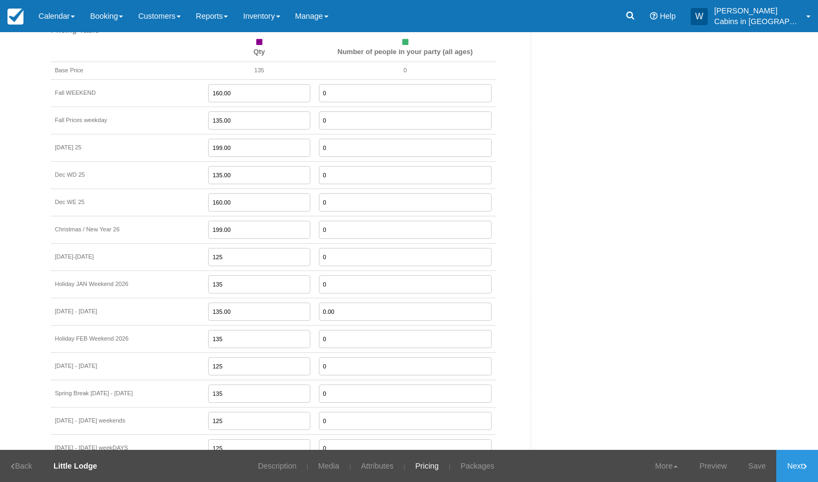
scroll to position [1267, 0]
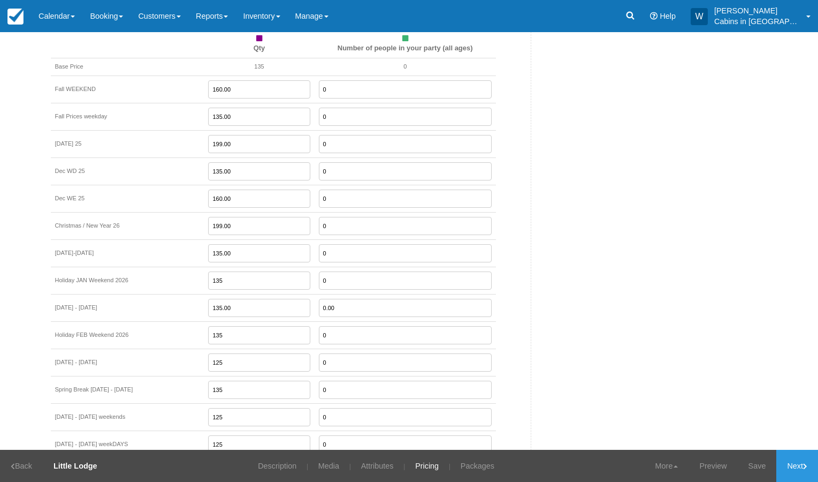
type input "135.00"
type input "165.00"
type input "0"
type input "165.00"
type input "135.00"
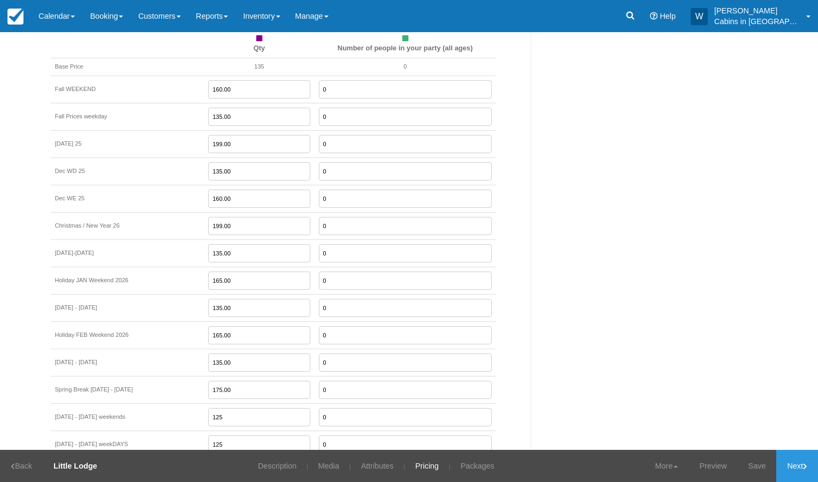
type input "175.00"
type input "165.00"
type input "135.00"
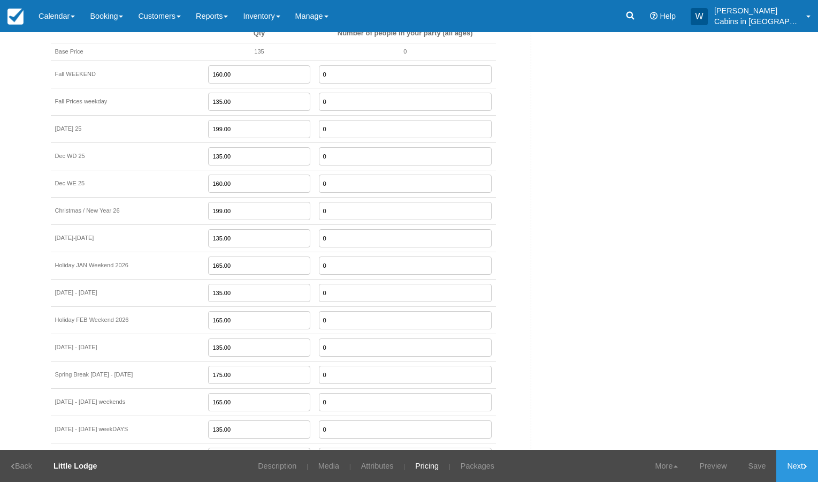
type input "199.00"
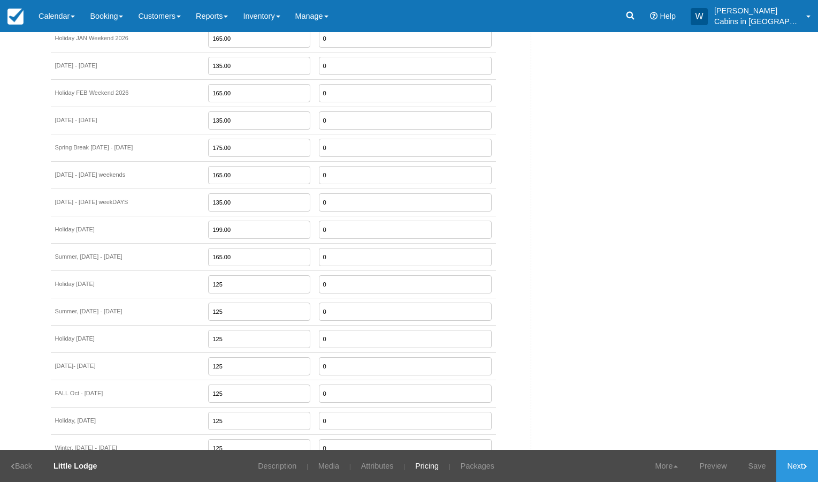
type input "165.00"
type input "199.00"
type input "165.00"
type input "199.00"
type input "165.00"
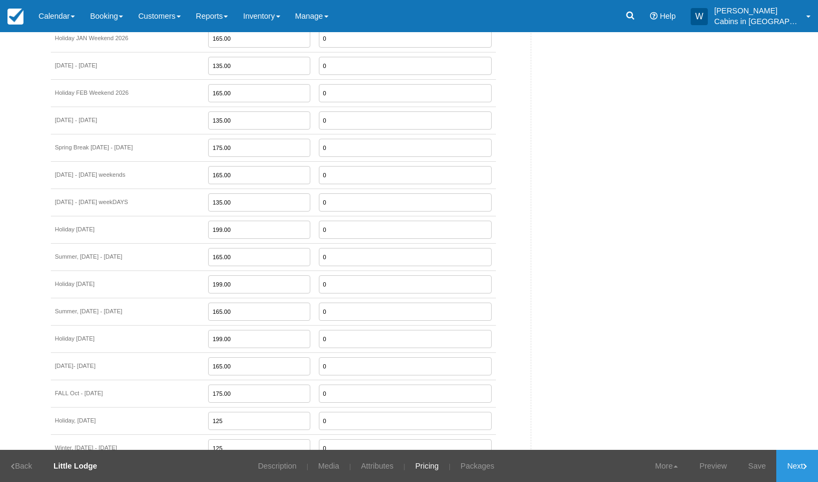
type input "175.00"
type input "199.00"
type input "175.00"
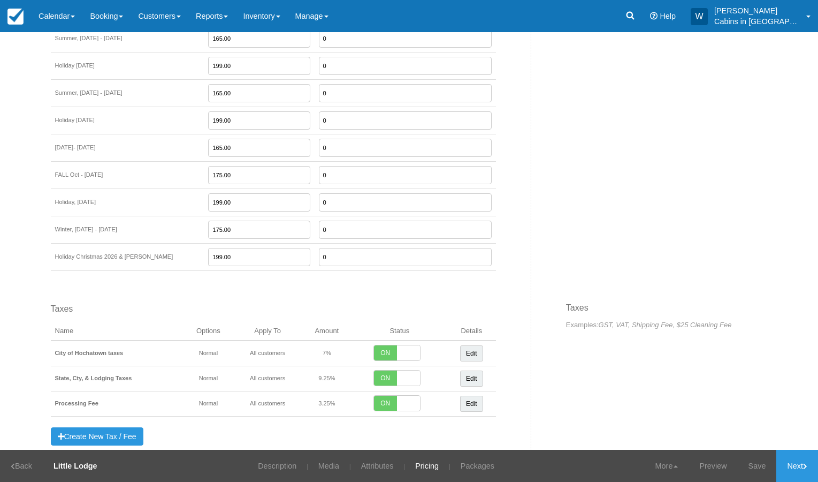
type input "199.00"
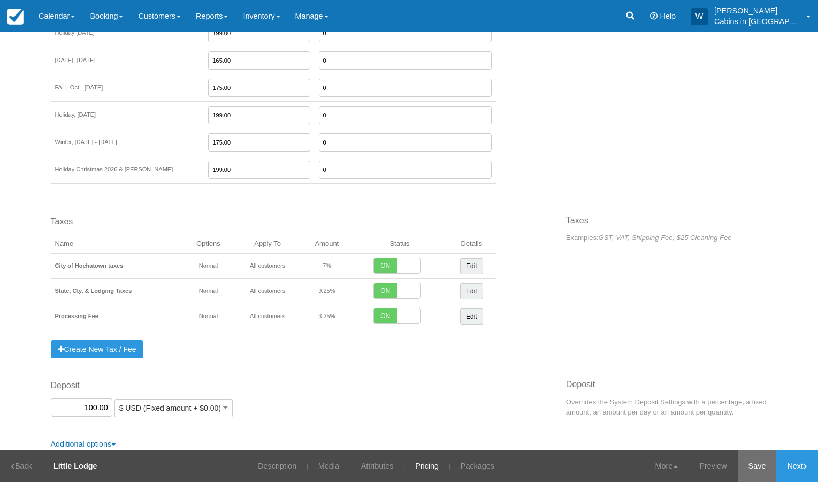
click at [754, 466] on link "Save" at bounding box center [757, 466] width 39 height 32
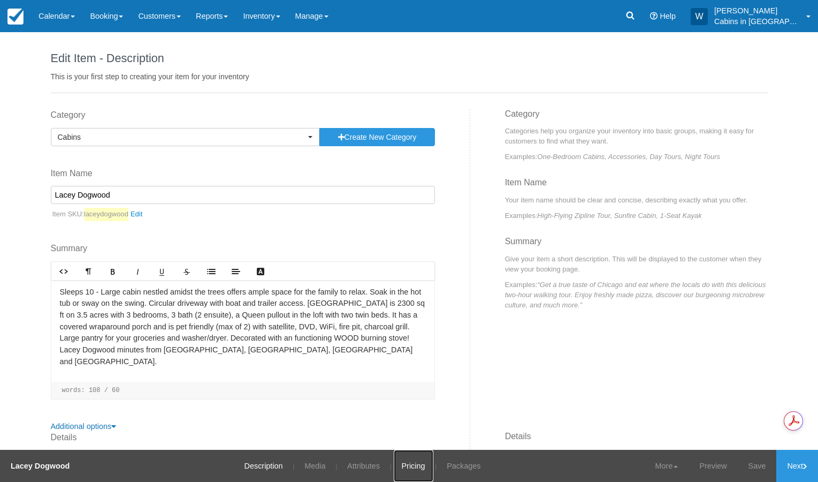
click at [413, 468] on link "Pricing" at bounding box center [414, 466] width 40 height 32
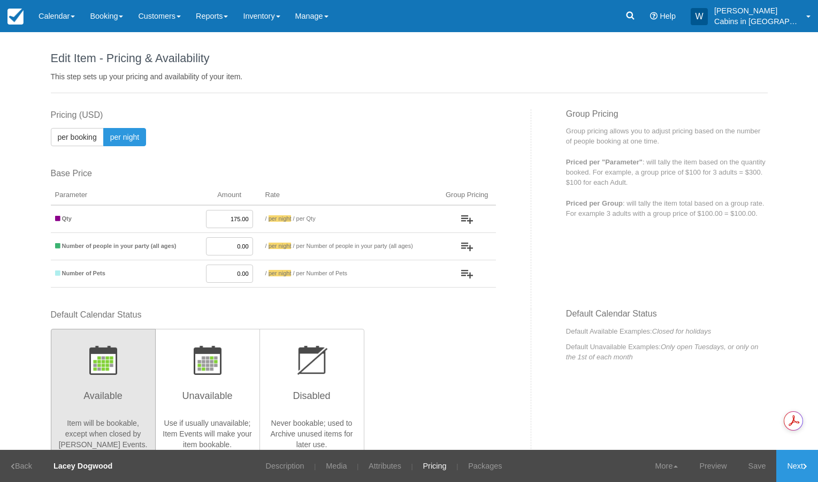
drag, startPoint x: 219, startPoint y: 223, endPoint x: 248, endPoint y: 223, distance: 28.9
click at [248, 223] on td "175.00" at bounding box center [229, 219] width 63 height 28
drag, startPoint x: 245, startPoint y: 218, endPoint x: 214, endPoint y: 218, distance: 31.6
click at [212, 218] on input "175.00" at bounding box center [229, 219] width 47 height 18
type input "185.00"
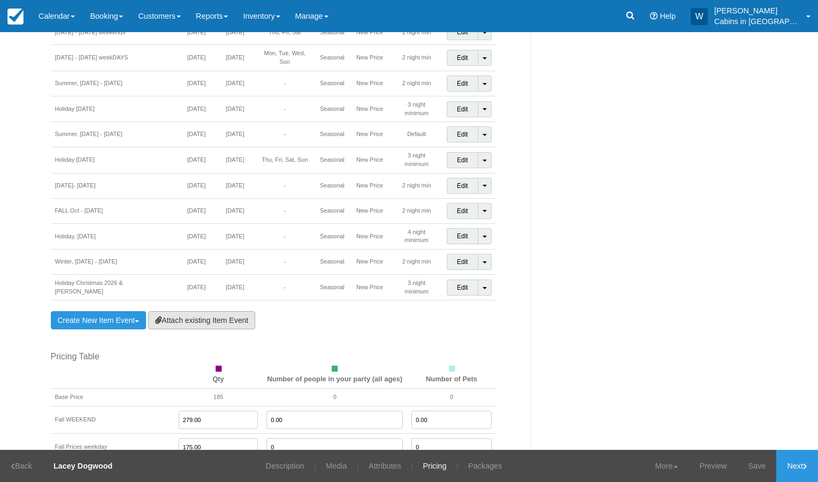
scroll to position [789, 0]
click at [211, 310] on link "Attach existing Item Event" at bounding box center [201, 319] width 107 height 18
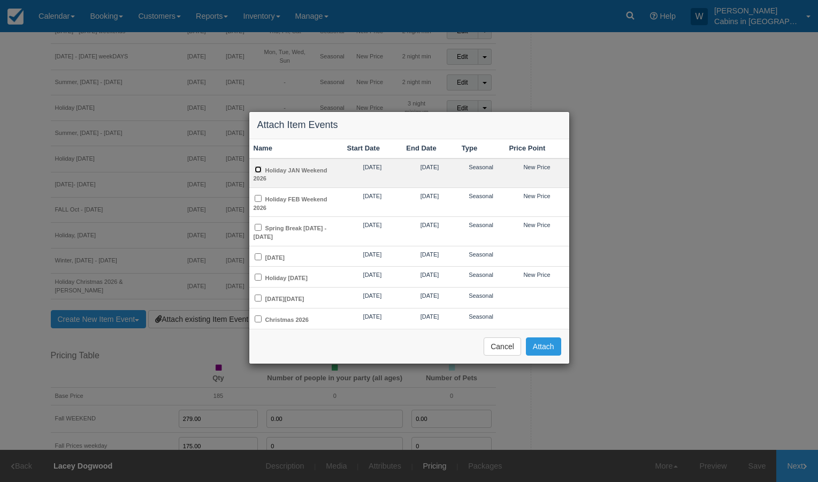
click at [258, 170] on input "Holiday JAN Weekend 2026" at bounding box center [258, 169] width 7 height 7
checkbox input "true"
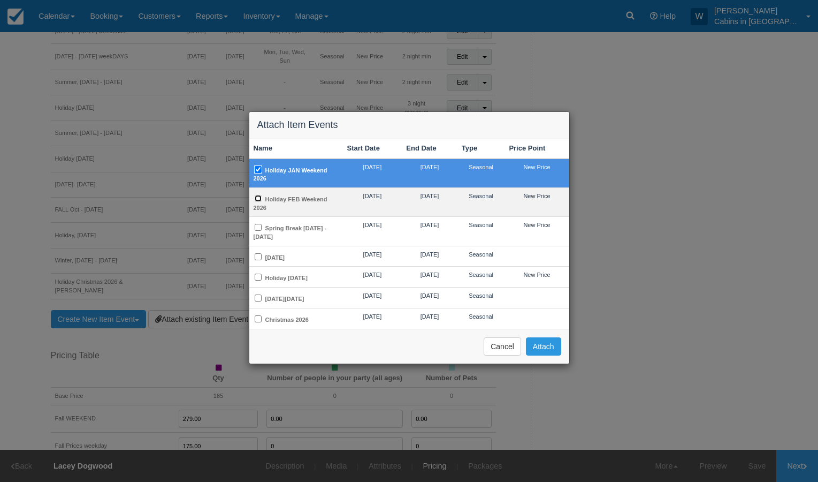
click at [257, 200] on input "Holiday FEB Weekend 2026" at bounding box center [258, 198] width 7 height 7
checkbox input "true"
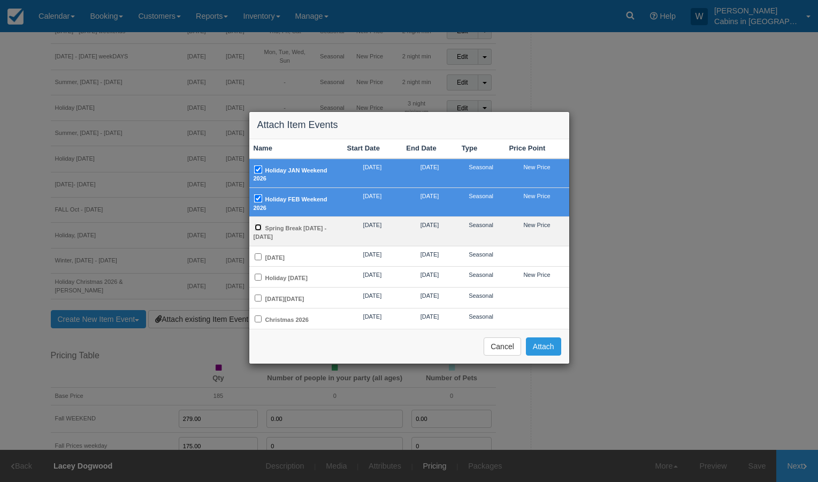
click at [257, 229] on input "Spring Break Mar 2 - 29, 2026" at bounding box center [258, 227] width 7 height 7
checkbox input "true"
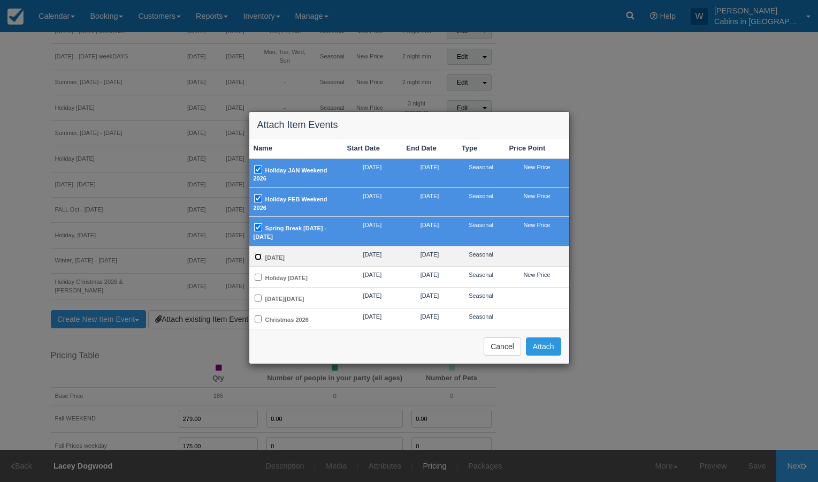
click at [259, 257] on input "Mother's Day 2026" at bounding box center [258, 256] width 7 height 7
checkbox input "true"
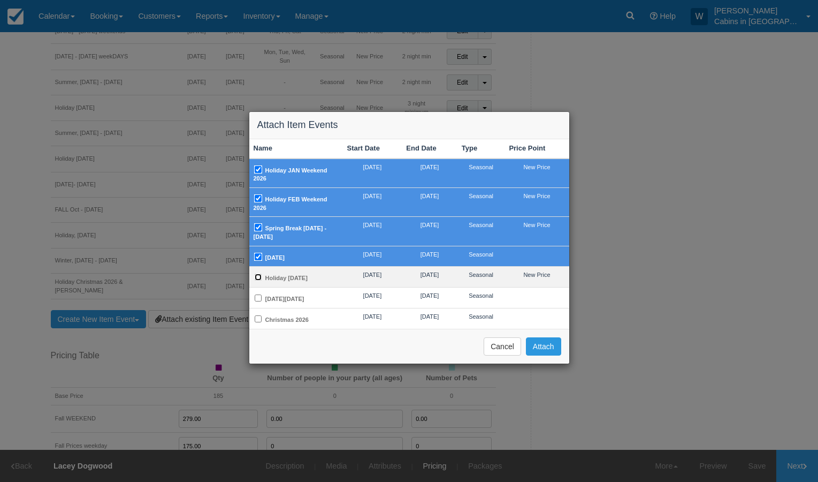
click at [258, 277] on input "Holiday Memorial Day 2026" at bounding box center [258, 276] width 7 height 7
checkbox input "true"
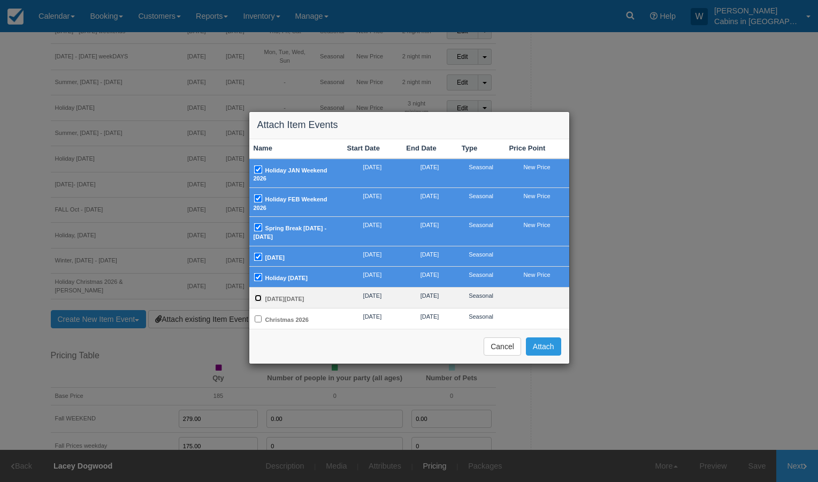
click at [258, 301] on input "Thanksgiving Day 2026" at bounding box center [258, 297] width 7 height 7
checkbox input "true"
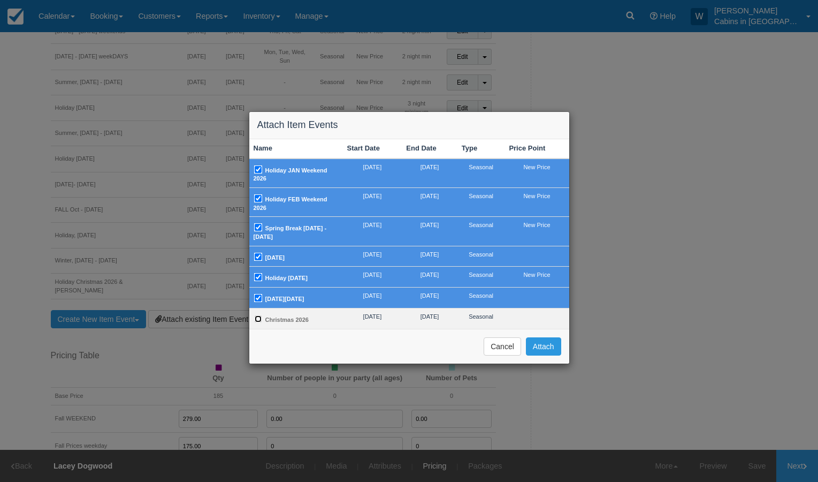
click at [258, 322] on input "Christmas 2026" at bounding box center [258, 318] width 7 height 7
checkbox input "true"
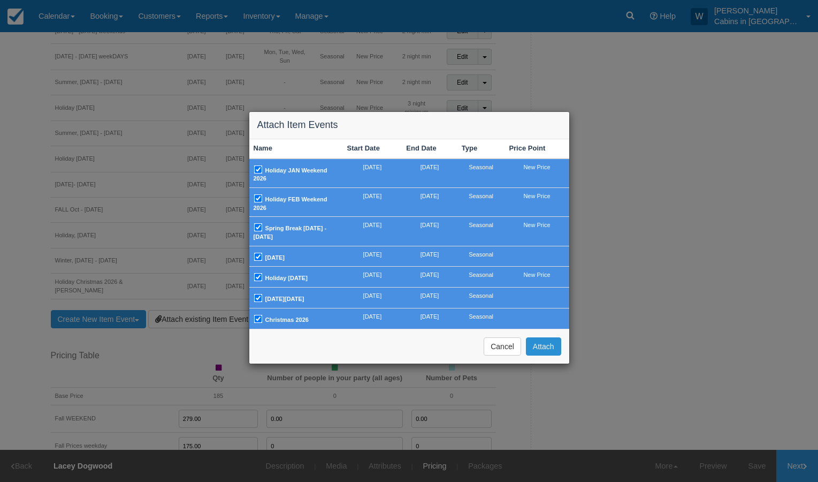
click at [552, 355] on button "Attach" at bounding box center [543, 346] width 35 height 18
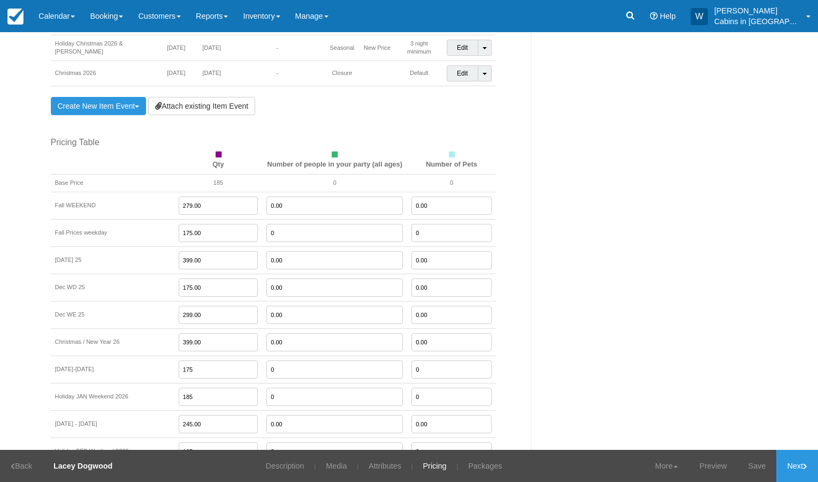
scroll to position [1118, 0]
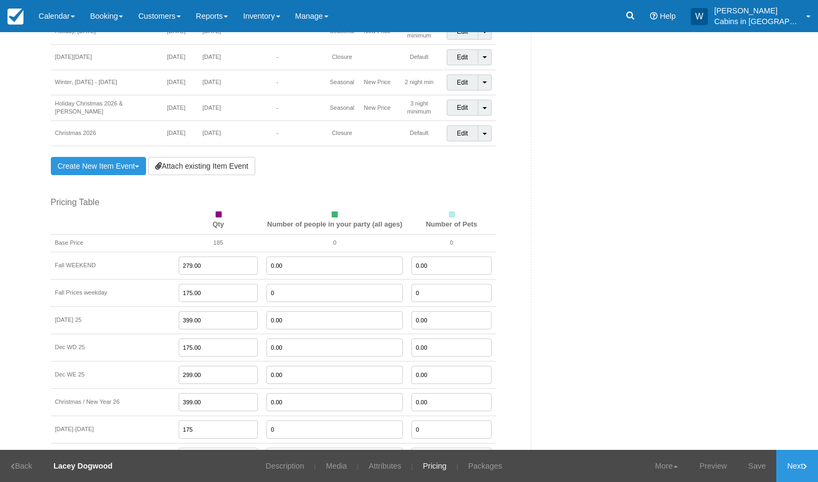
drag, startPoint x: 202, startPoint y: 248, endPoint x: 134, endPoint y: 244, distance: 67.5
click at [138, 252] on tr "Fall WEEKEND 279.00 0.00 0.00" at bounding box center [273, 265] width 445 height 27
type input "0"
type input "2"
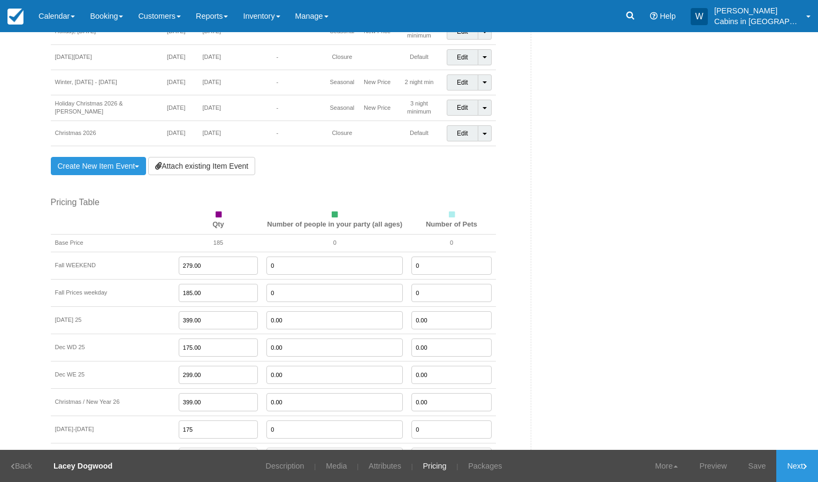
type input "185.00"
type input "0"
type input "185.00"
type input "0"
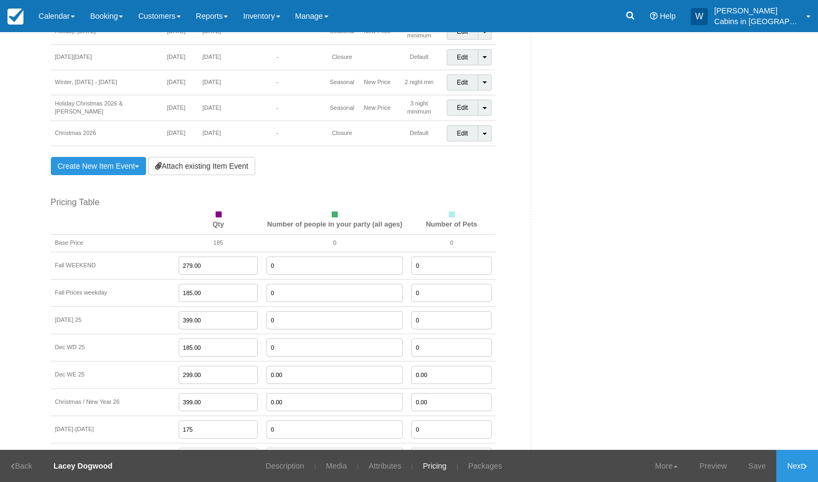
type input "0"
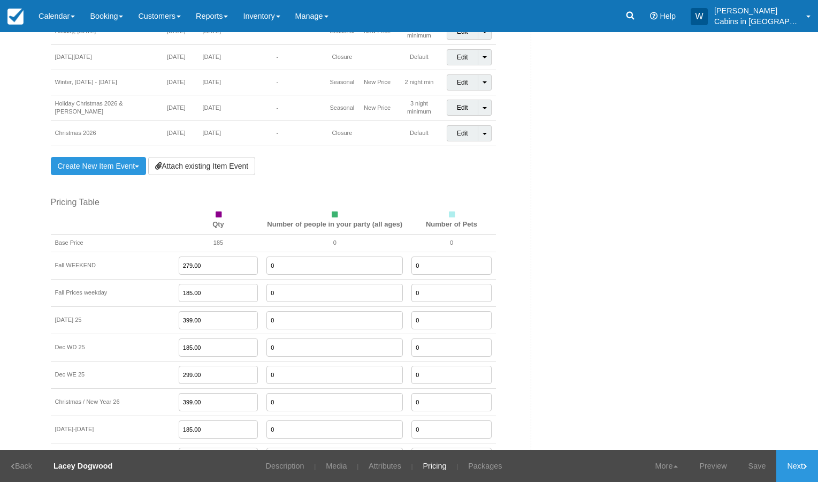
type input "185.00"
type input "249.00"
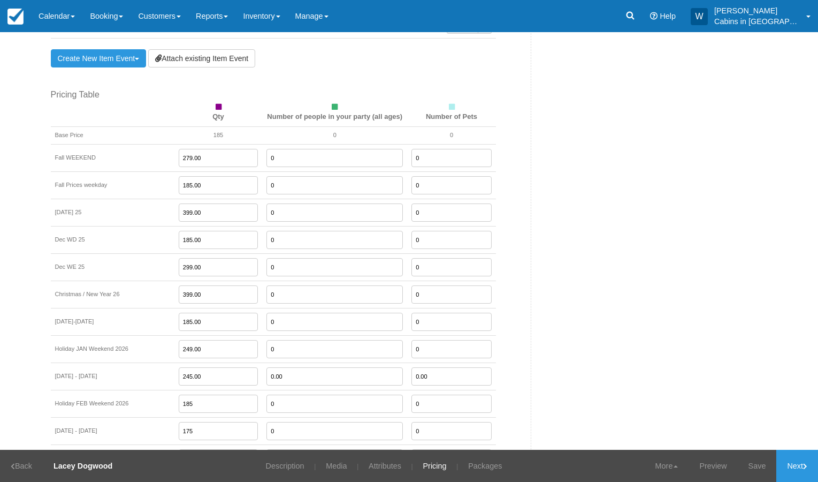
scroll to position [1231, 0]
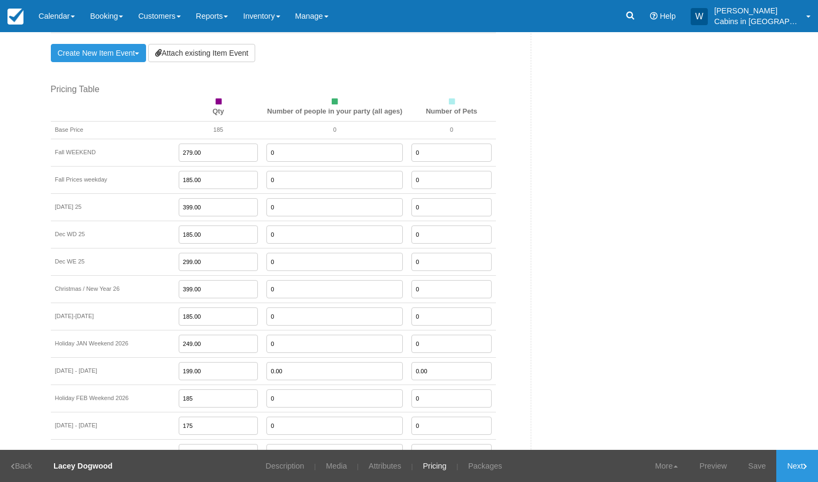
type input "199.00"
type input "0"
type input "249.00"
type input "199.00"
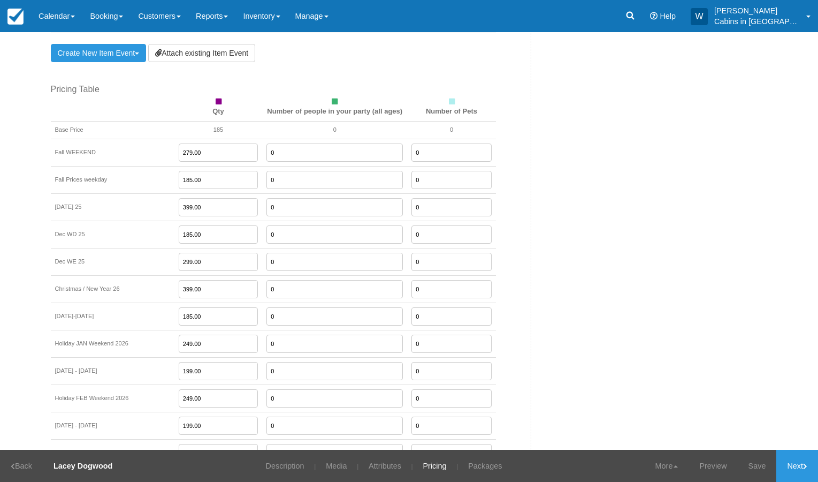
type input "259.00"
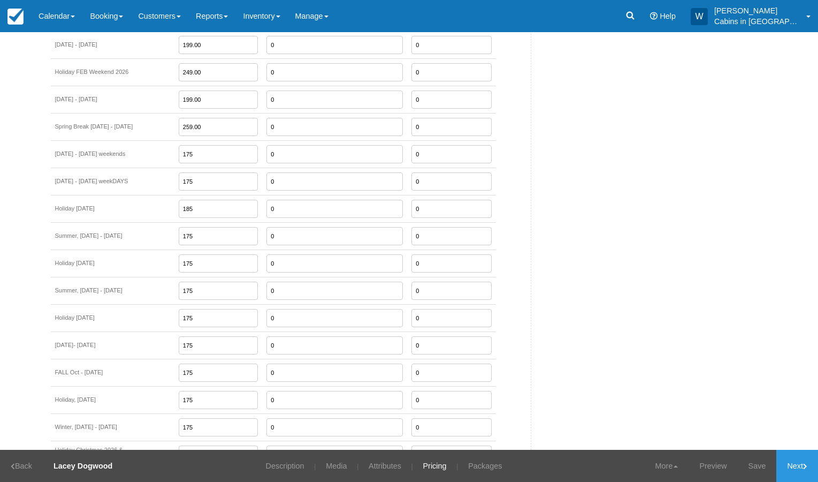
scroll to position [1558, 0]
type input "1"
type input "249.00"
type input "185.00"
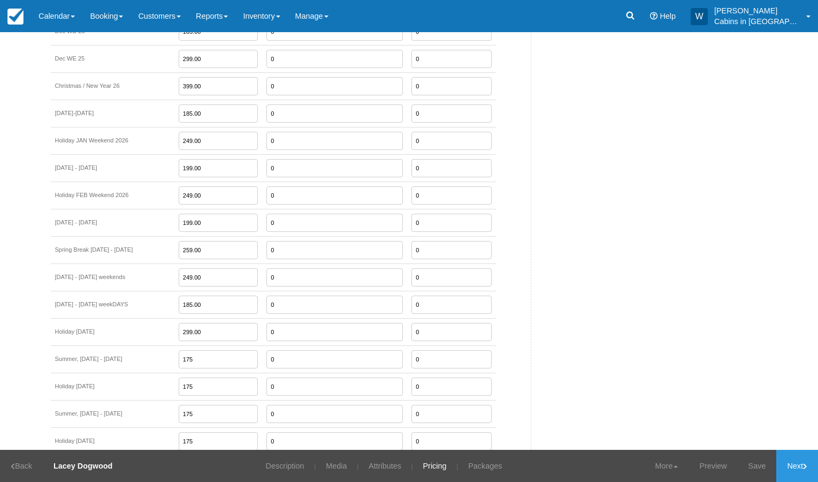
scroll to position [1445, 0]
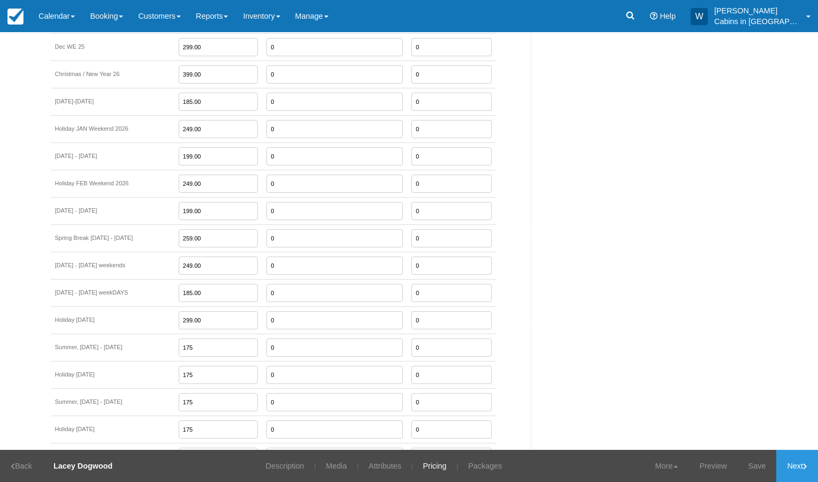
drag, startPoint x: 187, startPoint y: 303, endPoint x: 139, endPoint y: 303, distance: 48.7
click at [143, 306] on tr "Holiday Memorial Day 2026 299.00 0 0" at bounding box center [273, 319] width 445 height 27
type input "399.00"
type input "249.00"
type input "399.00"
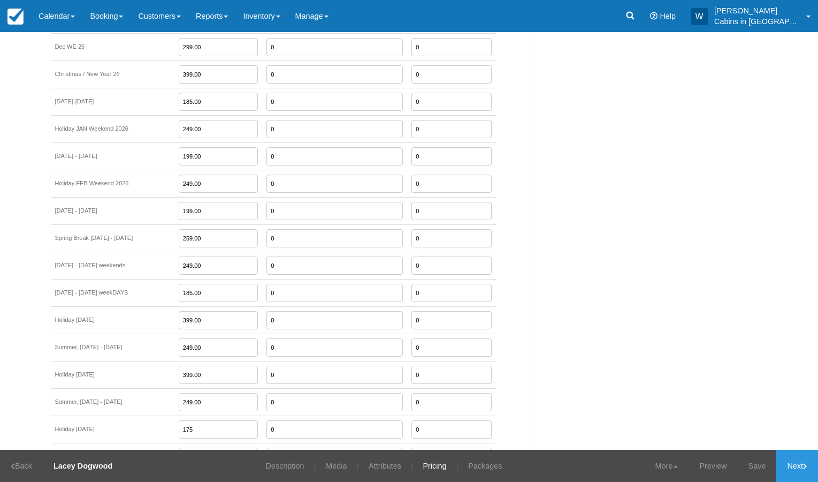
type input "249.00"
type input "399.00"
type input "249.00"
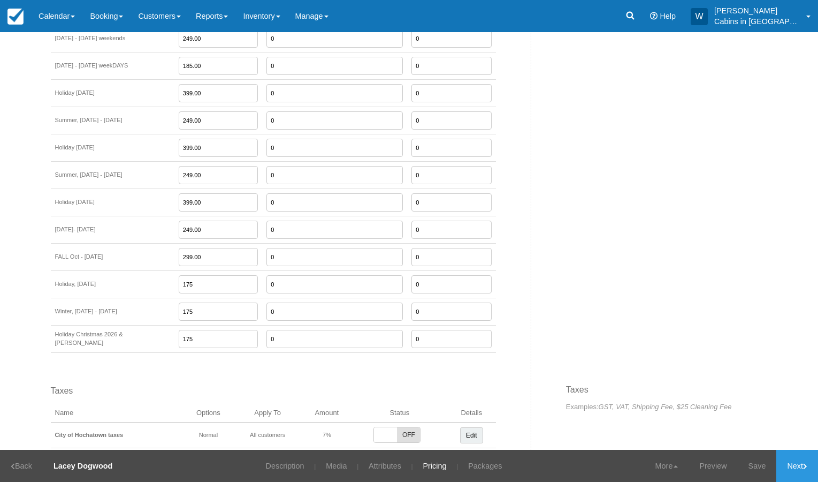
type input "299.00"
type input "399.00"
type input "199.00"
type input "399.00"
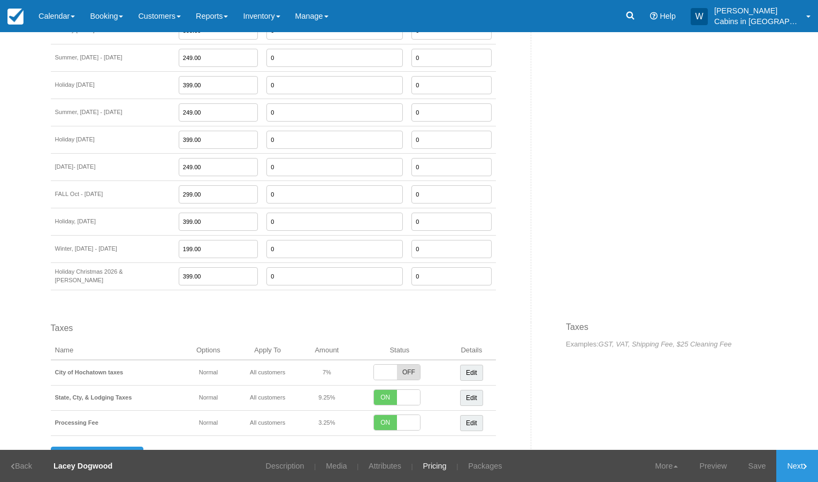
scroll to position [1746, 0]
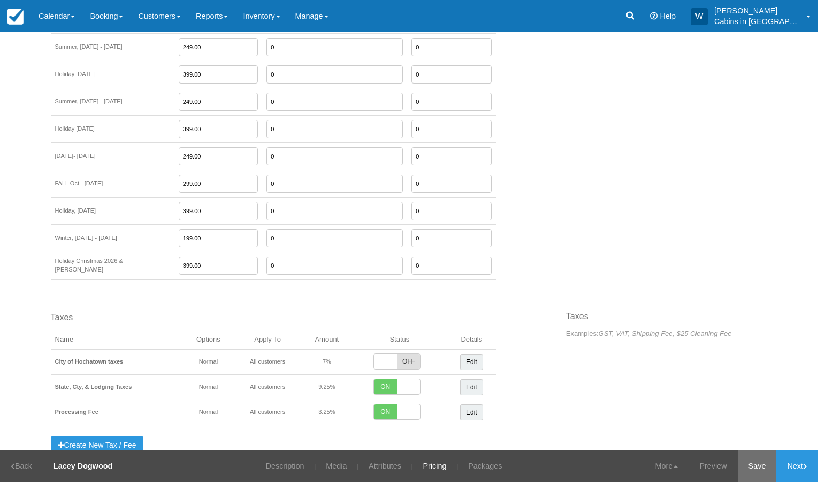
click at [756, 470] on link "Save" at bounding box center [757, 466] width 39 height 32
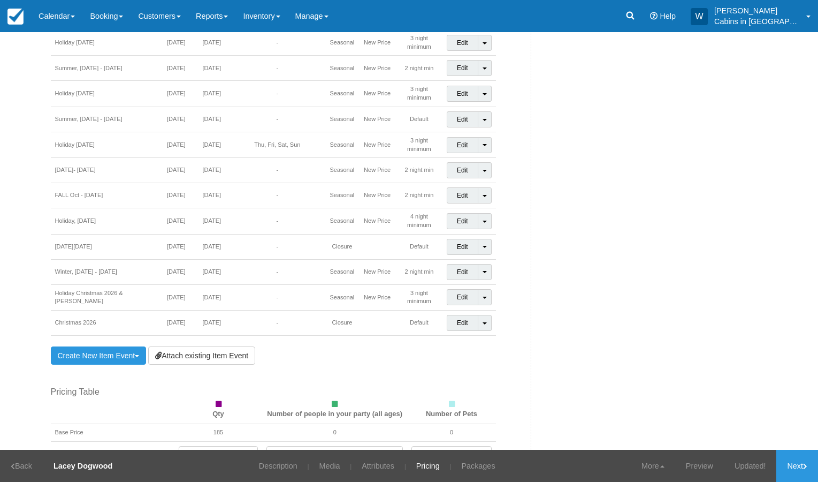
scroll to position [937, 0]
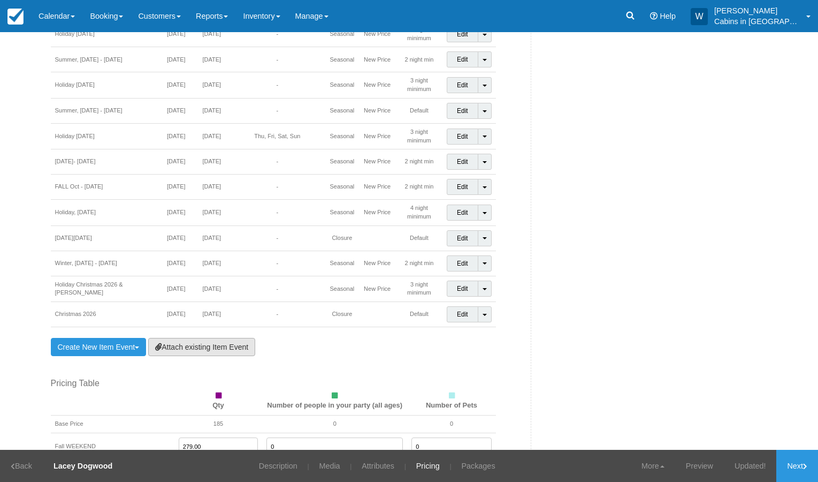
click at [217, 338] on link "Attach existing Item Event" at bounding box center [201, 347] width 107 height 18
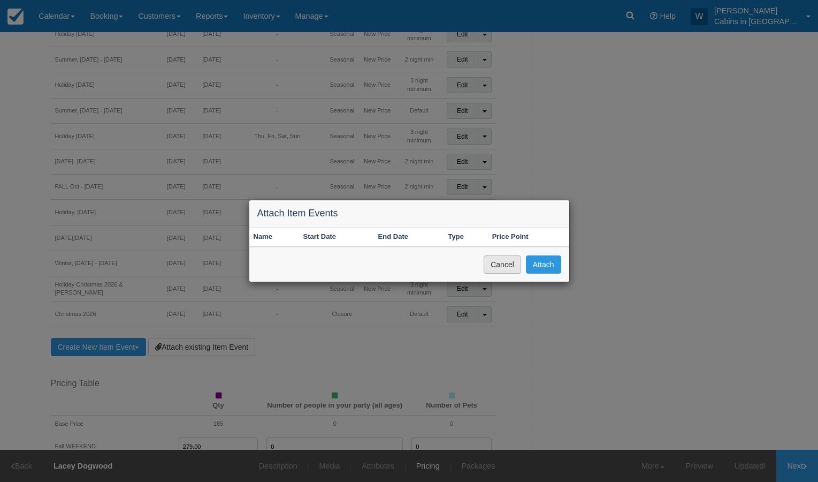
click at [504, 265] on button "Cancel" at bounding box center [502, 264] width 37 height 18
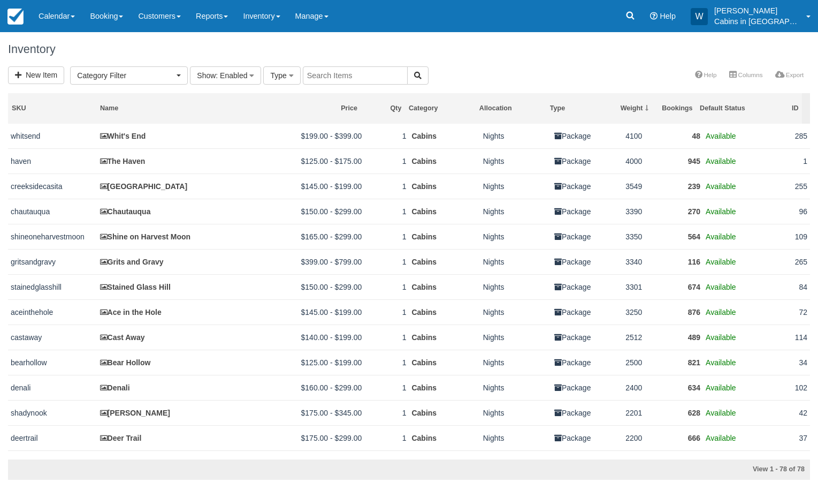
select select
